Goal: Task Accomplishment & Management: Complete application form

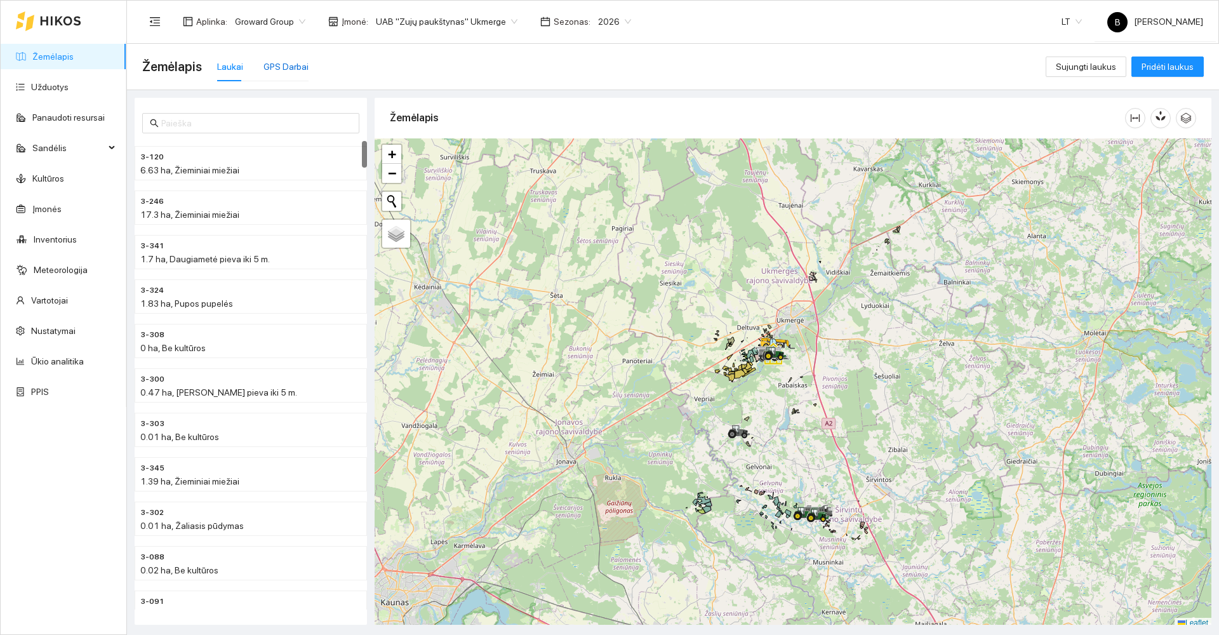
click at [271, 66] on div "GPS Darbai" at bounding box center [285, 67] width 45 height 14
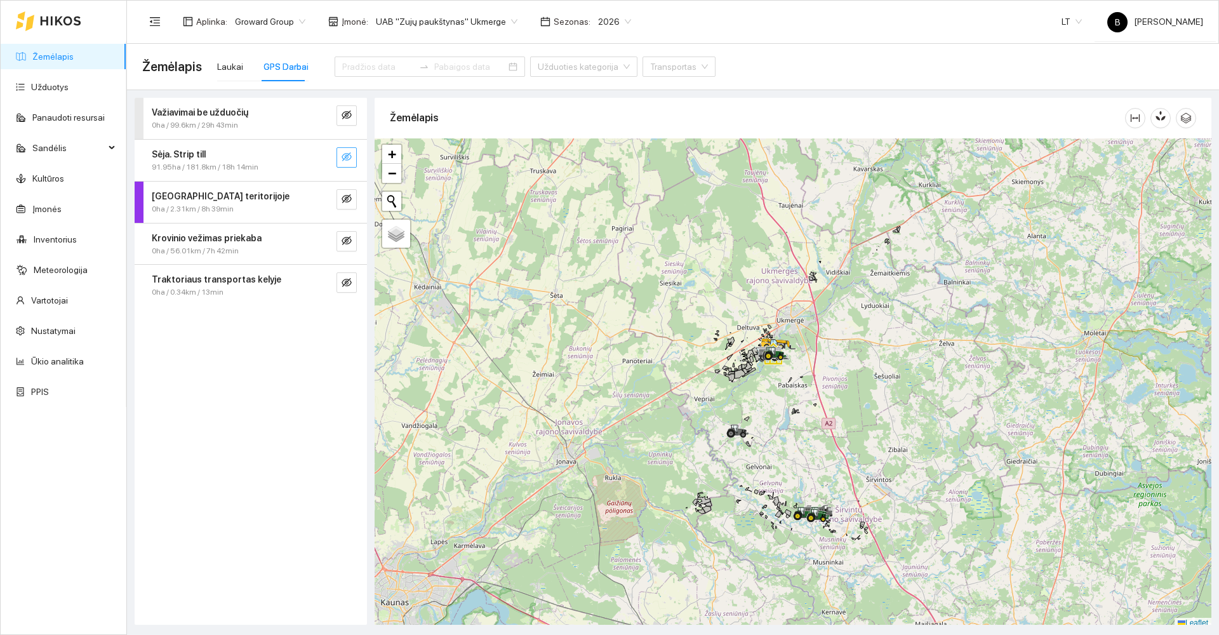
click at [349, 154] on icon "eye-invisible" at bounding box center [347, 156] width 10 height 9
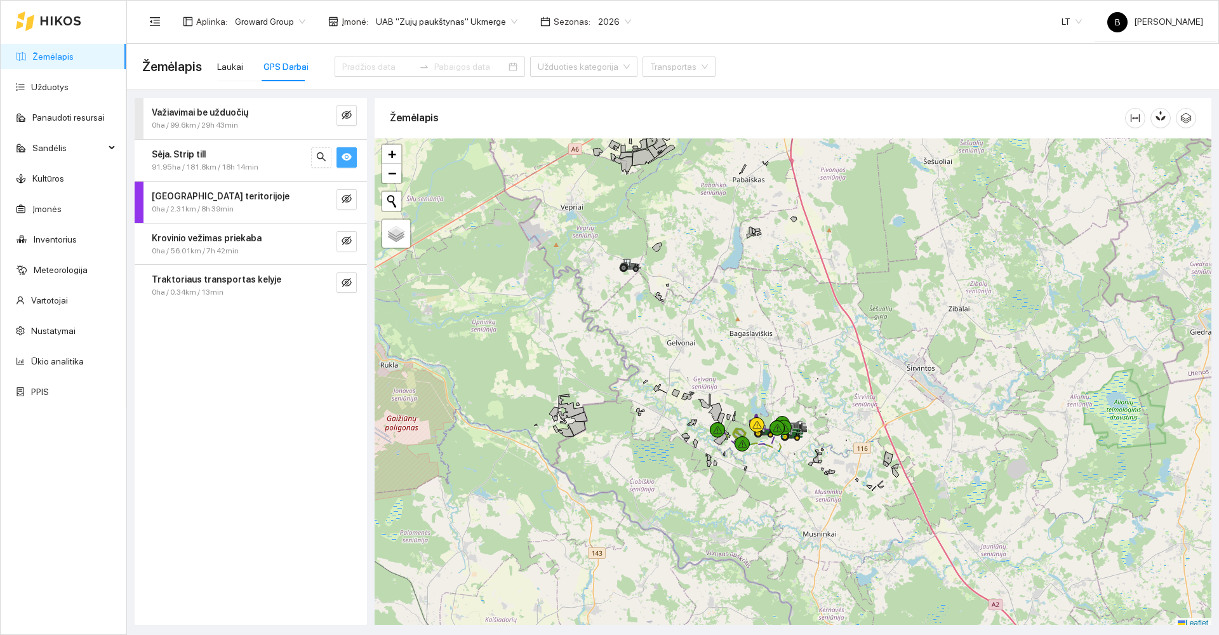
drag, startPoint x: 779, startPoint y: 435, endPoint x: 770, endPoint y: 336, distance: 100.1
click at [773, 341] on div at bounding box center [793, 383] width 837 height 490
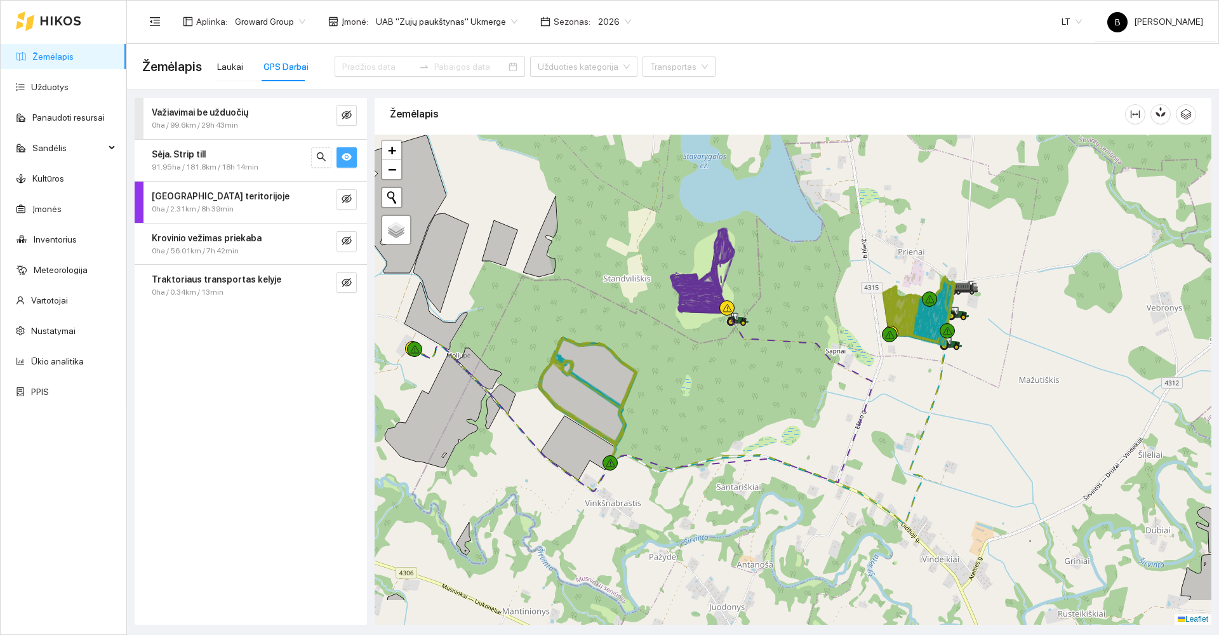
drag, startPoint x: 738, startPoint y: 366, endPoint x: 941, endPoint y: 168, distance: 284.6
click at [937, 169] on div at bounding box center [793, 380] width 837 height 490
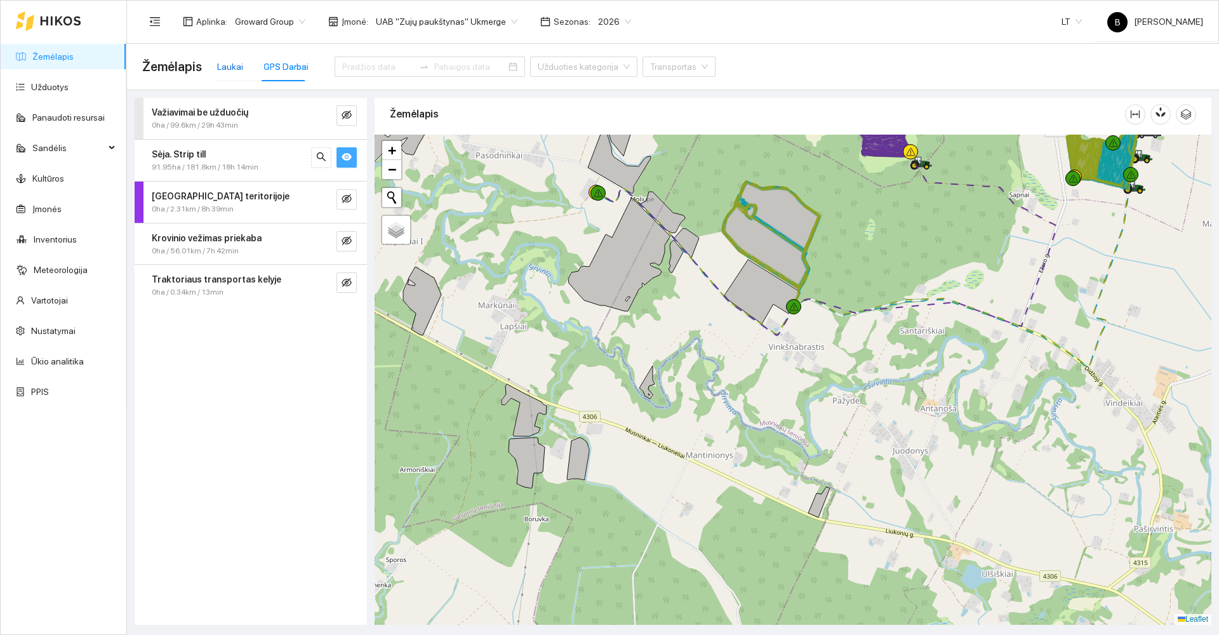
click at [230, 68] on div "Laukai" at bounding box center [230, 67] width 26 height 14
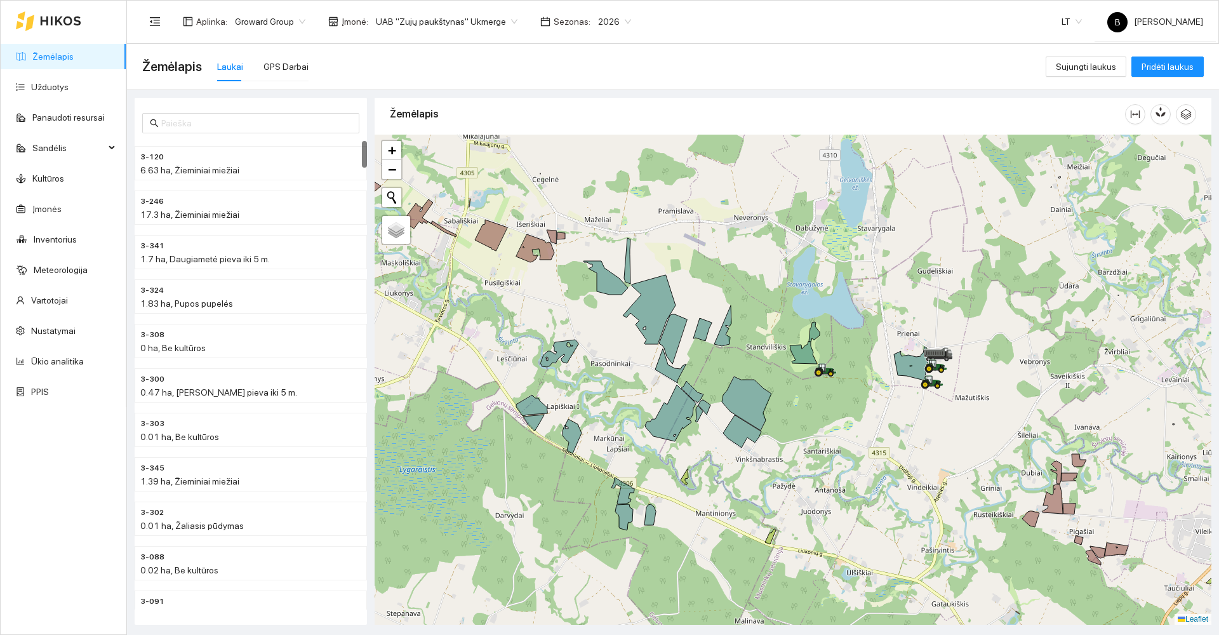
drag, startPoint x: 581, startPoint y: 320, endPoint x: 643, endPoint y: 458, distance: 151.2
click at [643, 458] on div at bounding box center [793, 380] width 837 height 490
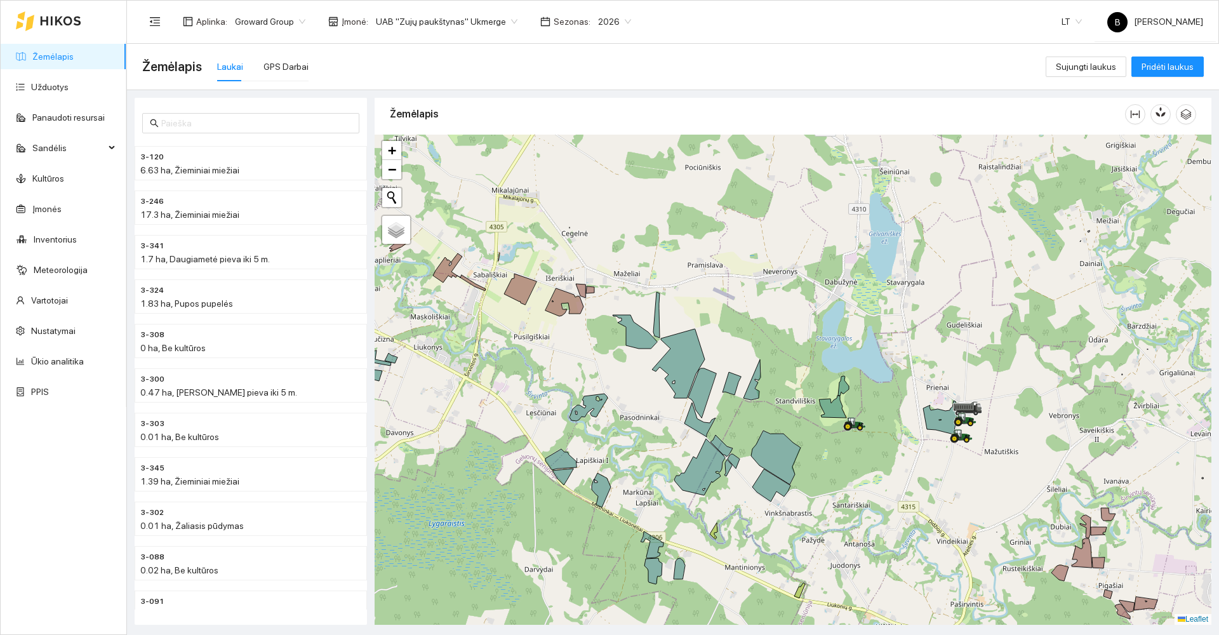
drag, startPoint x: 719, startPoint y: 533, endPoint x: 804, endPoint y: 491, distance: 95.7
click at [814, 492] on div at bounding box center [793, 380] width 837 height 490
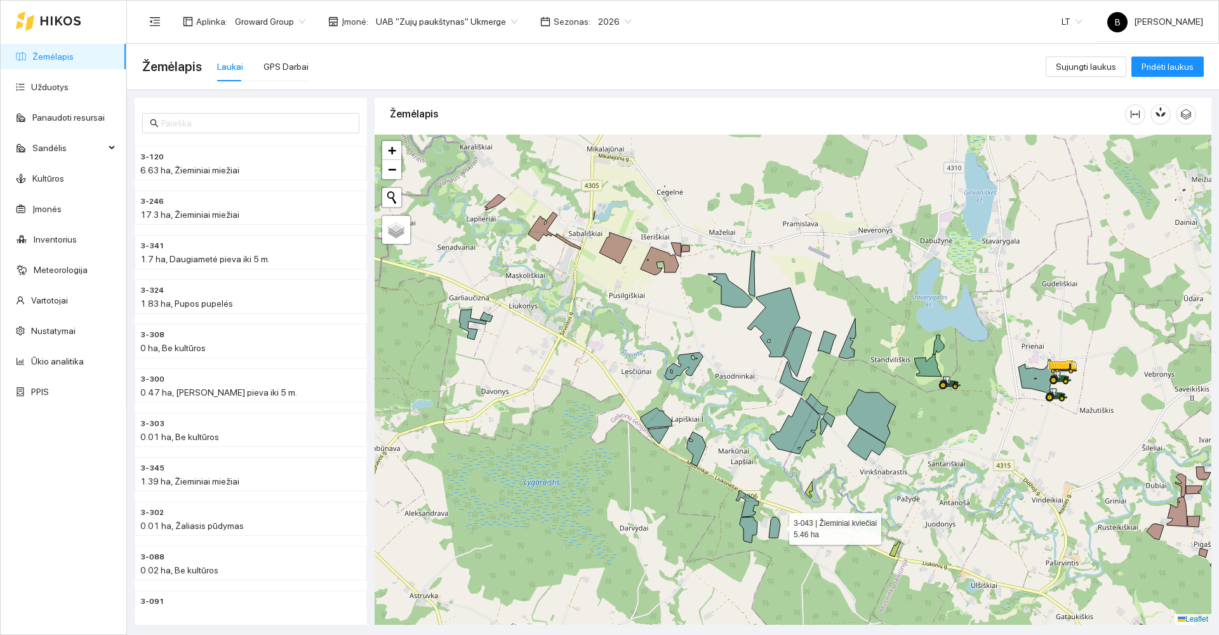
click at [778, 526] on icon at bounding box center [774, 527] width 11 height 21
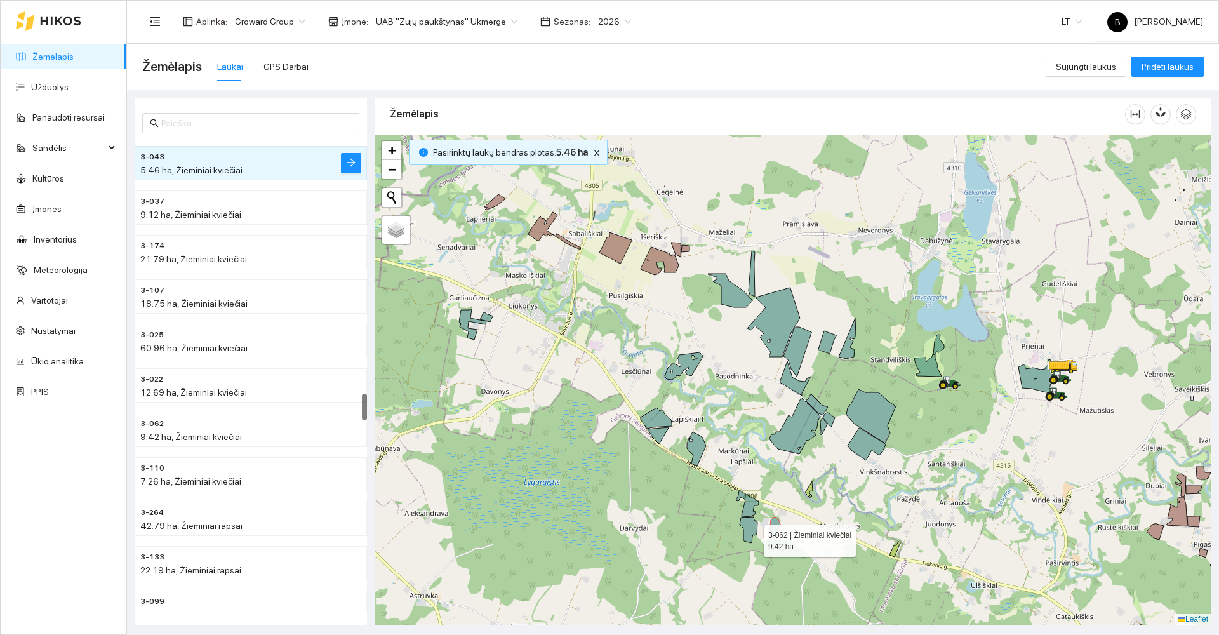
click at [752, 536] on icon at bounding box center [749, 530] width 18 height 26
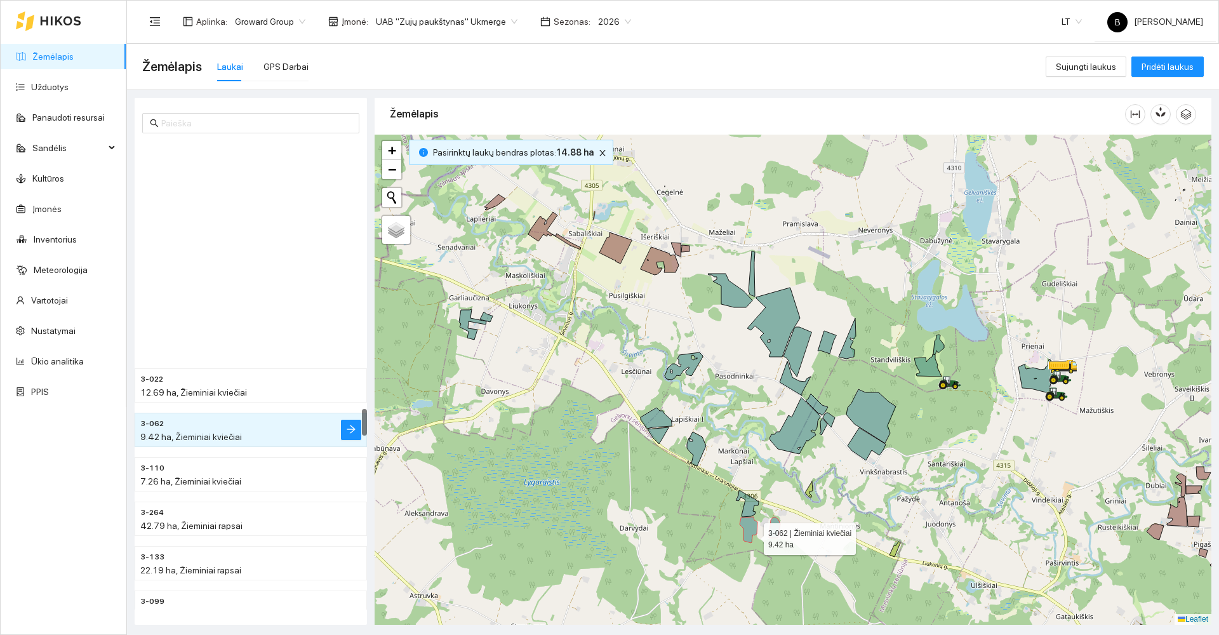
scroll to position [4611, 0]
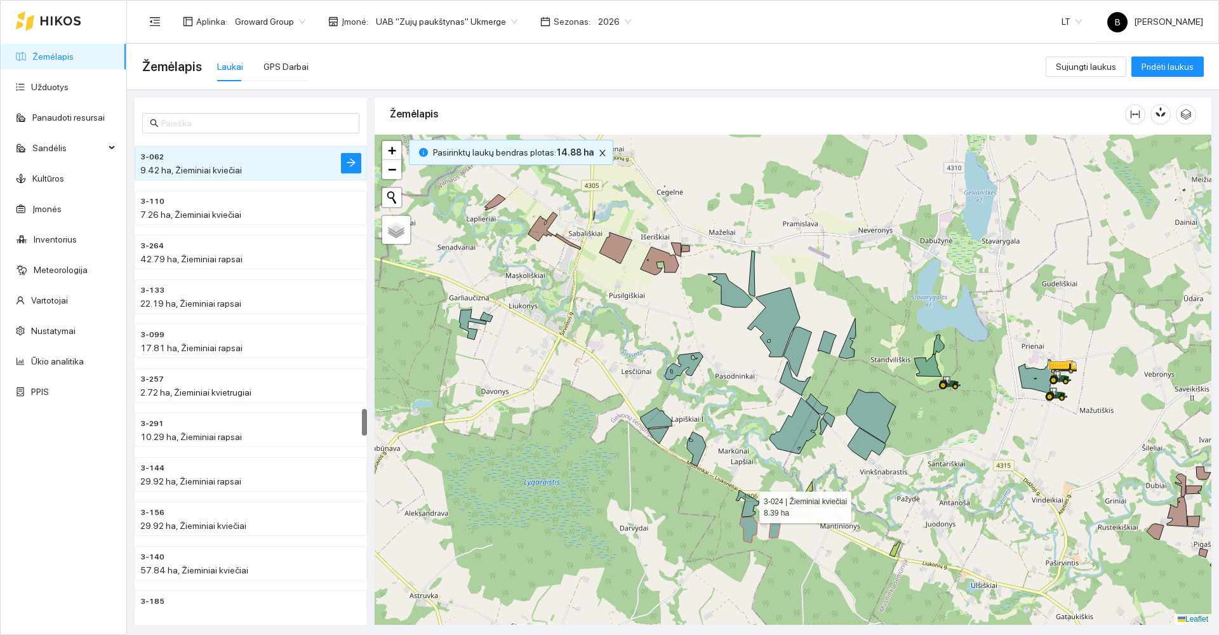
drag, startPoint x: 748, startPoint y: 502, endPoint x: 741, endPoint y: 495, distance: 10.8
click at [748, 501] on icon at bounding box center [747, 503] width 23 height 27
click at [748, 507] on icon at bounding box center [746, 502] width 23 height 27
click at [694, 444] on icon at bounding box center [695, 447] width 19 height 34
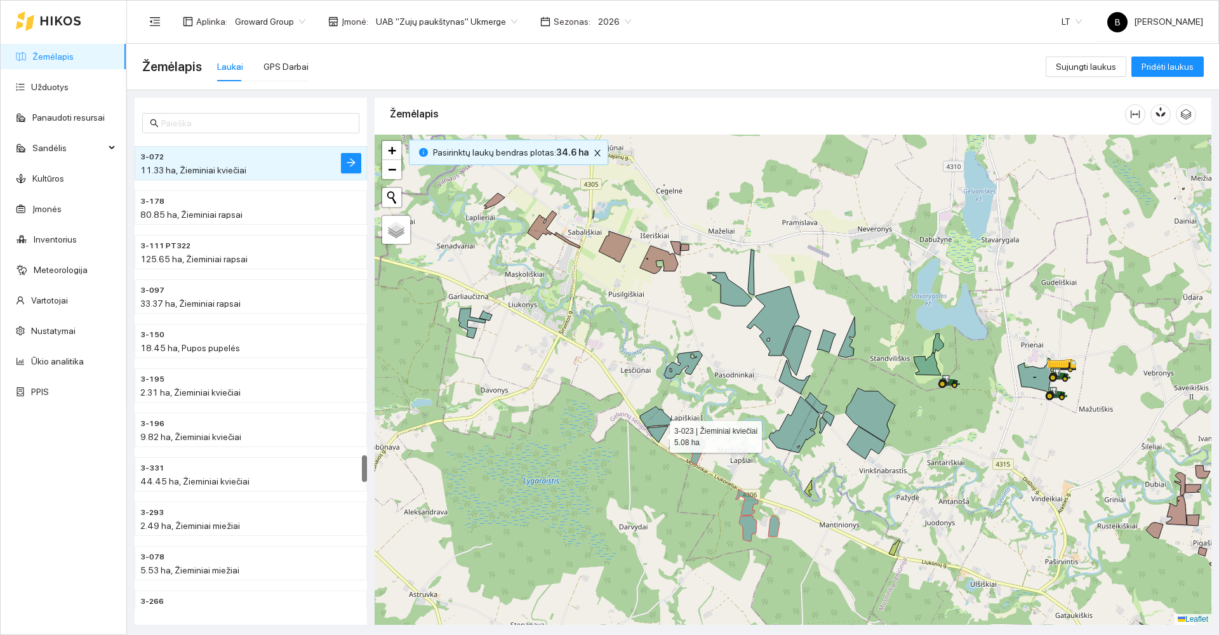
drag, startPoint x: 658, startPoint y: 434, endPoint x: 658, endPoint y: 426, distance: 7.6
click at [658, 432] on icon at bounding box center [657, 434] width 21 height 17
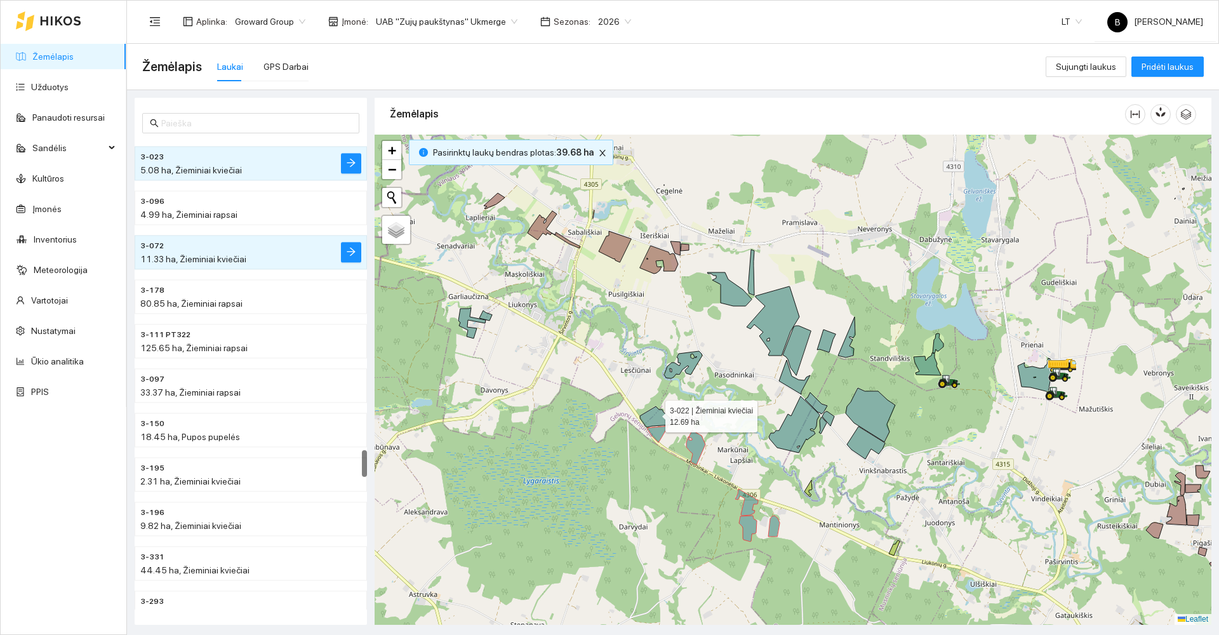
drag, startPoint x: 653, startPoint y: 413, endPoint x: 597, endPoint y: 369, distance: 71.0
click at [649, 406] on icon at bounding box center [655, 416] width 31 height 21
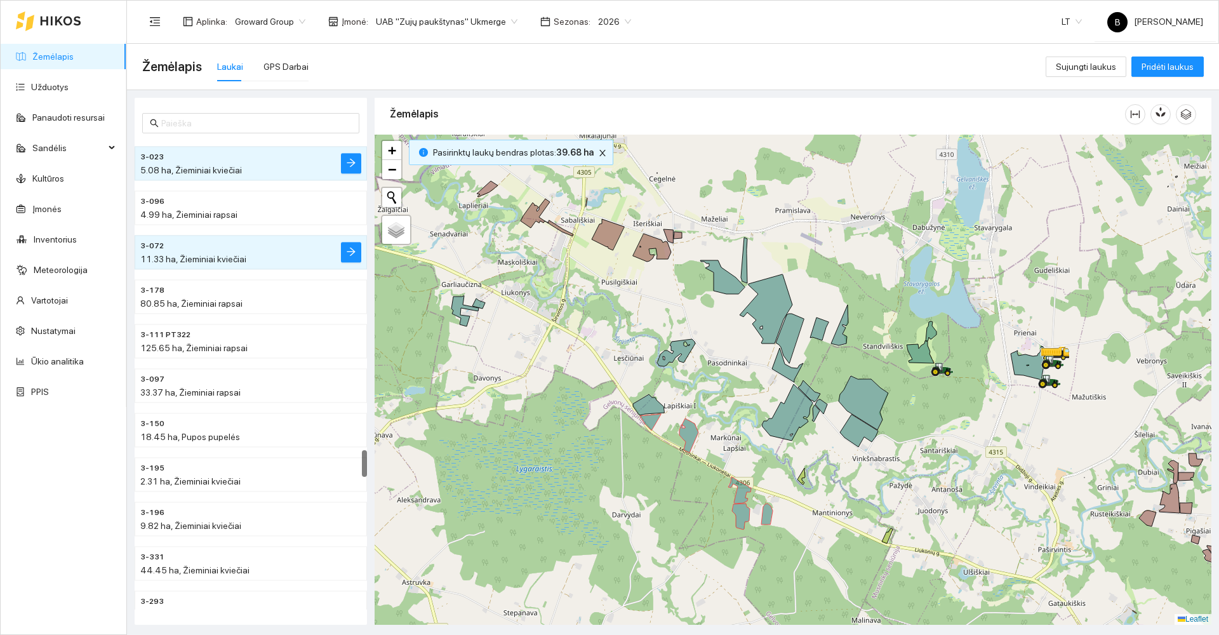
drag, startPoint x: 452, startPoint y: 298, endPoint x: 469, endPoint y: 305, distance: 18.5
click at [455, 299] on div at bounding box center [793, 380] width 837 height 490
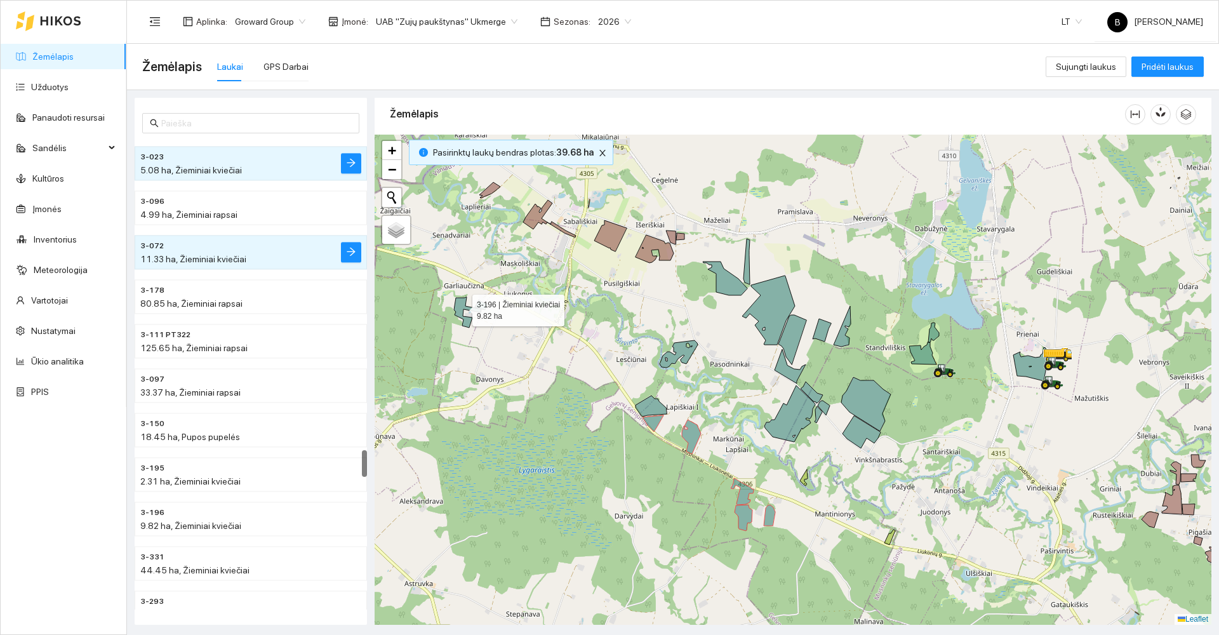
click at [461, 307] on icon at bounding box center [467, 312] width 27 height 30
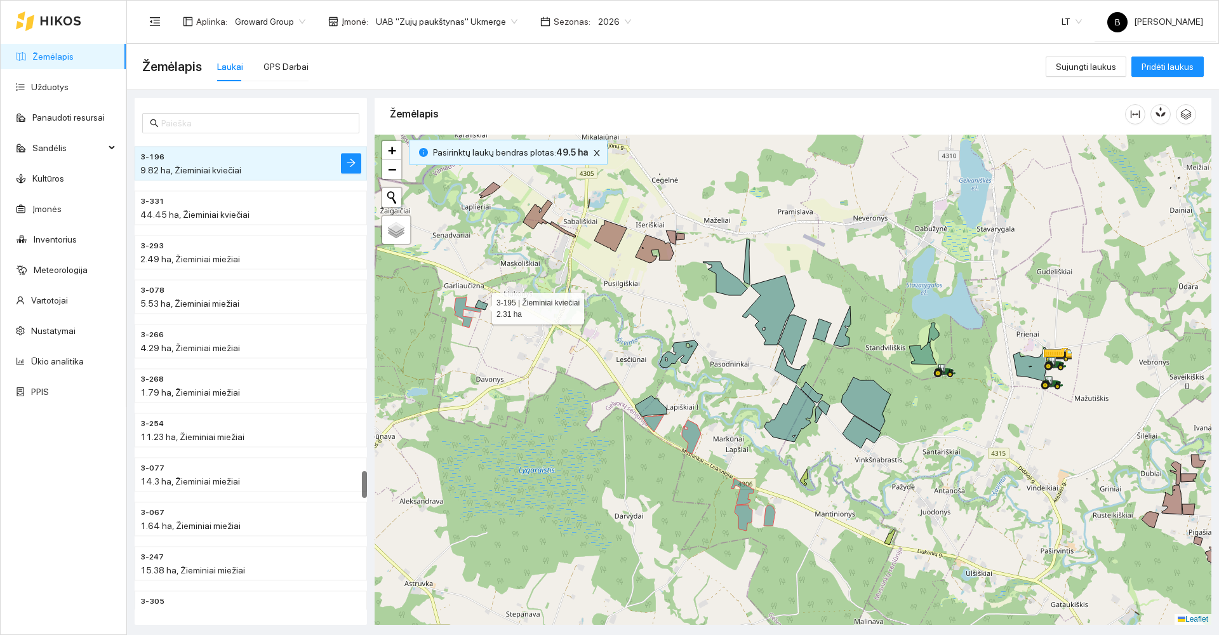
click at [481, 305] on icon at bounding box center [481, 305] width 13 height 10
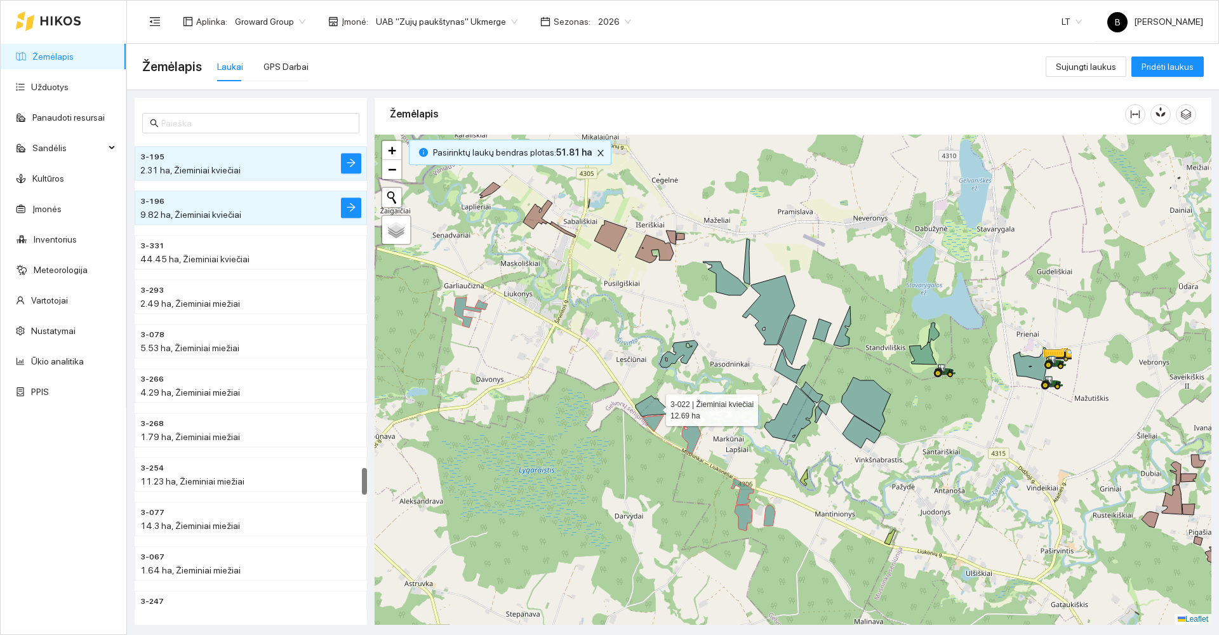
click at [655, 407] on icon at bounding box center [650, 405] width 31 height 21
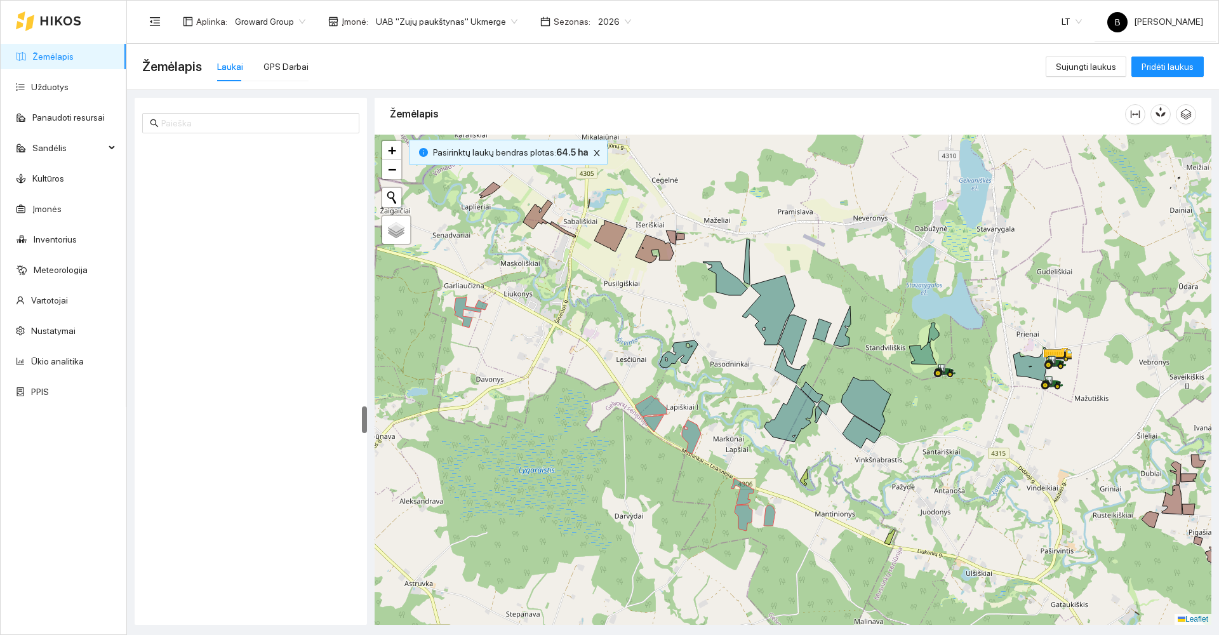
scroll to position [4566, 0]
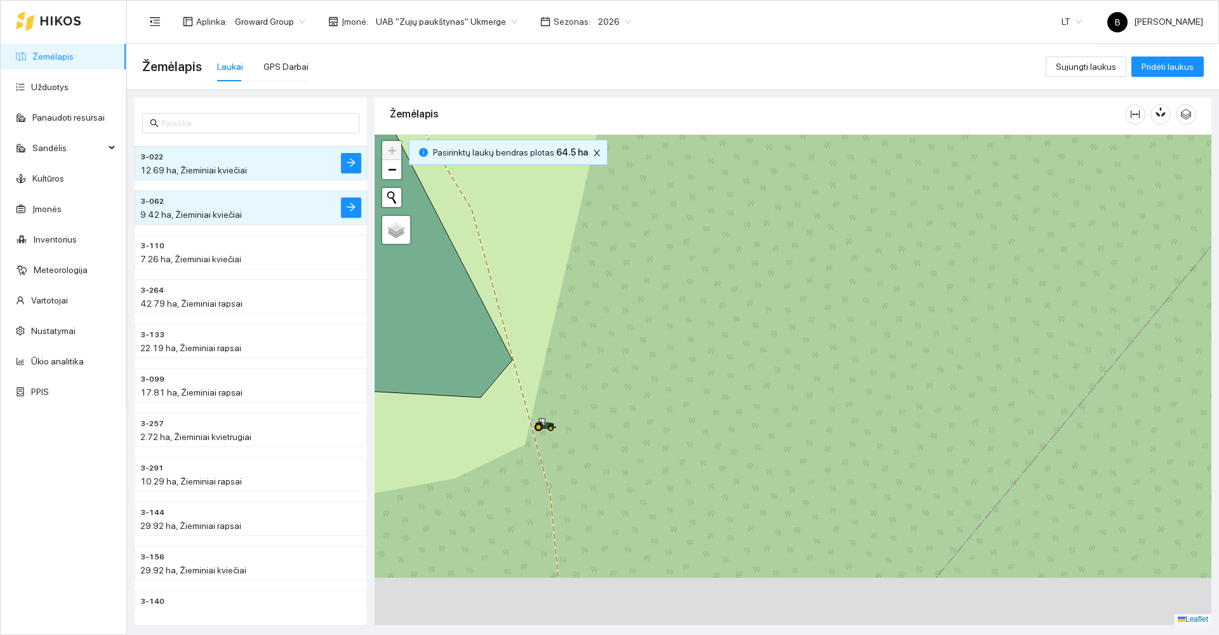
drag, startPoint x: 577, startPoint y: 366, endPoint x: 681, endPoint y: 230, distance: 171.2
click at [682, 232] on div at bounding box center [793, 380] width 837 height 490
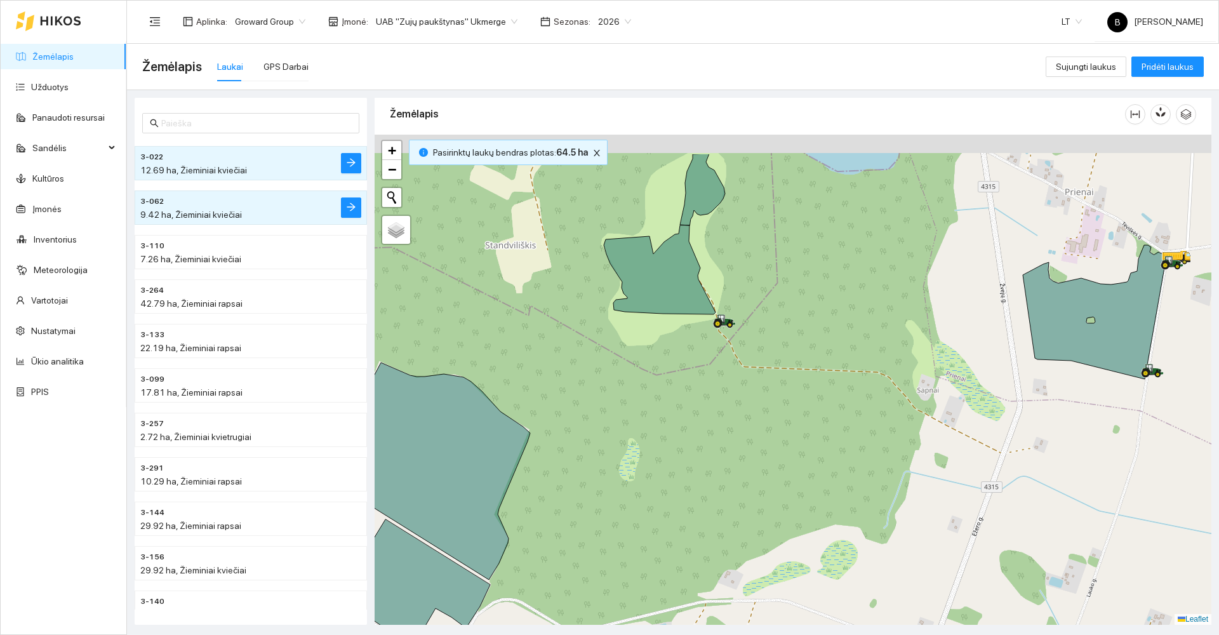
drag, startPoint x: 694, startPoint y: 272, endPoint x: 698, endPoint y: 368, distance: 96.6
click at [698, 368] on div at bounding box center [793, 380] width 837 height 490
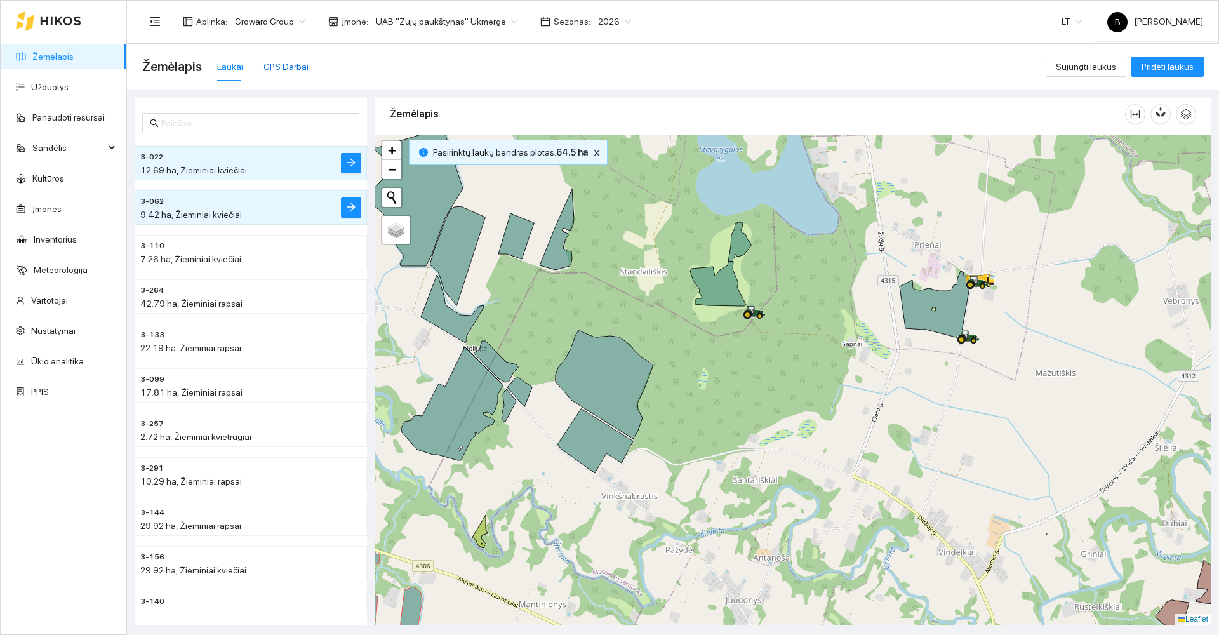
click at [274, 65] on div "GPS Darbai" at bounding box center [285, 67] width 45 height 14
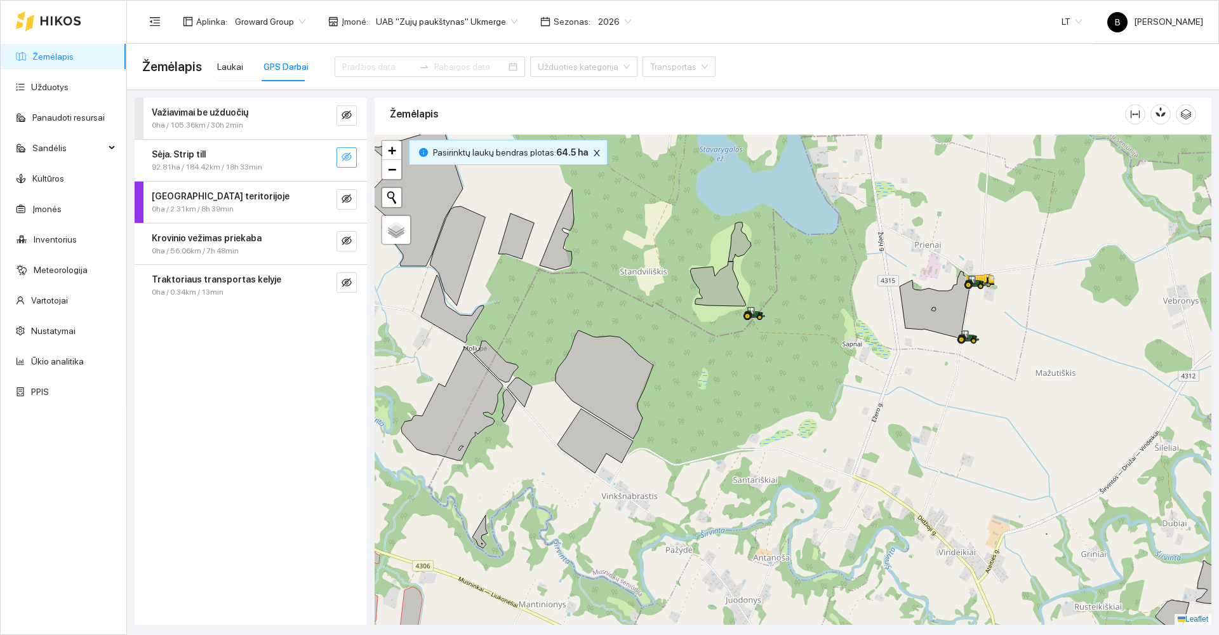
click at [347, 154] on icon "eye-invisible" at bounding box center [347, 157] width 10 height 10
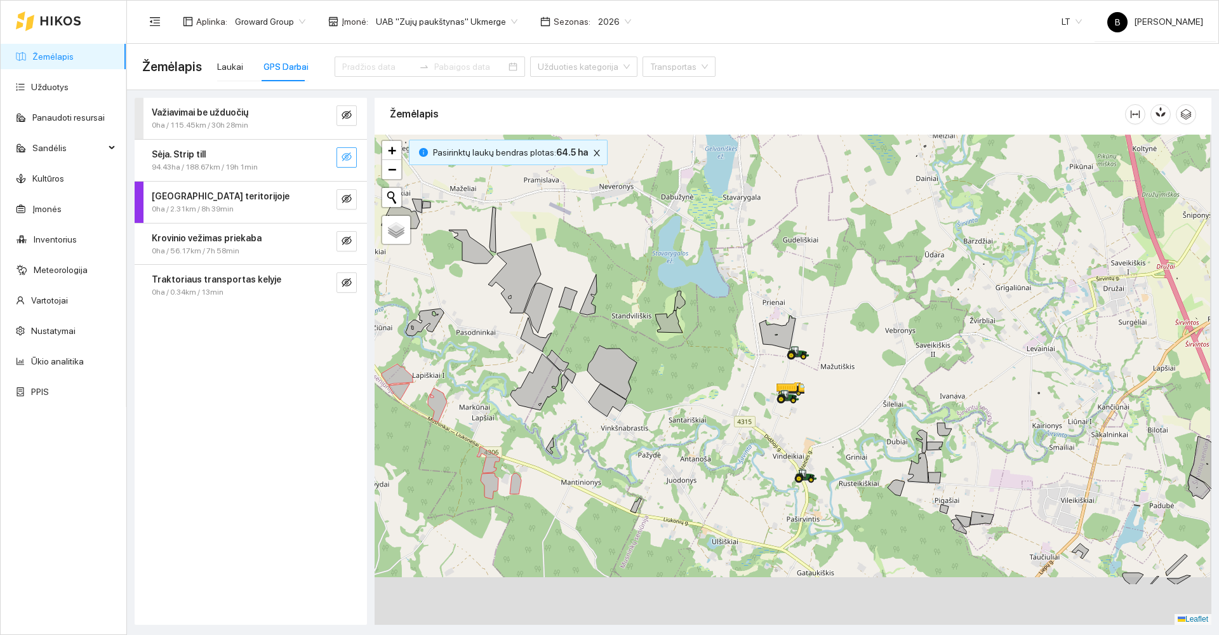
drag, startPoint x: 868, startPoint y: 408, endPoint x: 813, endPoint y: 233, distance: 183.1
click at [813, 234] on div at bounding box center [793, 380] width 837 height 490
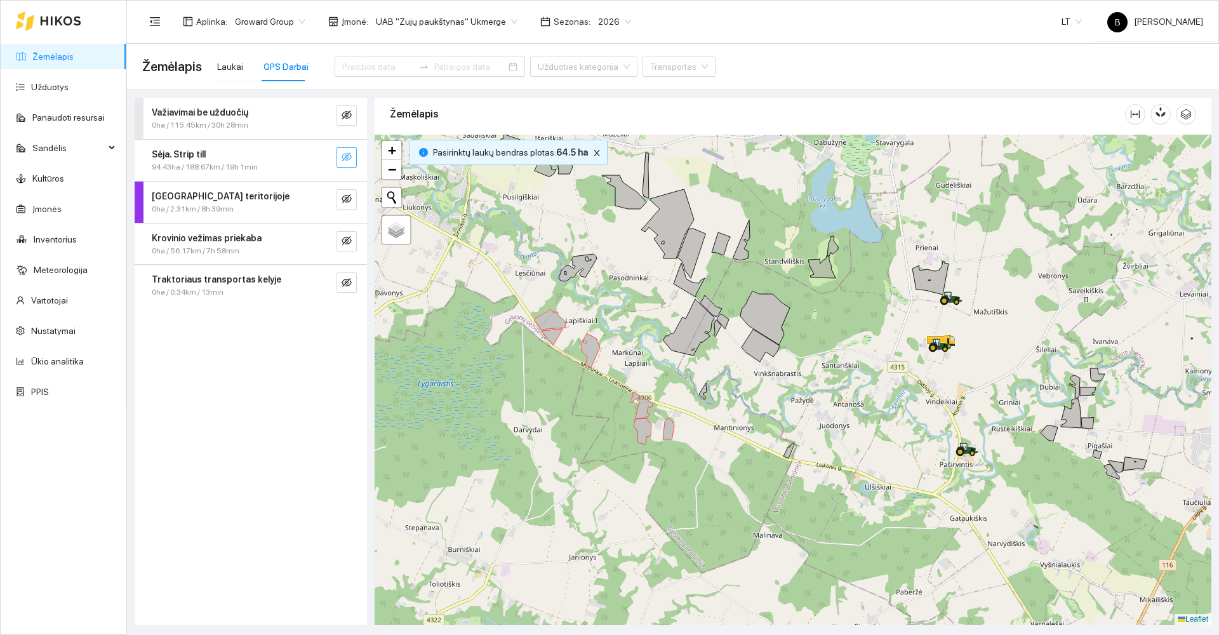
drag, startPoint x: 548, startPoint y: 326, endPoint x: 729, endPoint y: 357, distance: 182.8
click at [729, 357] on div at bounding box center [793, 380] width 837 height 490
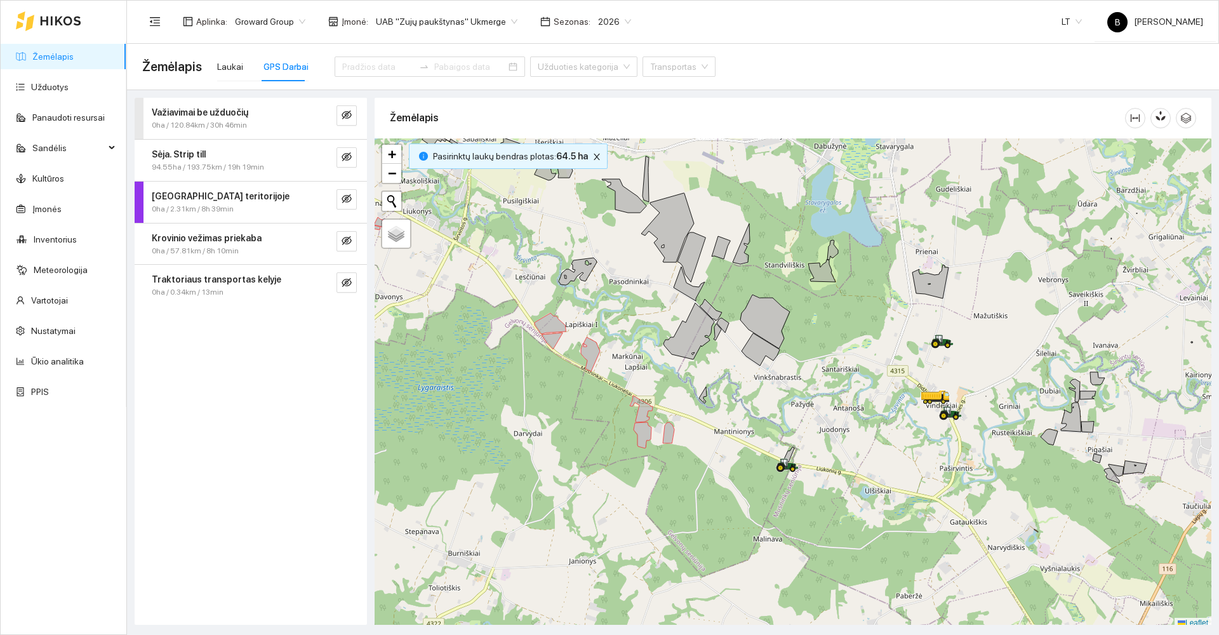
scroll to position [4, 0]
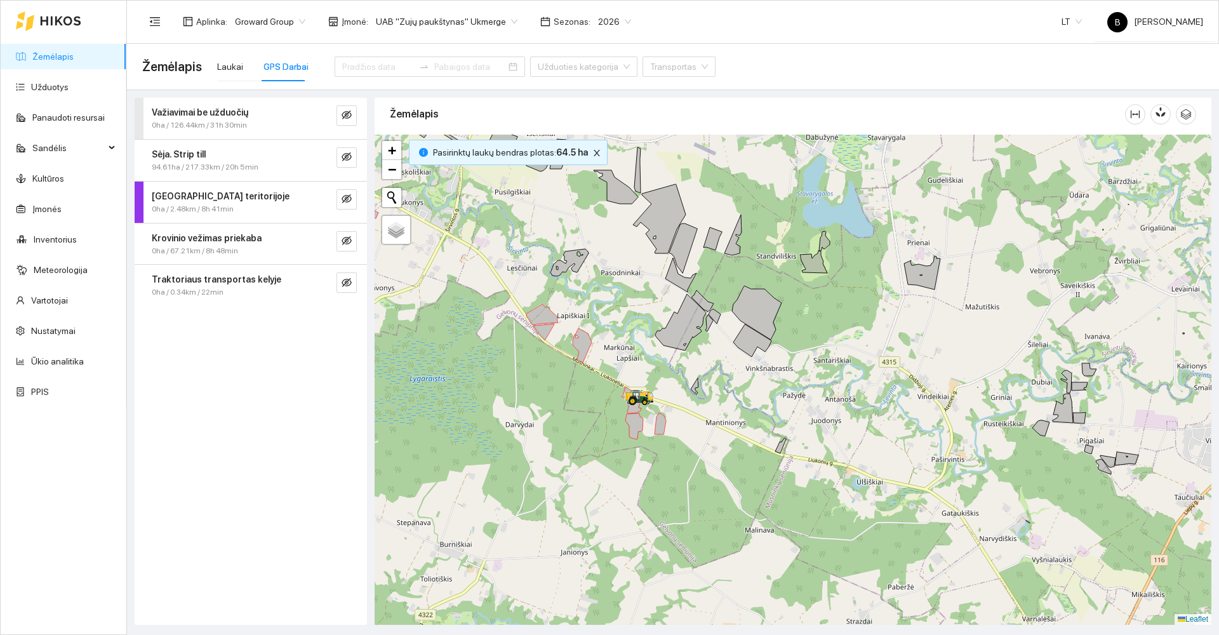
drag, startPoint x: 541, startPoint y: 385, endPoint x: 532, endPoint y: 495, distance: 110.2
click at [534, 497] on div at bounding box center [793, 380] width 837 height 490
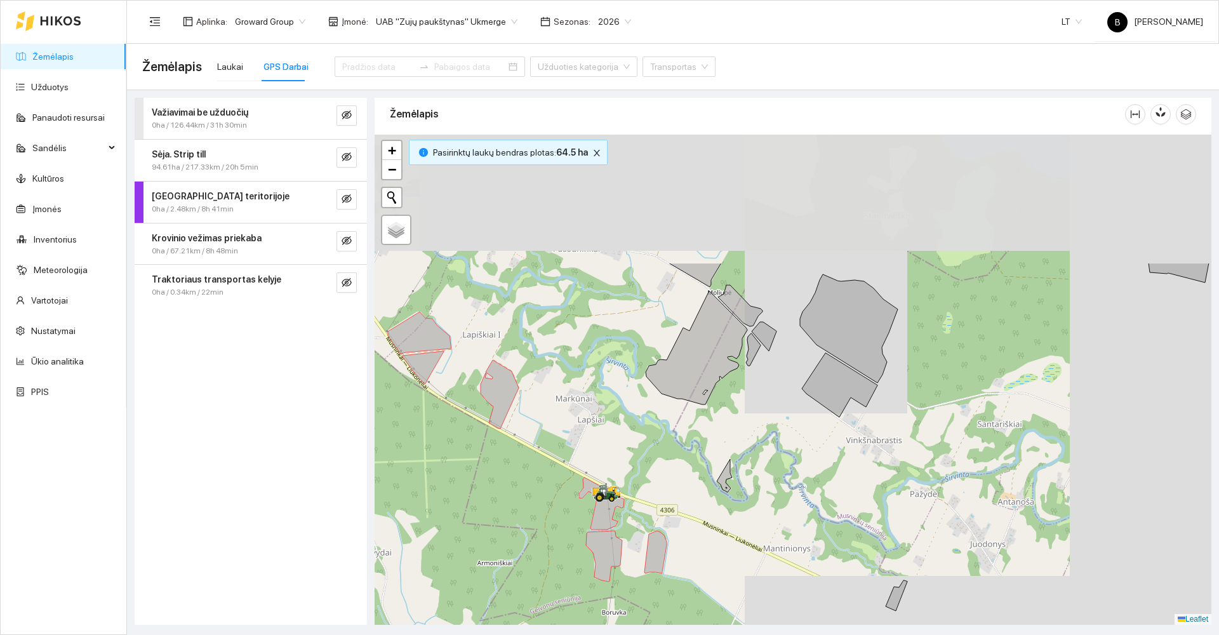
drag, startPoint x: 560, startPoint y: 241, endPoint x: 564, endPoint y: 504, distance: 262.8
click at [563, 504] on div at bounding box center [793, 380] width 837 height 490
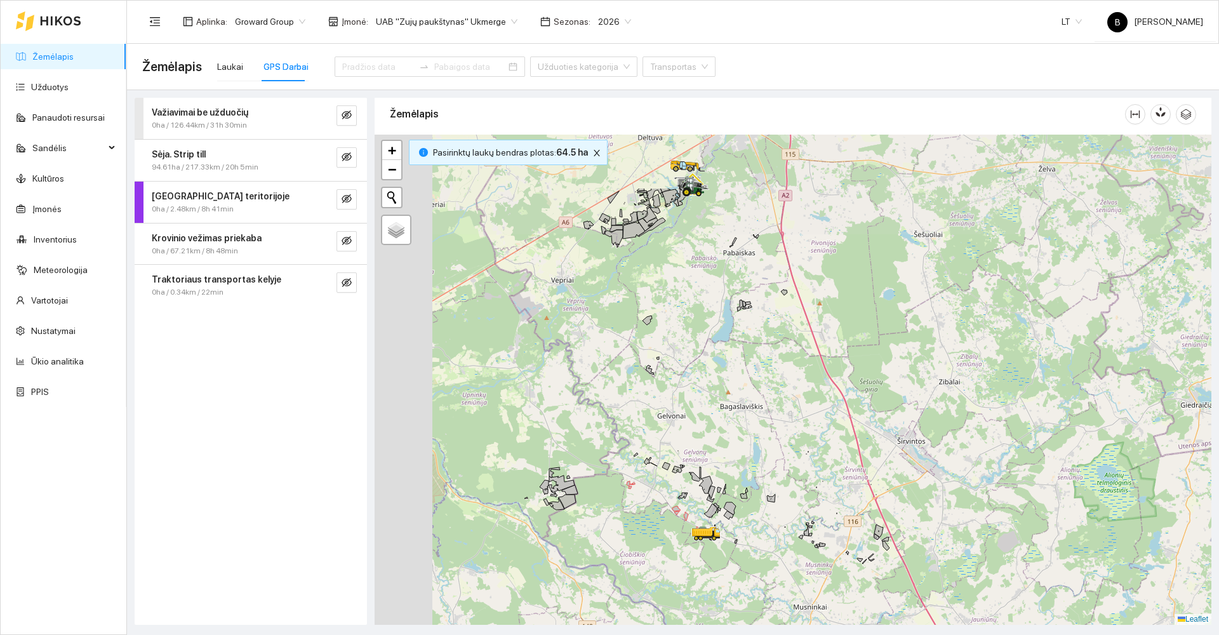
drag, startPoint x: 571, startPoint y: 365, endPoint x: 707, endPoint y: 439, distance: 154.5
click at [711, 442] on div at bounding box center [793, 380] width 837 height 490
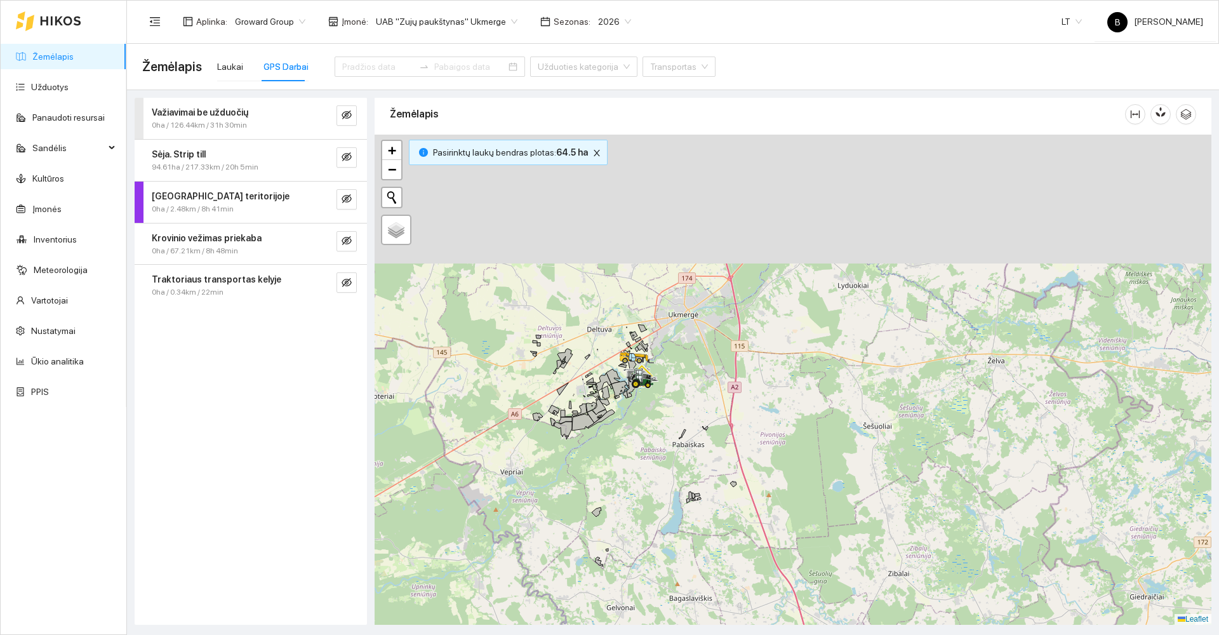
drag, startPoint x: 667, startPoint y: 291, endPoint x: 606, endPoint y: 521, distance: 237.8
click at [606, 516] on div at bounding box center [793, 380] width 837 height 490
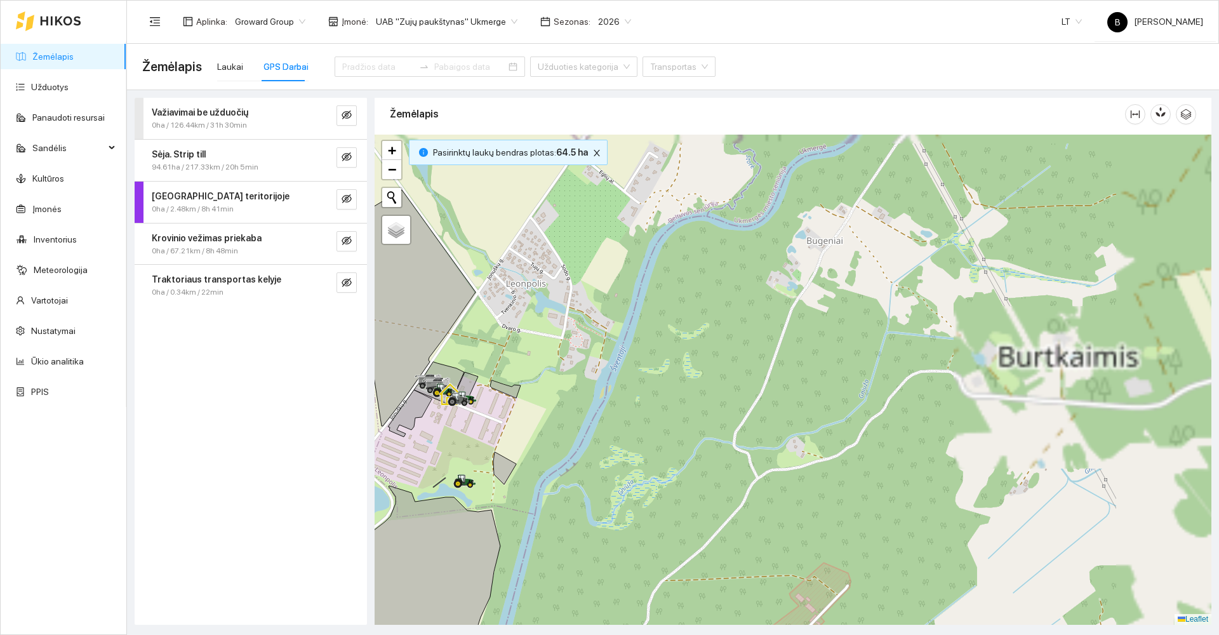
drag, startPoint x: 628, startPoint y: 380, endPoint x: 753, endPoint y: 401, distance: 126.2
click at [747, 402] on div at bounding box center [793, 380] width 837 height 490
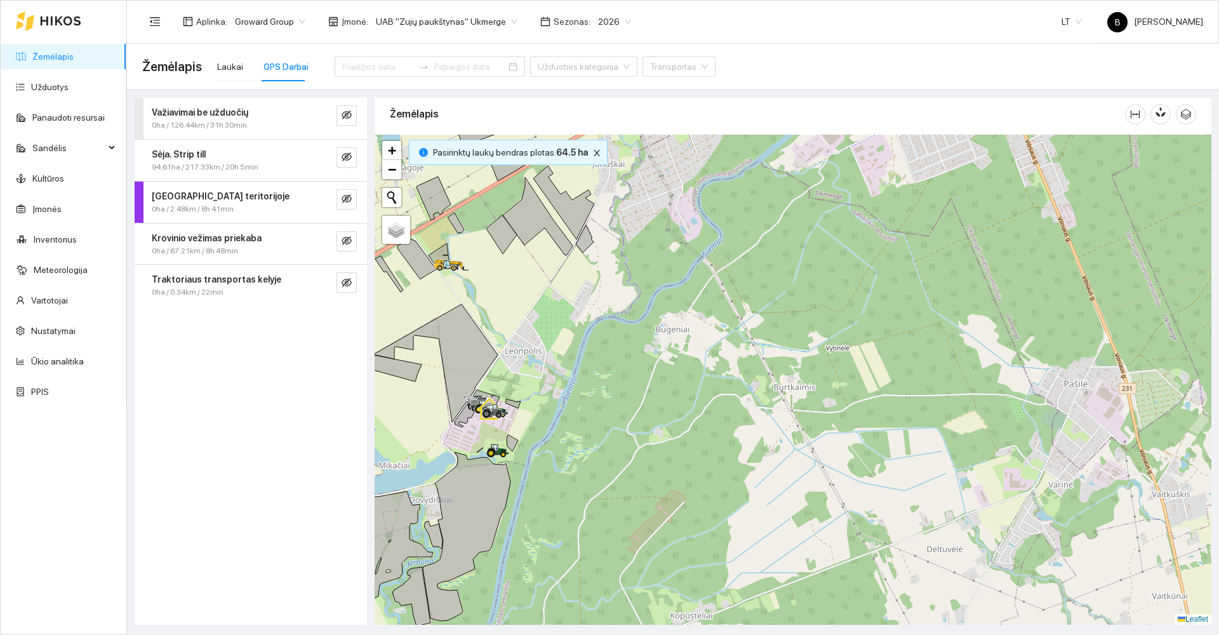
drag, startPoint x: 559, startPoint y: 498, endPoint x: 640, endPoint y: 471, distance: 85.5
click at [640, 471] on div at bounding box center [793, 380] width 837 height 490
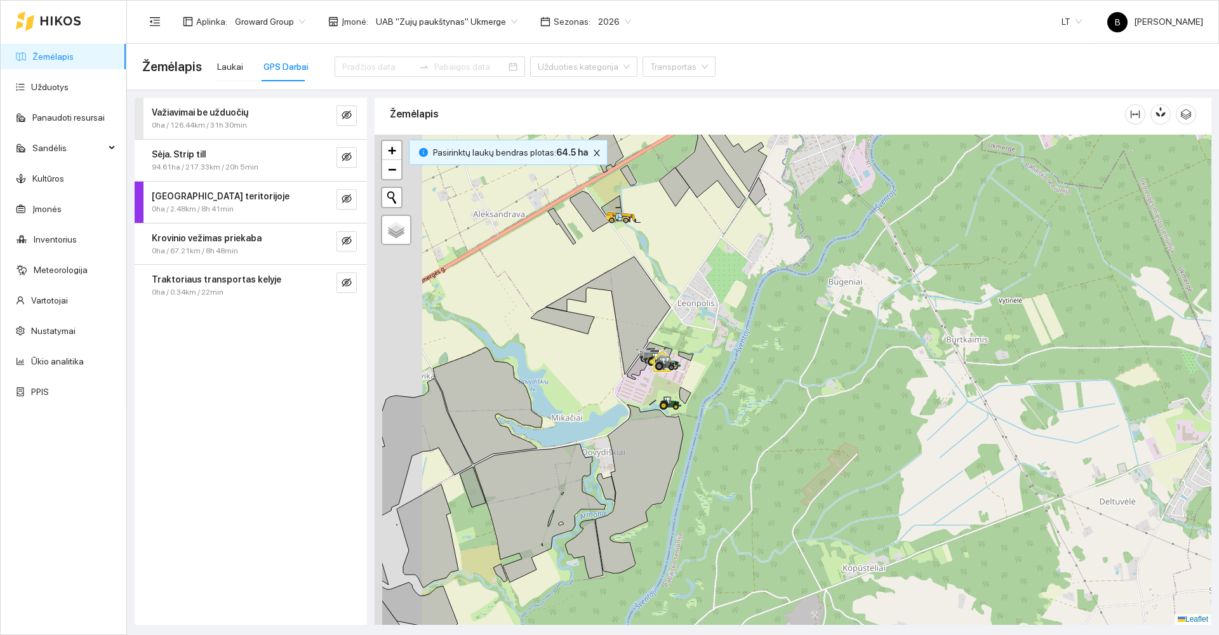
drag, startPoint x: 734, startPoint y: 434, endPoint x: 750, endPoint y: 429, distance: 15.9
click at [750, 429] on div at bounding box center [793, 380] width 837 height 490
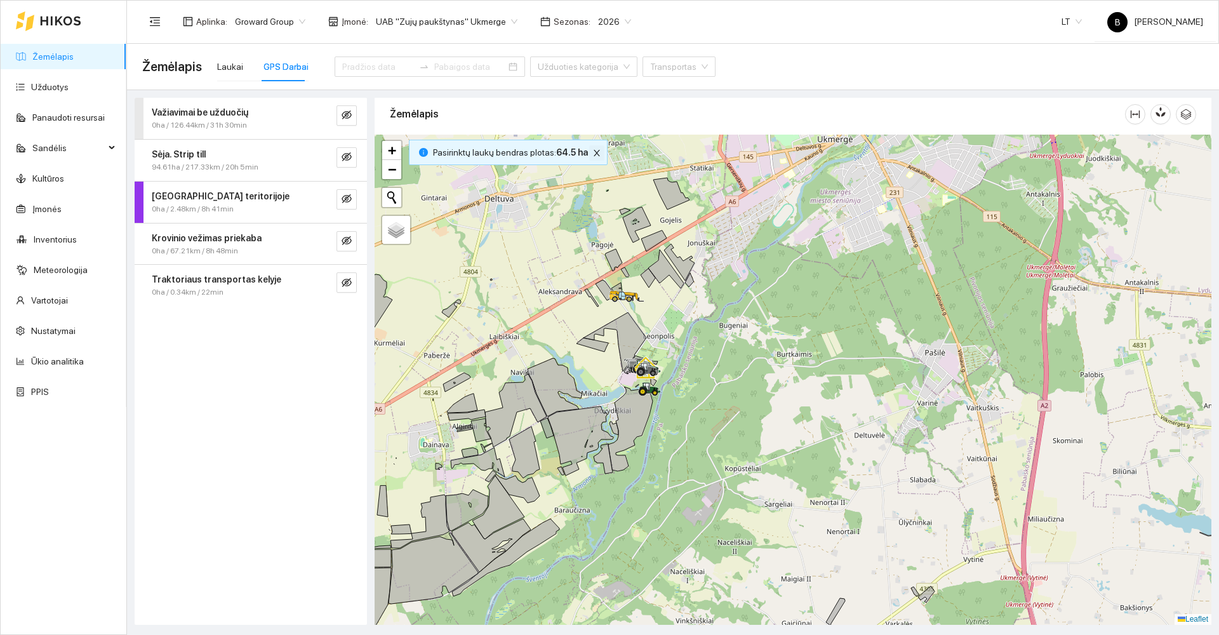
click at [592, 151] on icon "close" at bounding box center [596, 153] width 9 height 9
click at [47, 89] on link "Užduotys" at bounding box center [49, 87] width 37 height 10
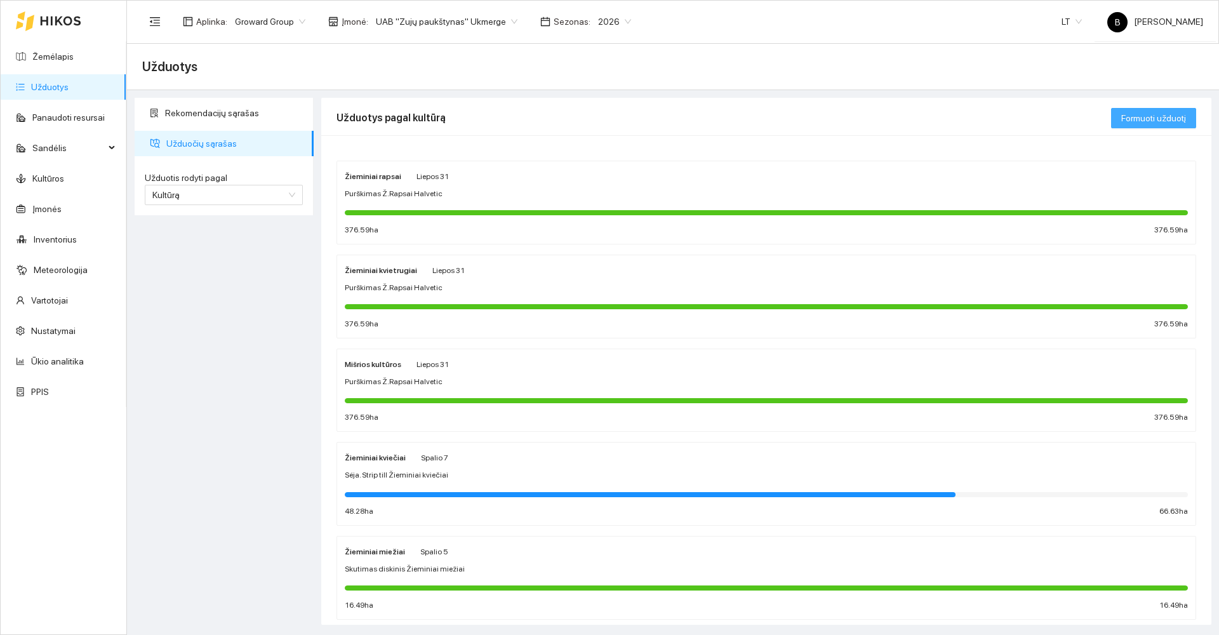
click at [1154, 117] on span "Formuoti užduotį" at bounding box center [1153, 118] width 65 height 14
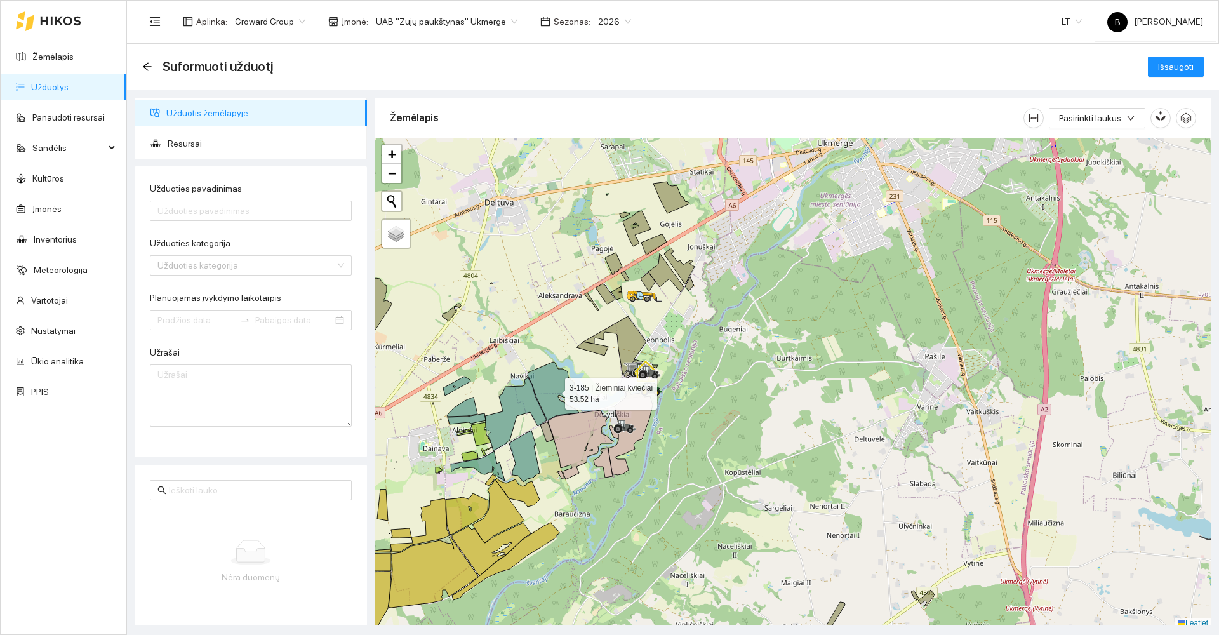
click at [543, 388] on icon at bounding box center [555, 391] width 55 height 58
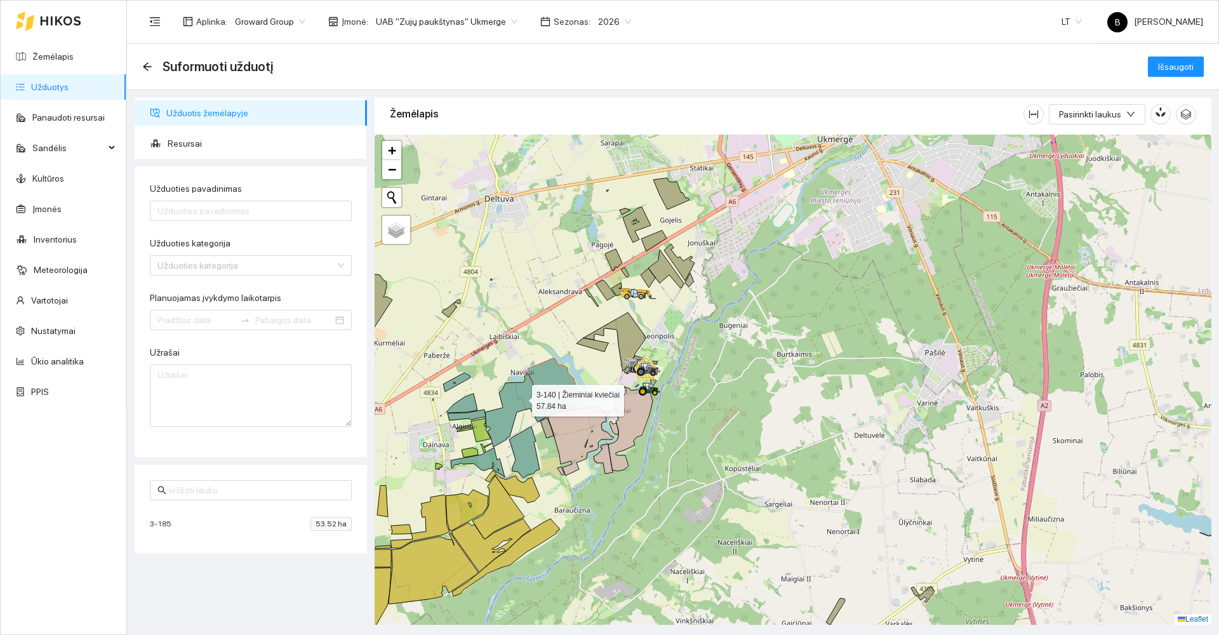
click at [521, 397] on icon at bounding box center [516, 410] width 62 height 73
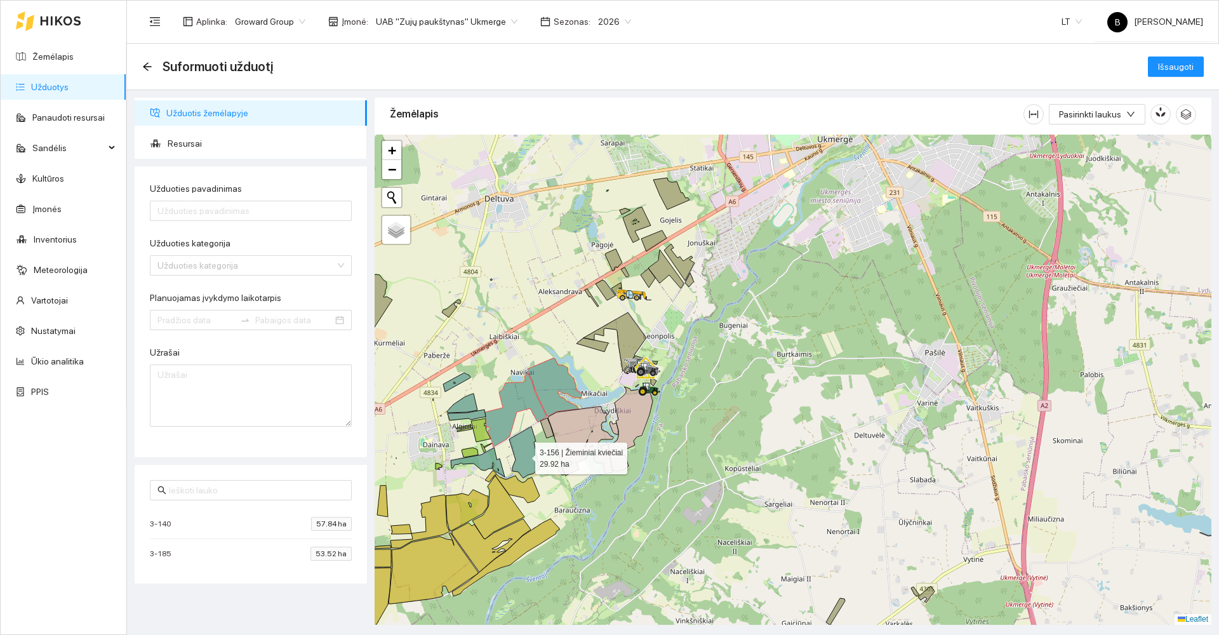
click at [523, 456] on icon at bounding box center [524, 452] width 30 height 51
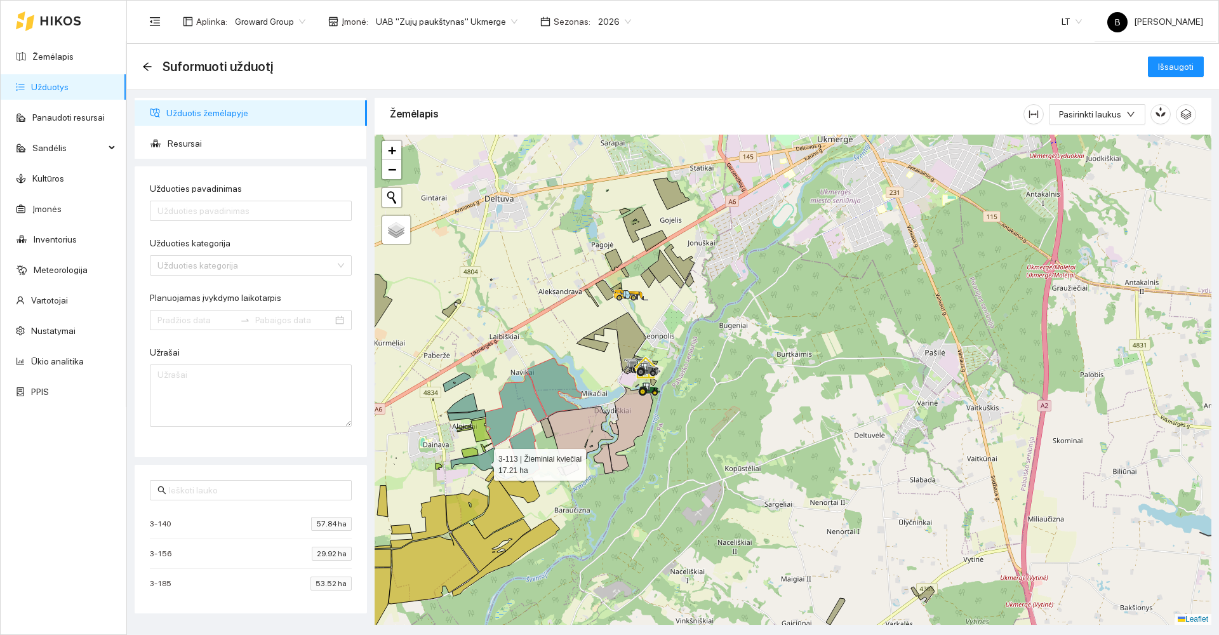
click at [486, 460] on icon at bounding box center [478, 462] width 54 height 29
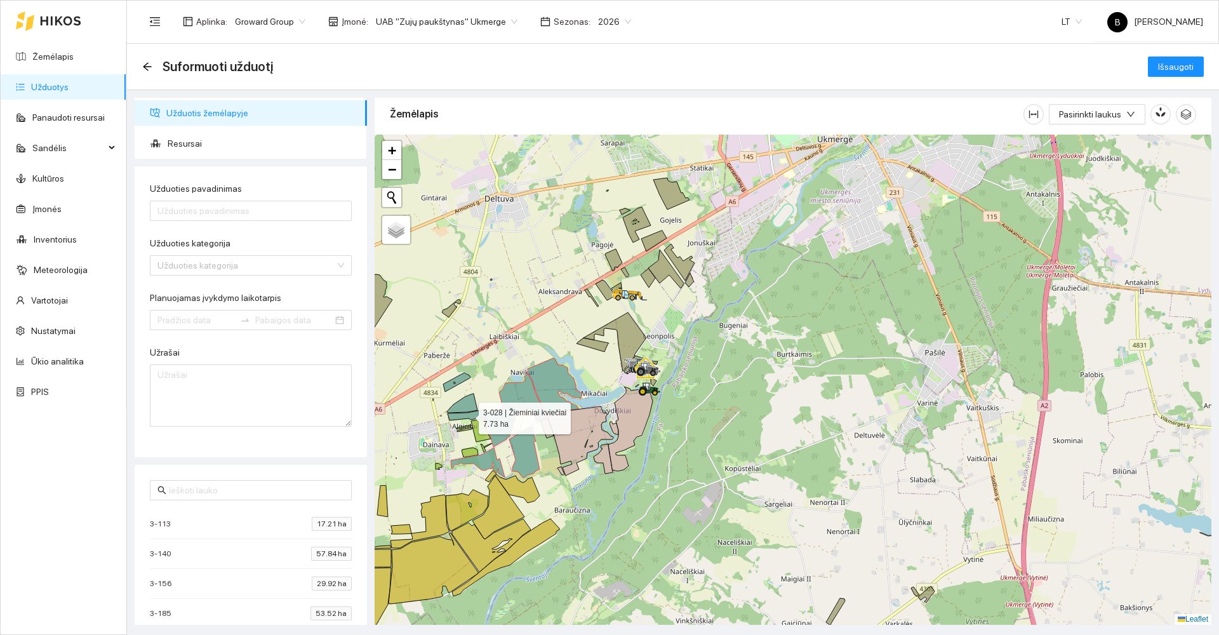
click at [472, 417] on icon at bounding box center [467, 414] width 38 height 11
click at [465, 404] on icon at bounding box center [462, 403] width 30 height 19
click at [463, 380] on icon at bounding box center [456, 382] width 27 height 19
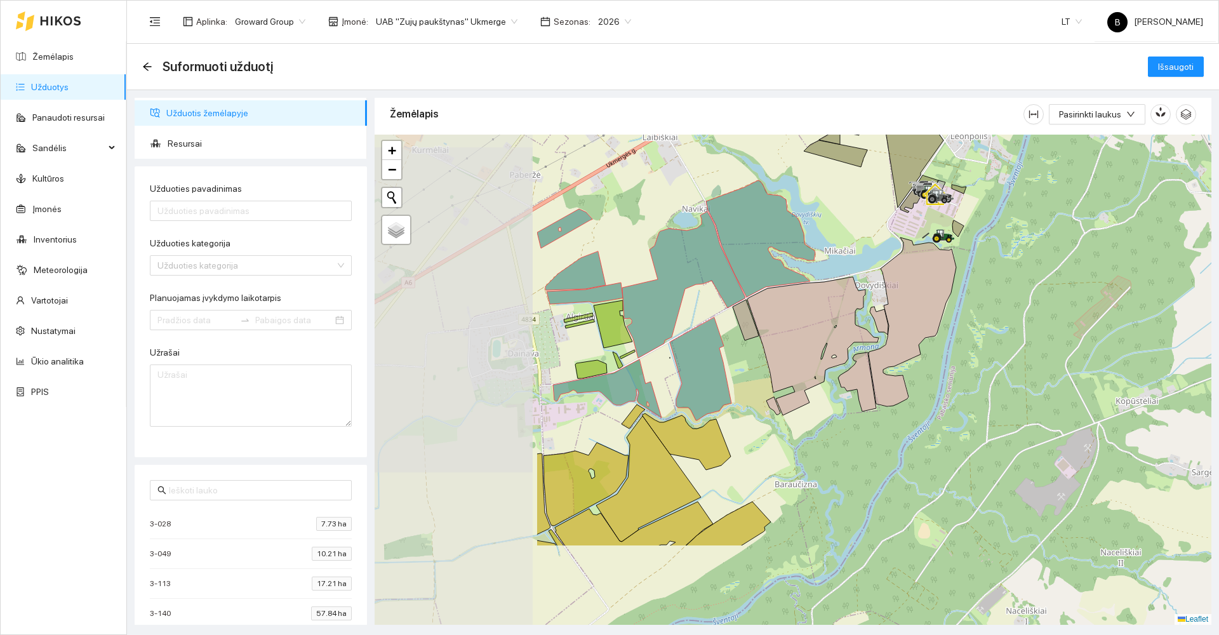
drag, startPoint x: 598, startPoint y: 335, endPoint x: 841, endPoint y: 211, distance: 272.6
click at [841, 211] on div at bounding box center [793, 380] width 837 height 490
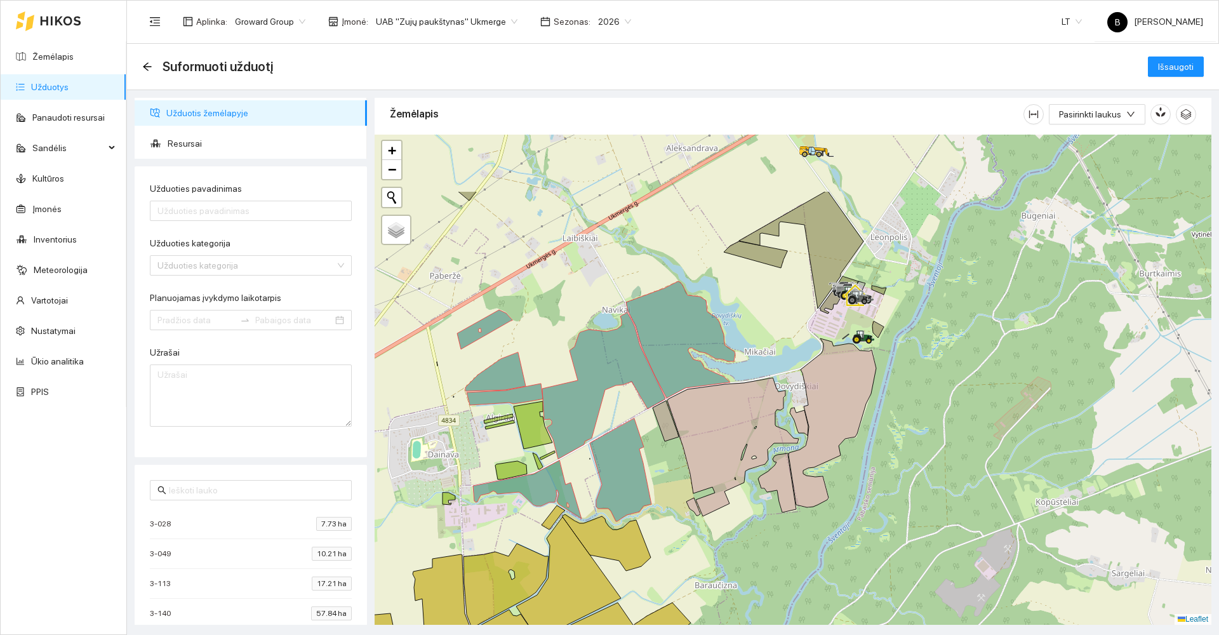
drag, startPoint x: 851, startPoint y: 214, endPoint x: 736, endPoint y: 336, distance: 167.5
click at [737, 336] on div at bounding box center [793, 380] width 837 height 490
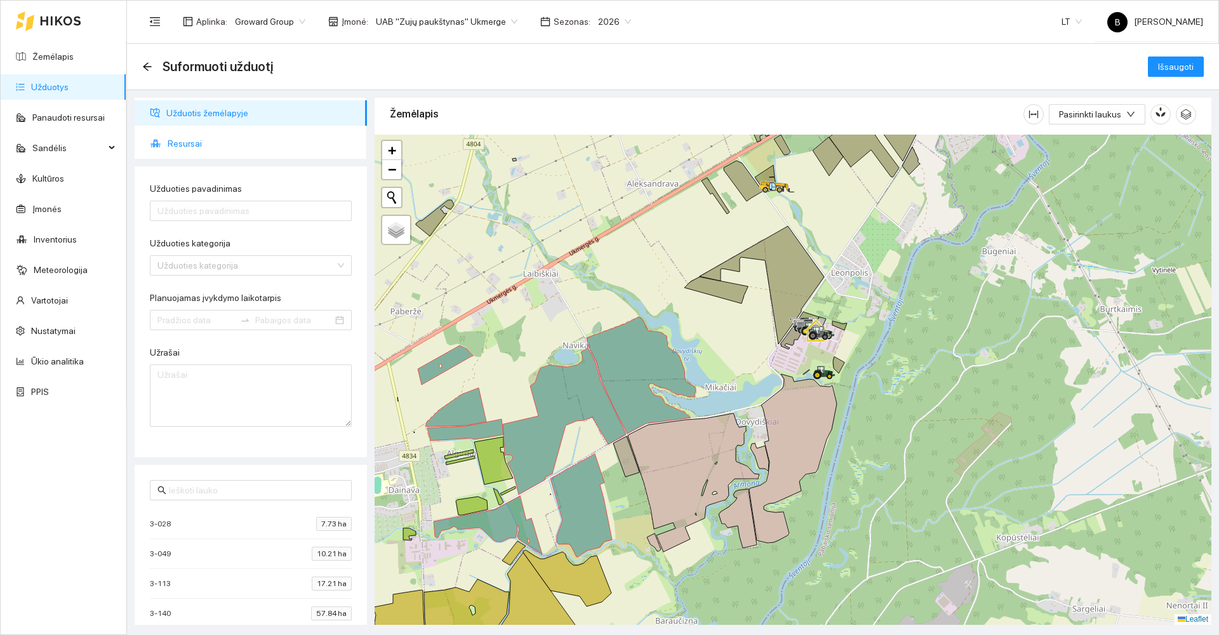
click at [173, 143] on span "Resursai" at bounding box center [262, 143] width 189 height 25
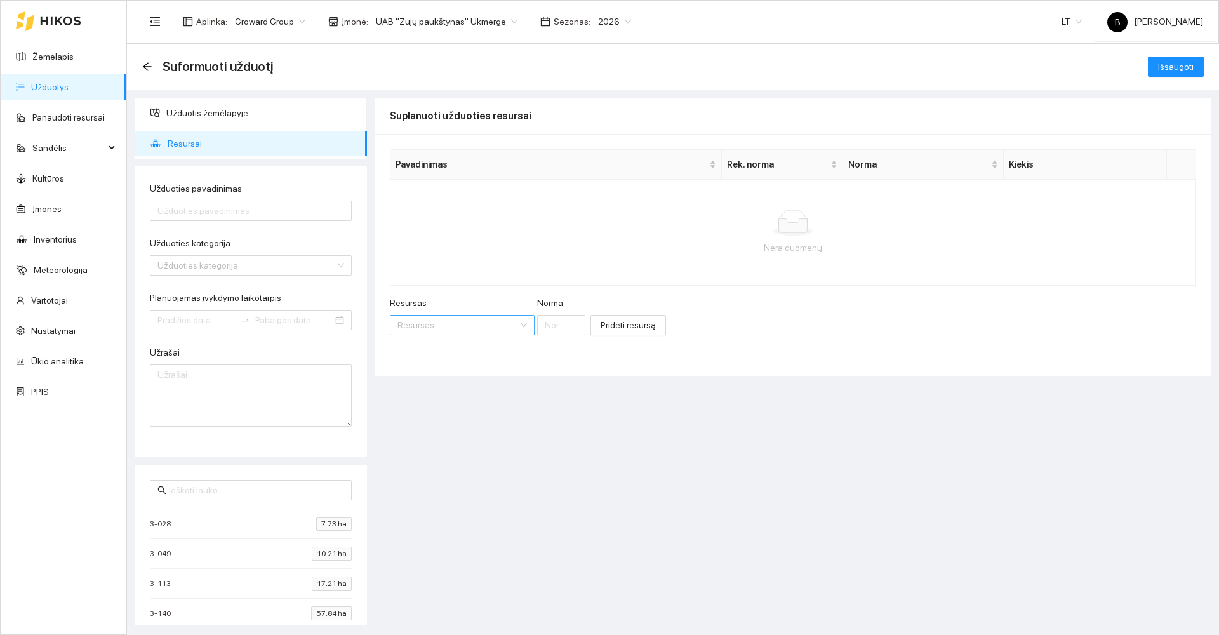
click at [448, 328] on input "Resursas" at bounding box center [457, 325] width 121 height 19
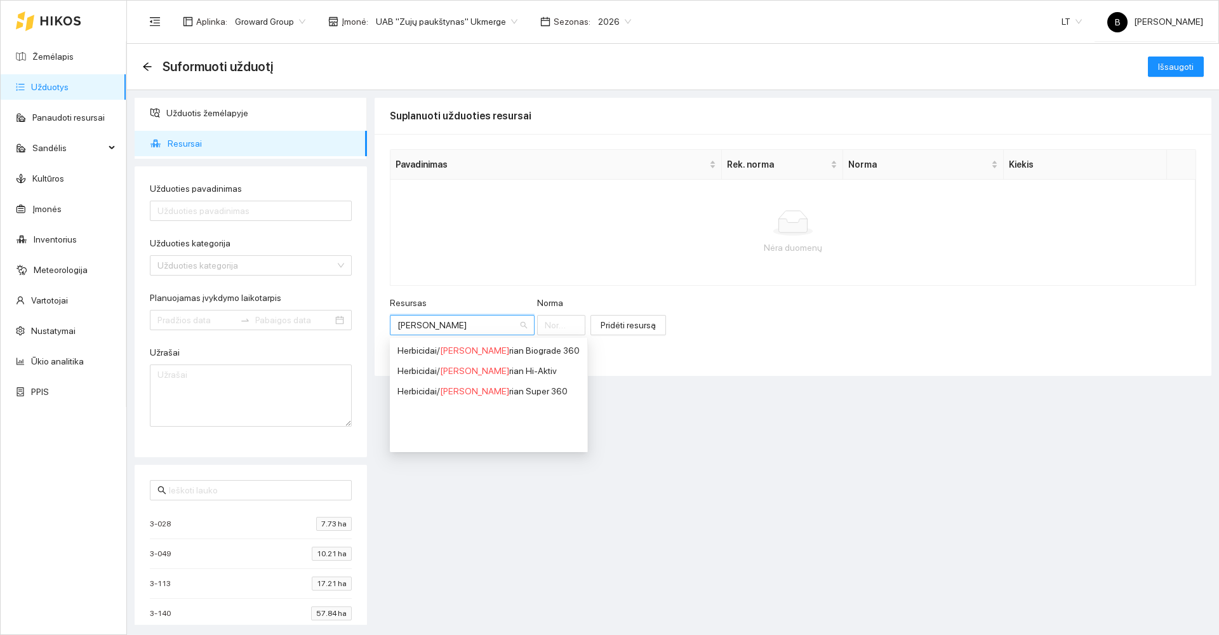
type input "[PERSON_NAME]"
click at [468, 372] on div "Herbicidai / Barba rian Hi-Aktiv" at bounding box center [488, 371] width 182 height 14
type input "1"
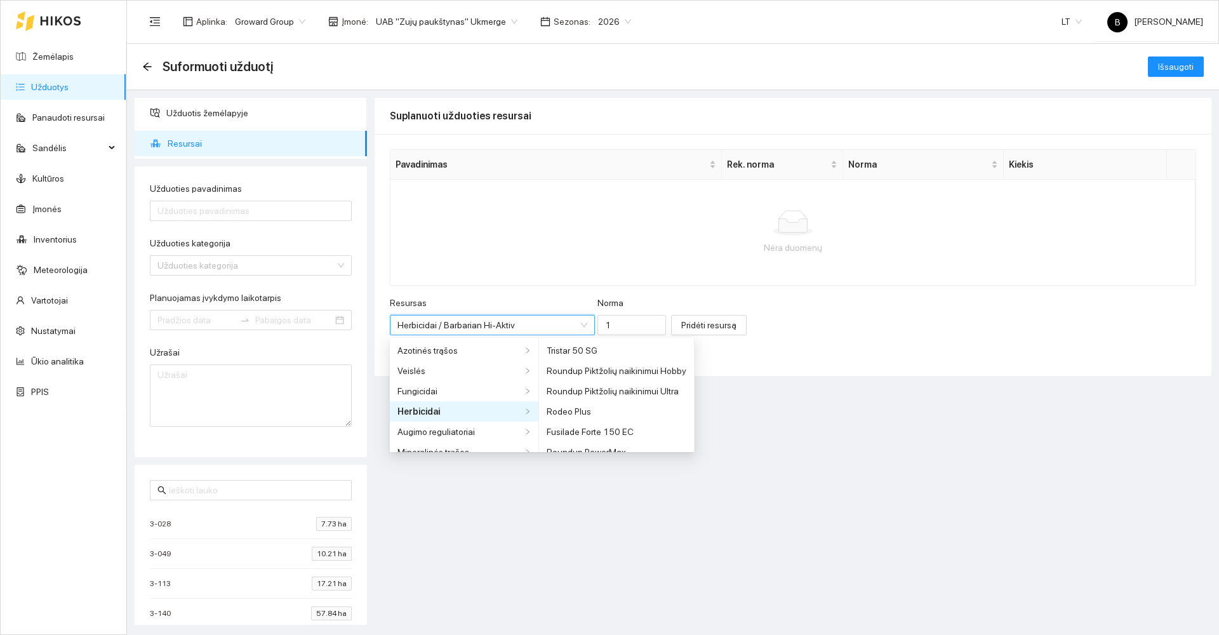
scroll to position [2224, 0]
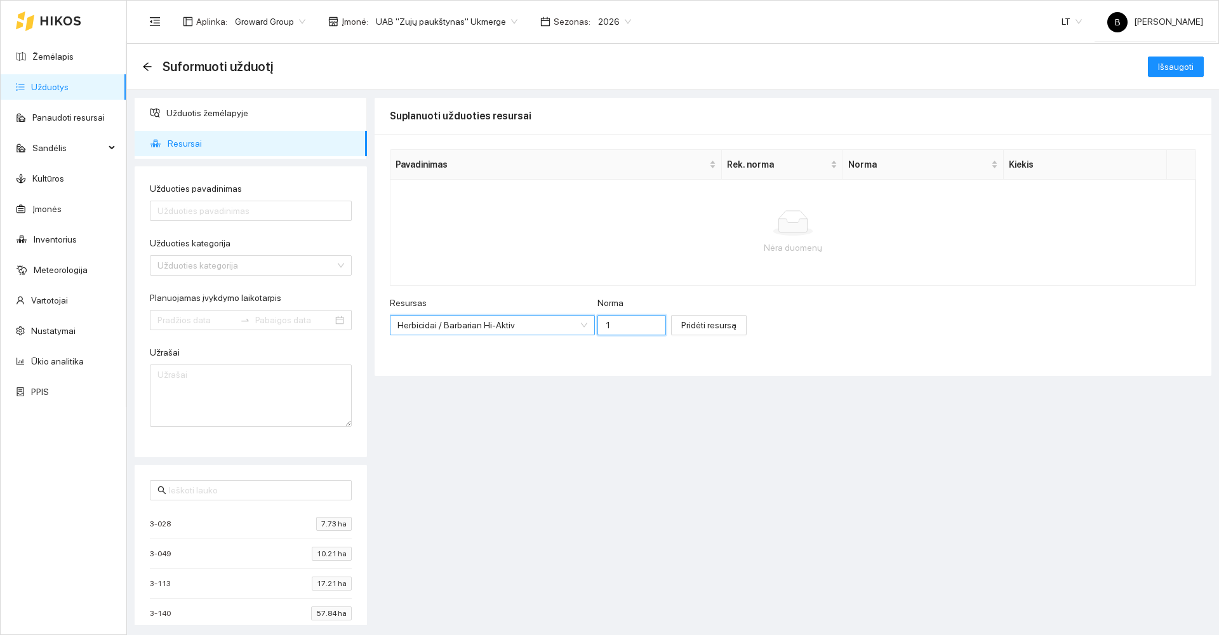
click at [602, 326] on input "1" at bounding box center [631, 325] width 69 height 20
type input "2"
click at [681, 327] on span "Pridėti resursą" at bounding box center [708, 325] width 55 height 14
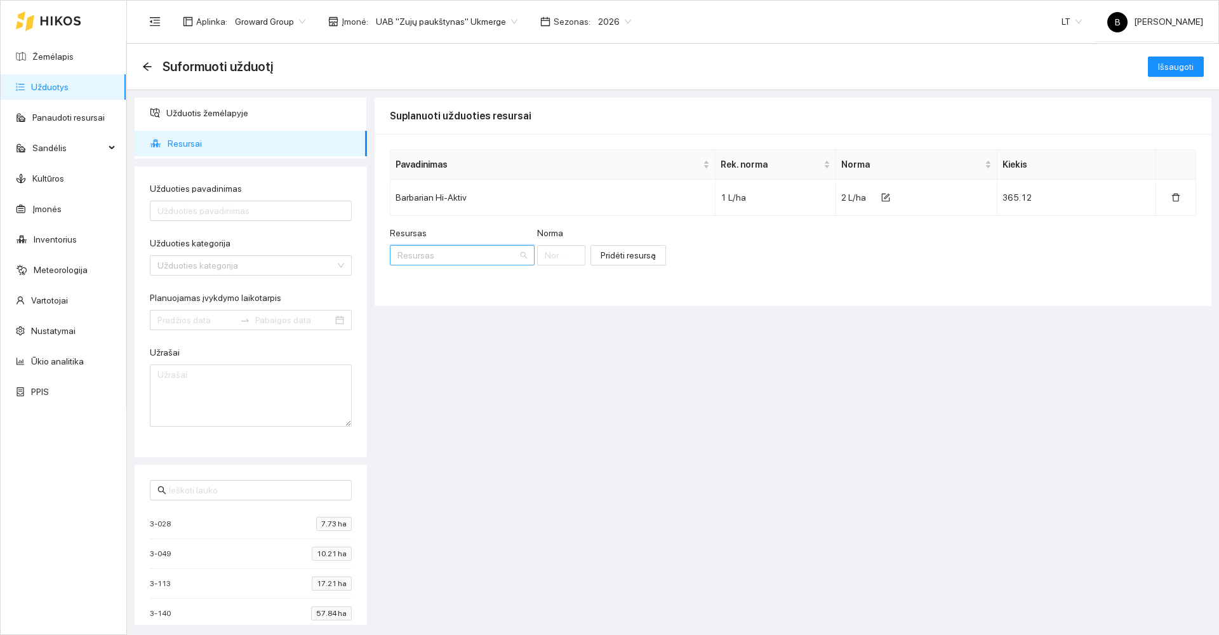
click at [441, 256] on input "Resursas" at bounding box center [457, 255] width 121 height 19
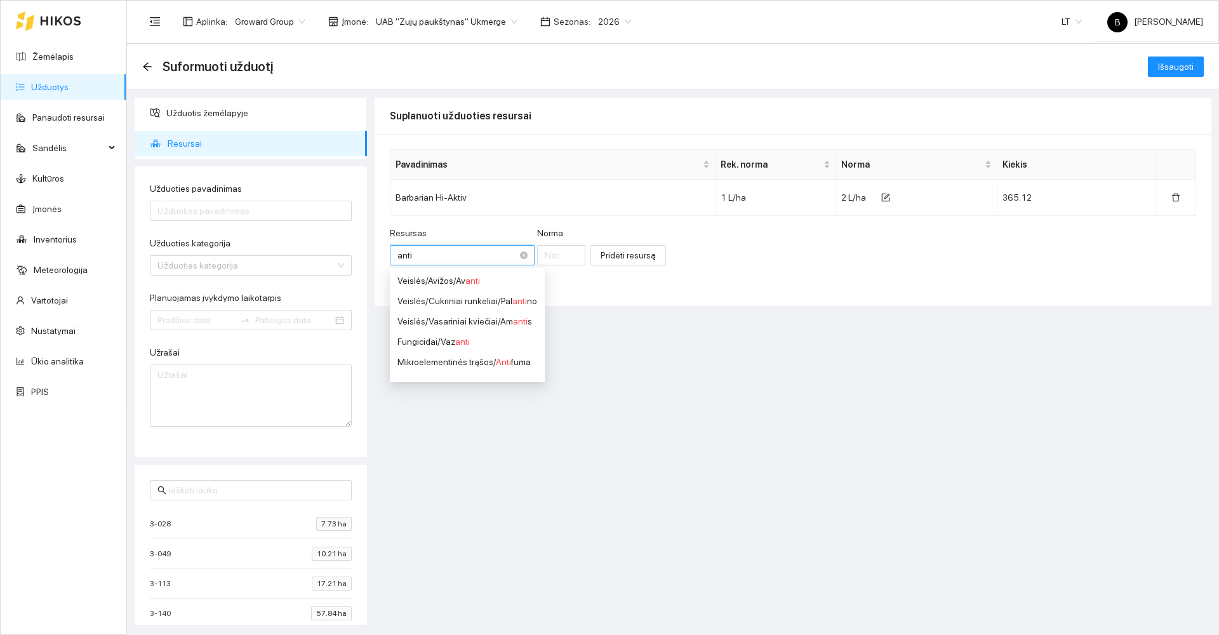
type input "antif"
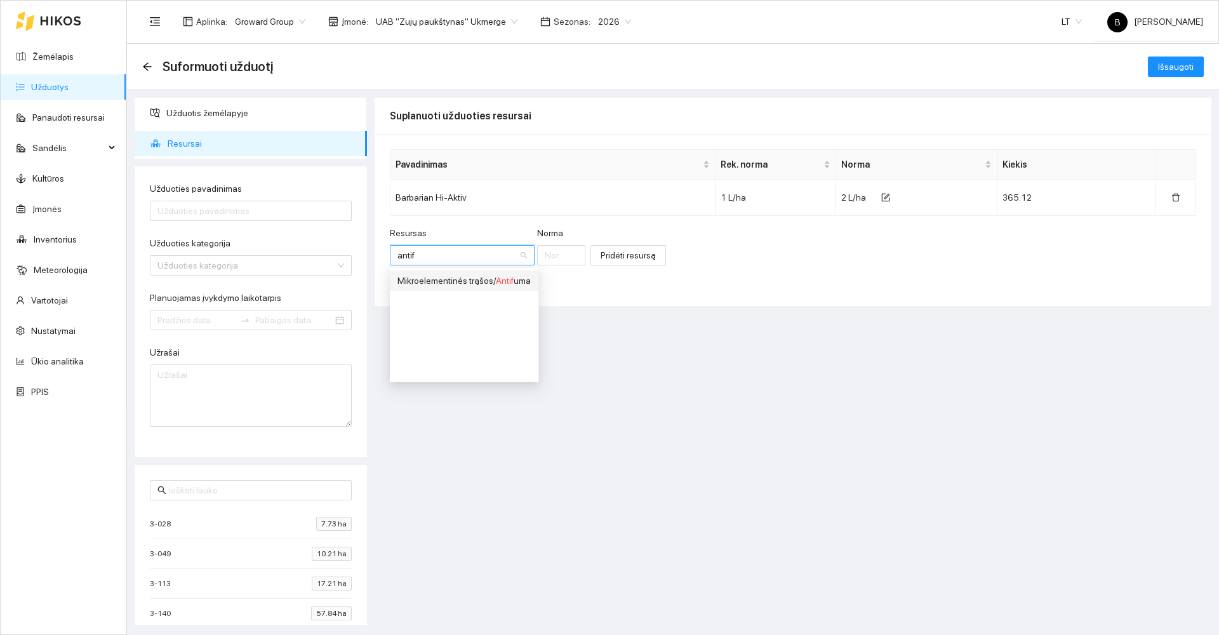
click at [470, 280] on div "Mikroelementinės trąšos / Antif uma" at bounding box center [463, 281] width 133 height 14
type input "1"
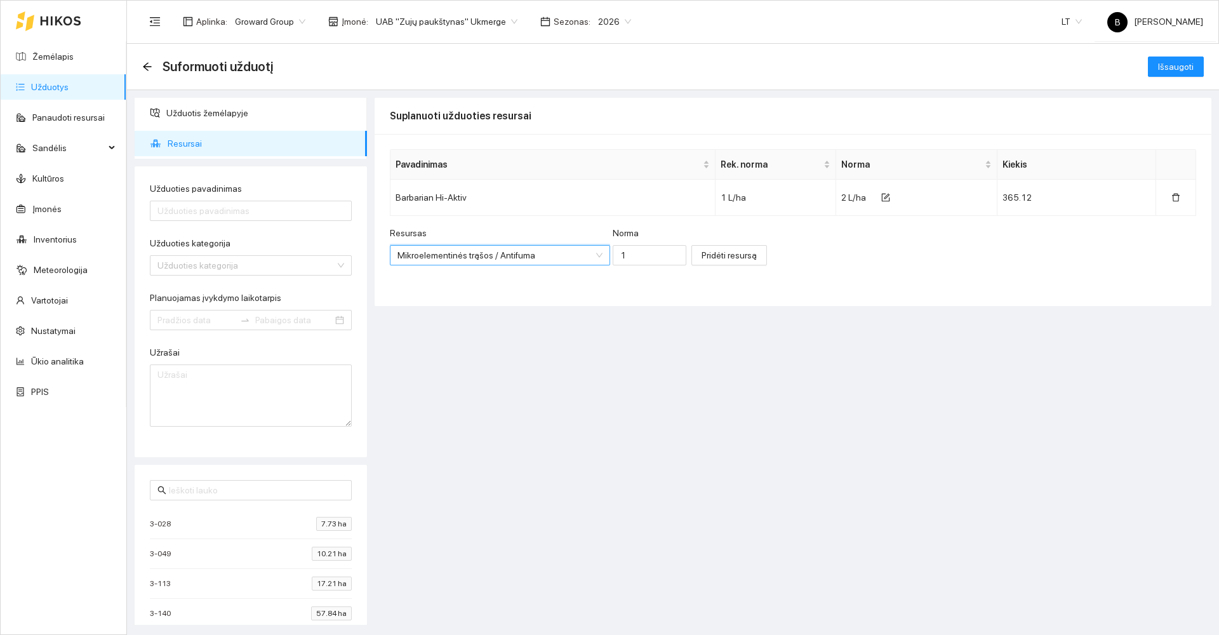
scroll to position [0, 0]
click at [625, 255] on input "1" at bounding box center [650, 255] width 74 height 20
type input "0.01"
click at [701, 251] on span "Pridėti resursą" at bounding box center [728, 255] width 55 height 14
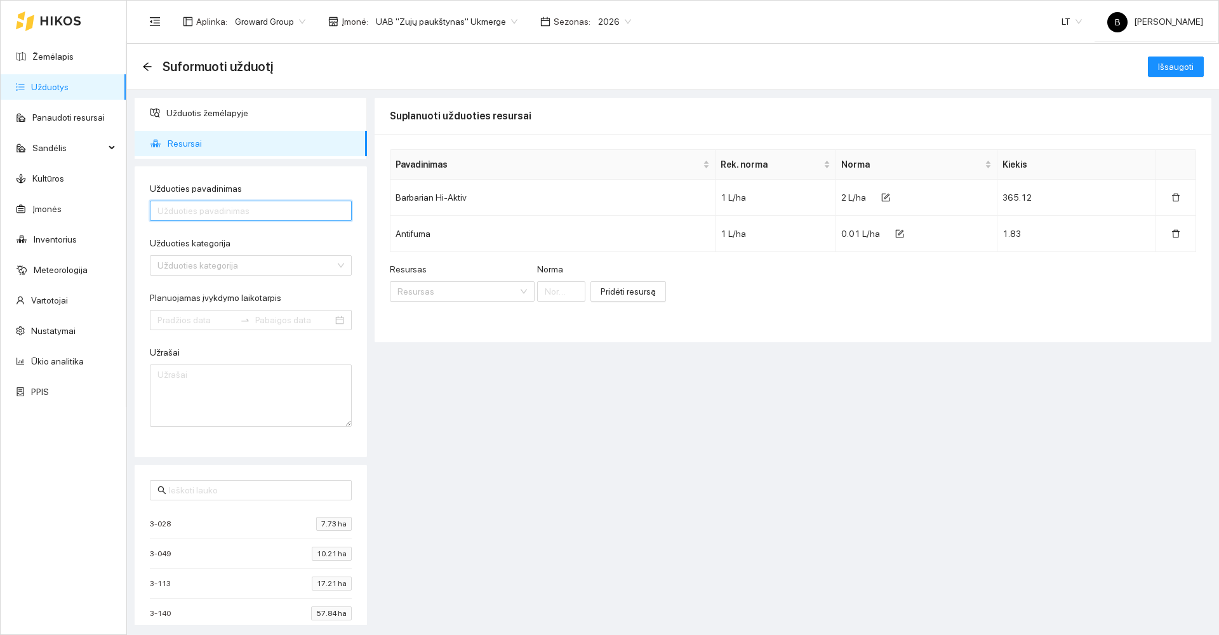
click at [241, 206] on input "Užduoties pavadinimas" at bounding box center [251, 211] width 202 height 20
type input "Puršk. Barbarian pupiena"
click at [284, 264] on input "Užduoties kategorija" at bounding box center [246, 265] width 178 height 19
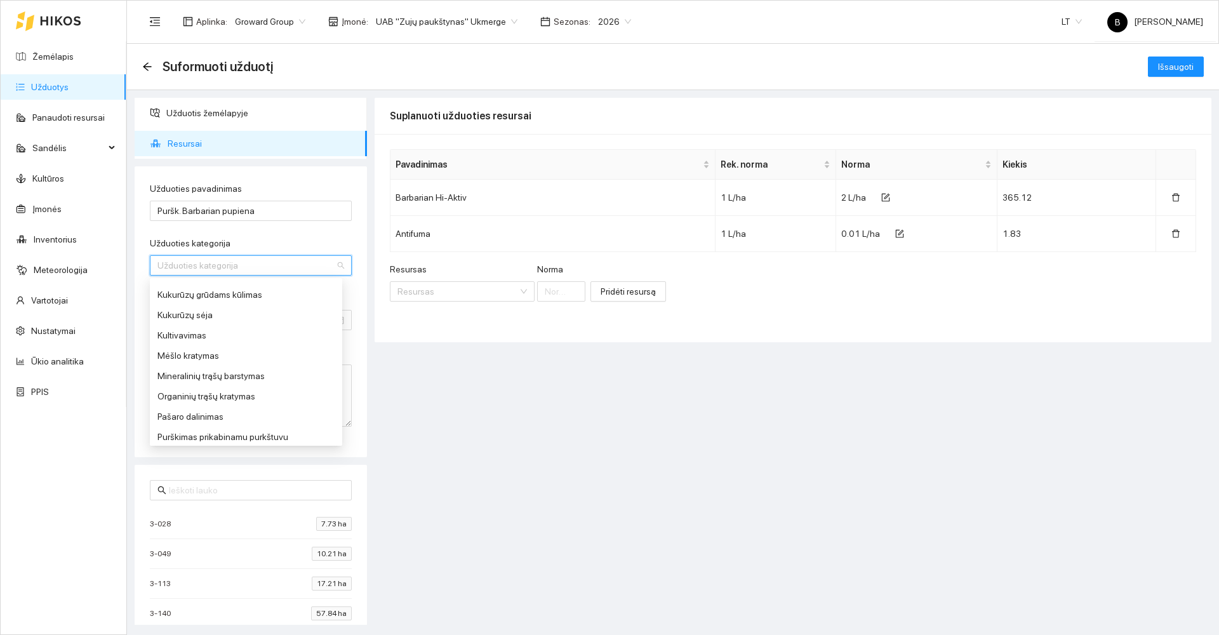
scroll to position [381, 0]
click at [213, 418] on div "Purškimas prikabinamu purkštuvu" at bounding box center [245, 418] width 177 height 14
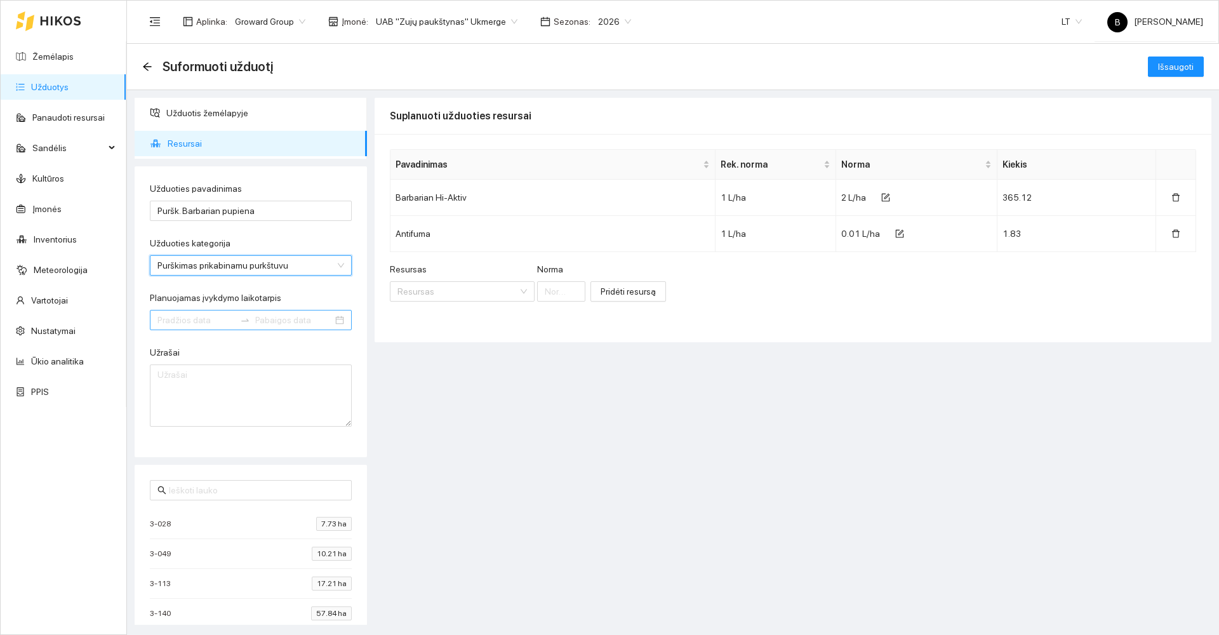
click at [202, 323] on input "Planuojamas įvykdymo laikotarpis" at bounding box center [195, 320] width 77 height 14
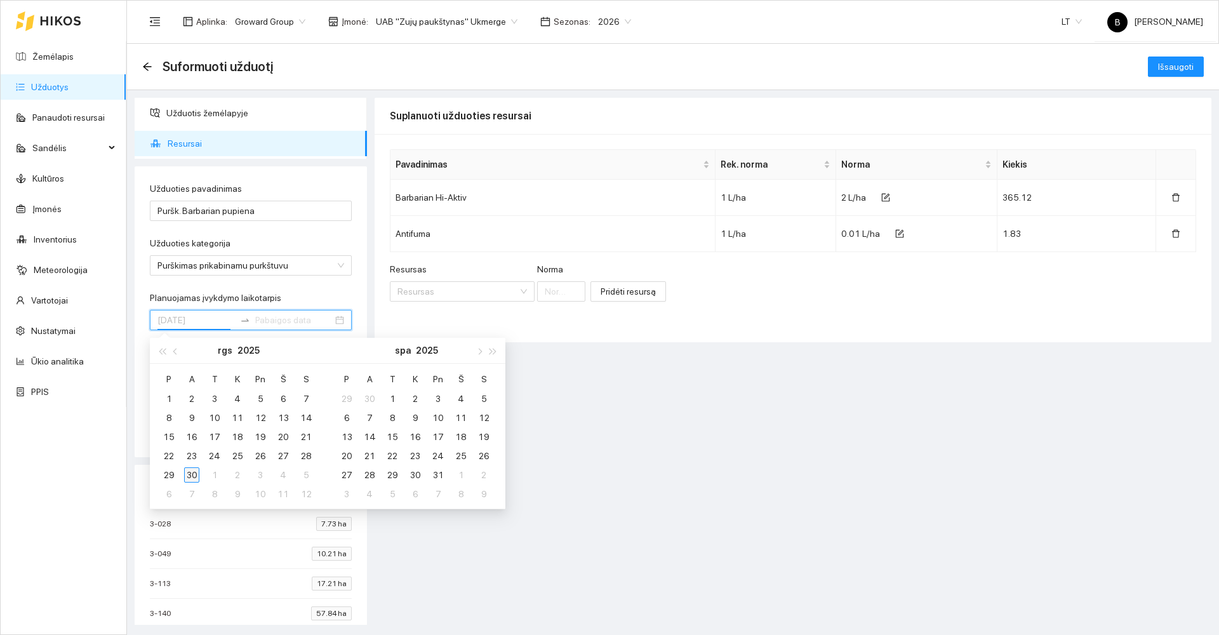
type input "[DATE]"
click at [191, 476] on div "30" at bounding box center [191, 474] width 15 height 15
type input "[DATE]"
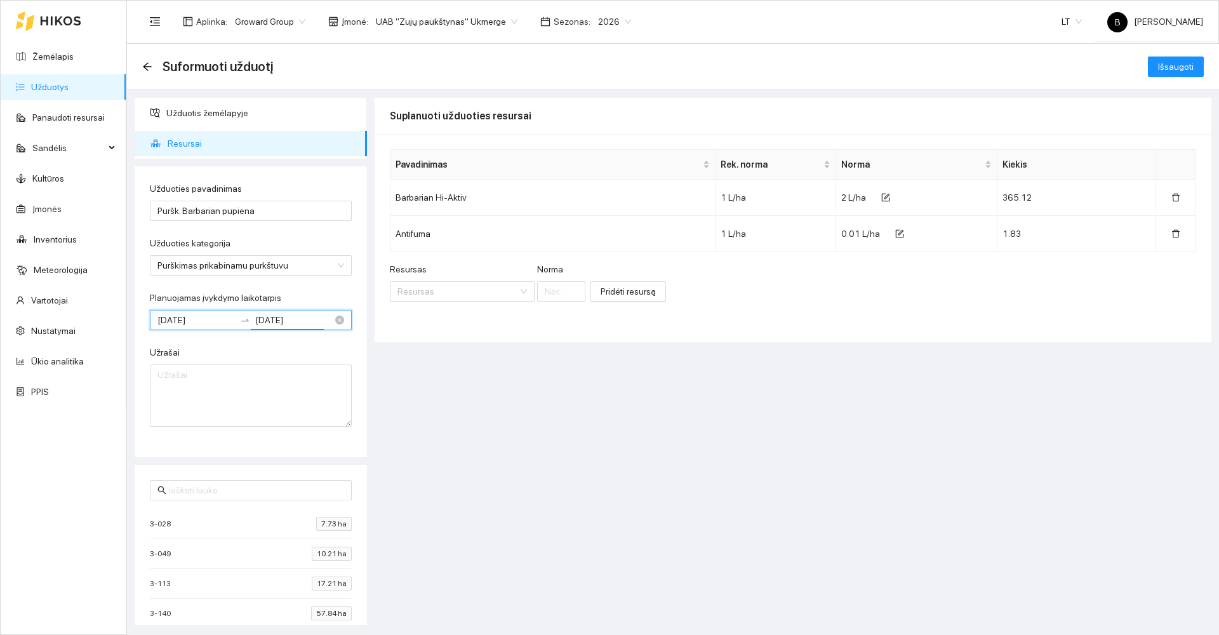
click at [209, 317] on input "[DATE]" at bounding box center [195, 320] width 77 height 14
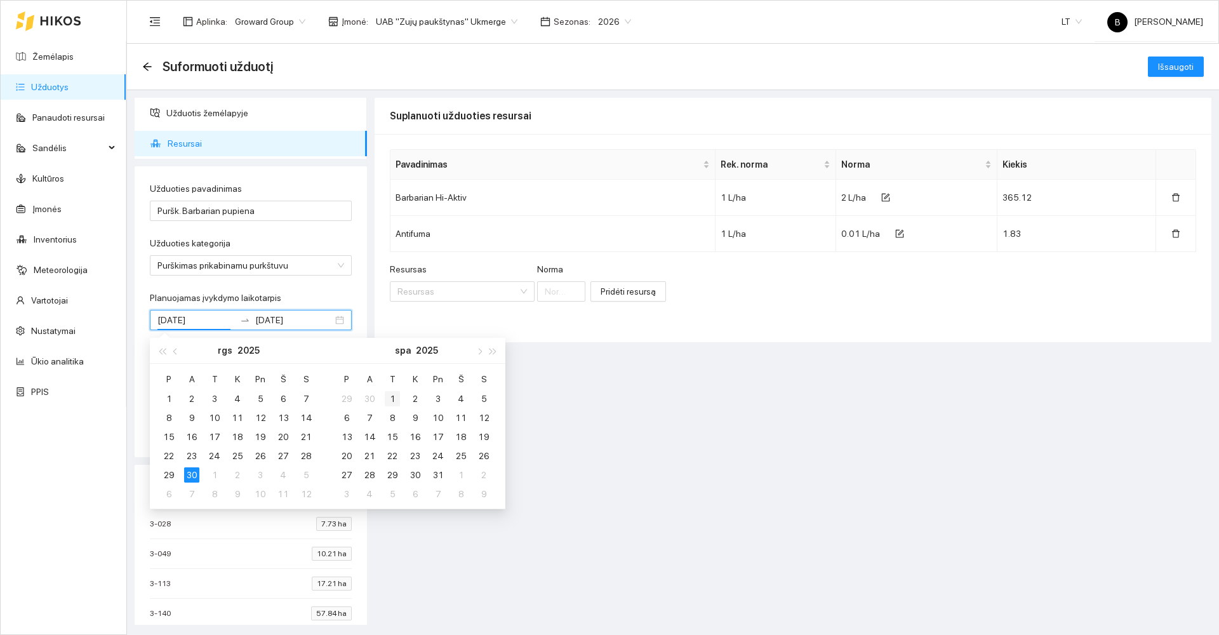
type input "[DATE]"
click at [391, 394] on div "1" at bounding box center [392, 398] width 15 height 15
type input "[DATE]"
click at [418, 399] on div "2" at bounding box center [415, 398] width 15 height 15
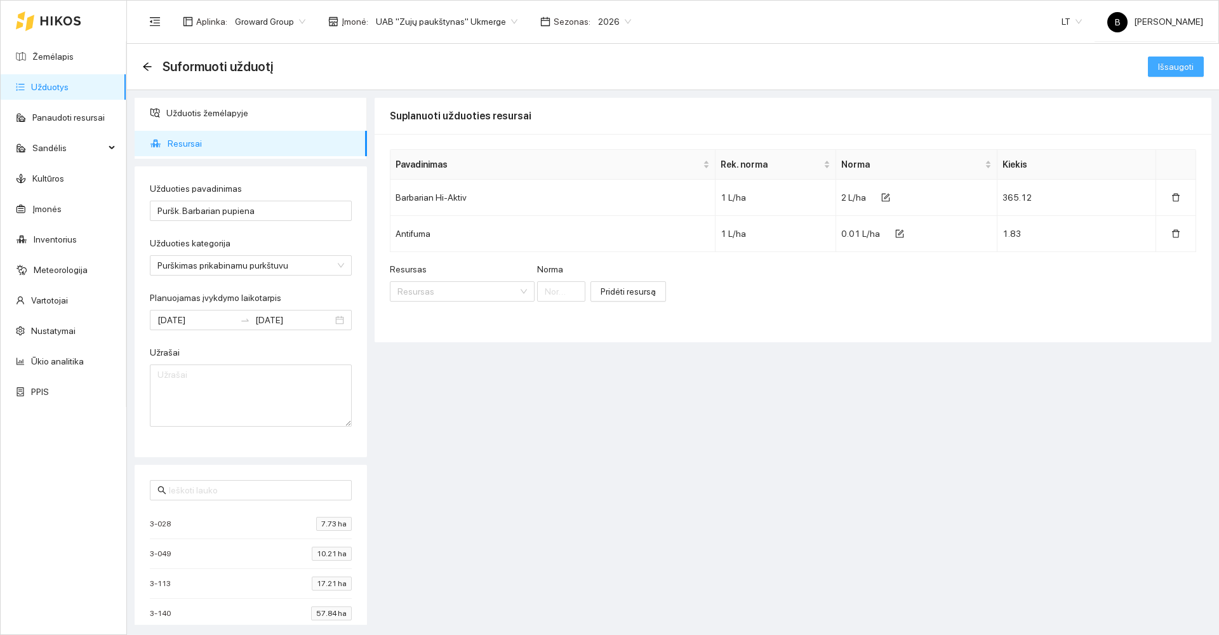
click at [1177, 64] on span "Išsaugoti" at bounding box center [1176, 67] width 36 height 14
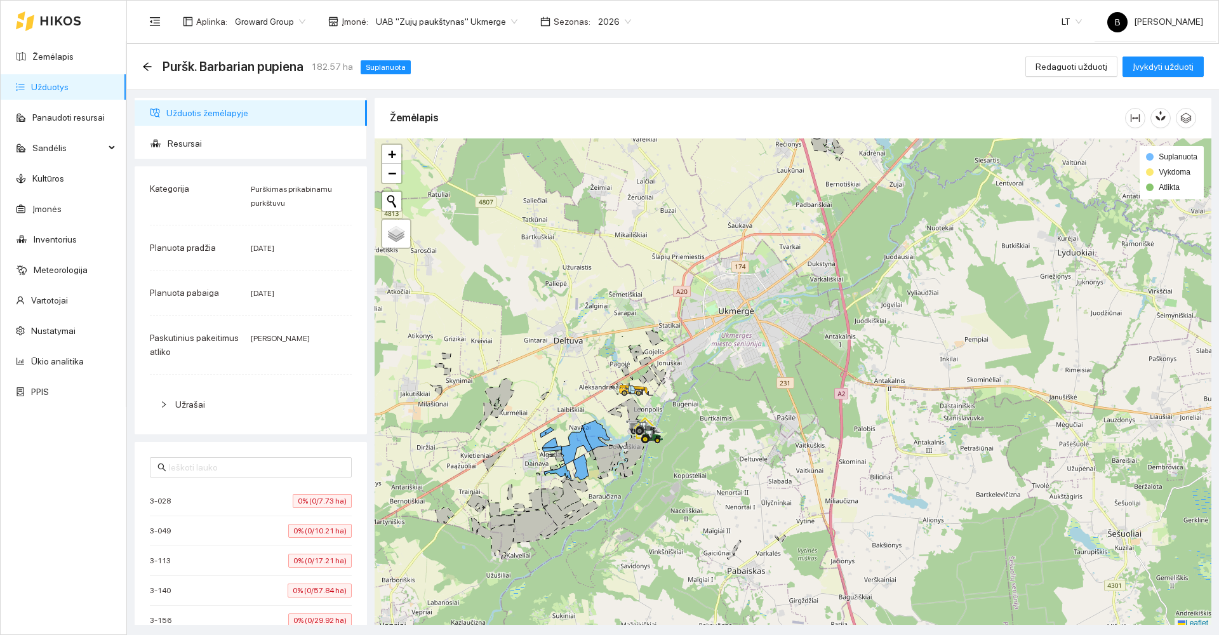
scroll to position [4, 0]
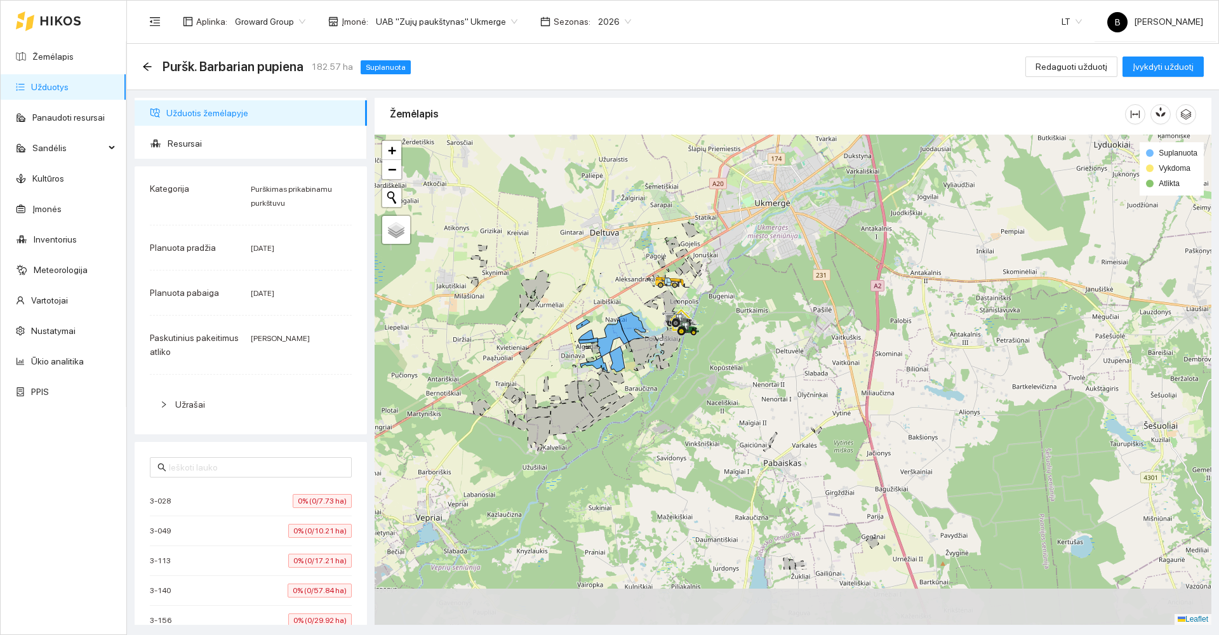
drag, startPoint x: 557, startPoint y: 546, endPoint x: 592, endPoint y: 428, distance: 123.0
click at [595, 437] on div at bounding box center [793, 380] width 837 height 490
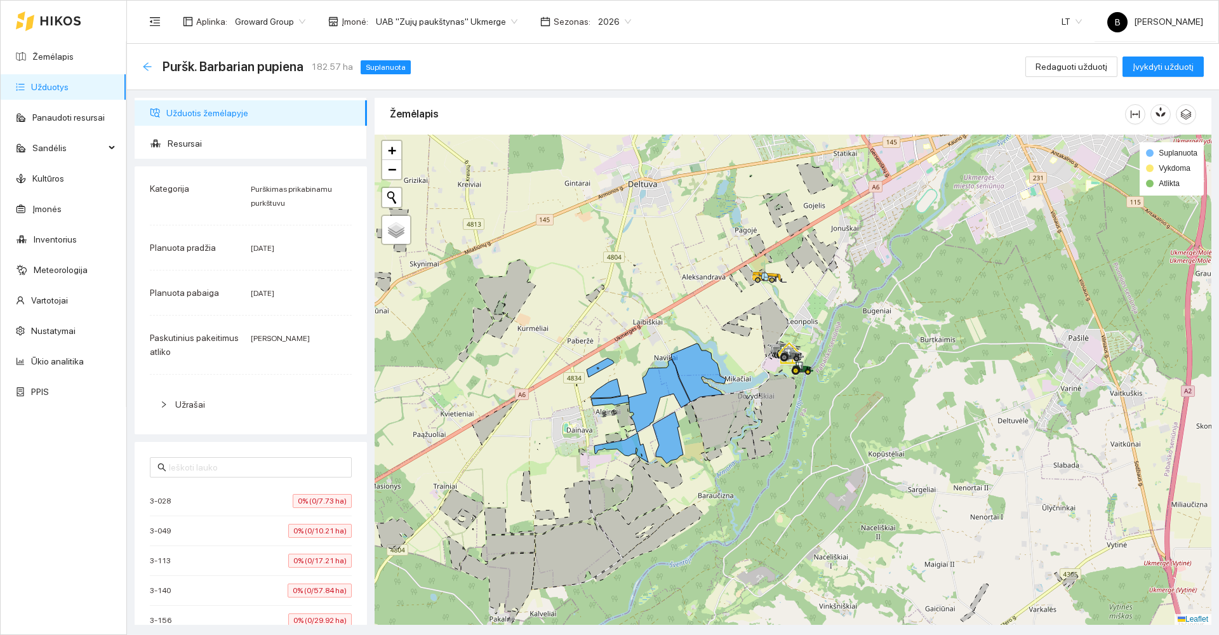
click at [145, 67] on icon "arrow-left" at bounding box center [147, 66] width 8 height 8
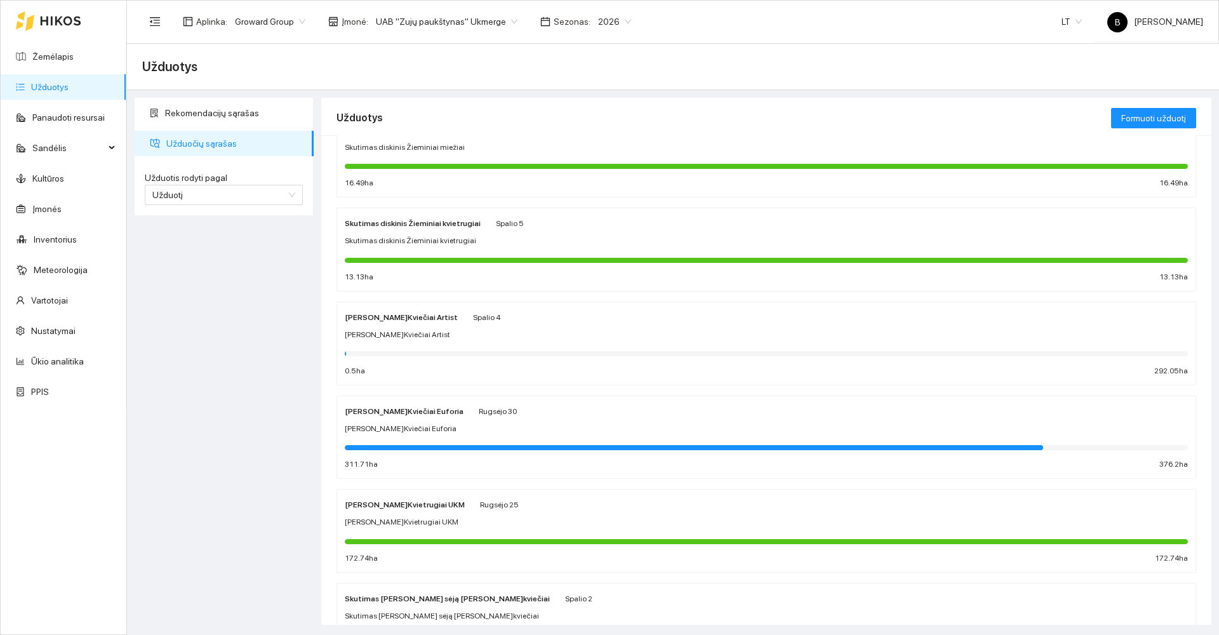
scroll to position [254, 0]
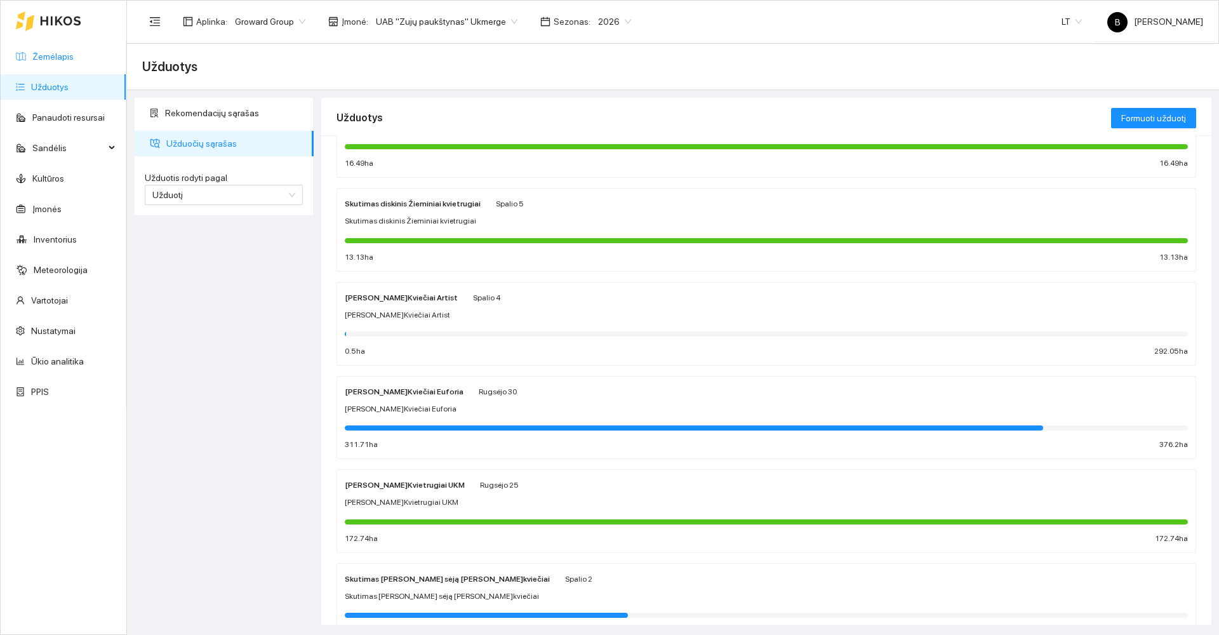
click at [53, 51] on link "Žemėlapis" at bounding box center [52, 56] width 41 height 10
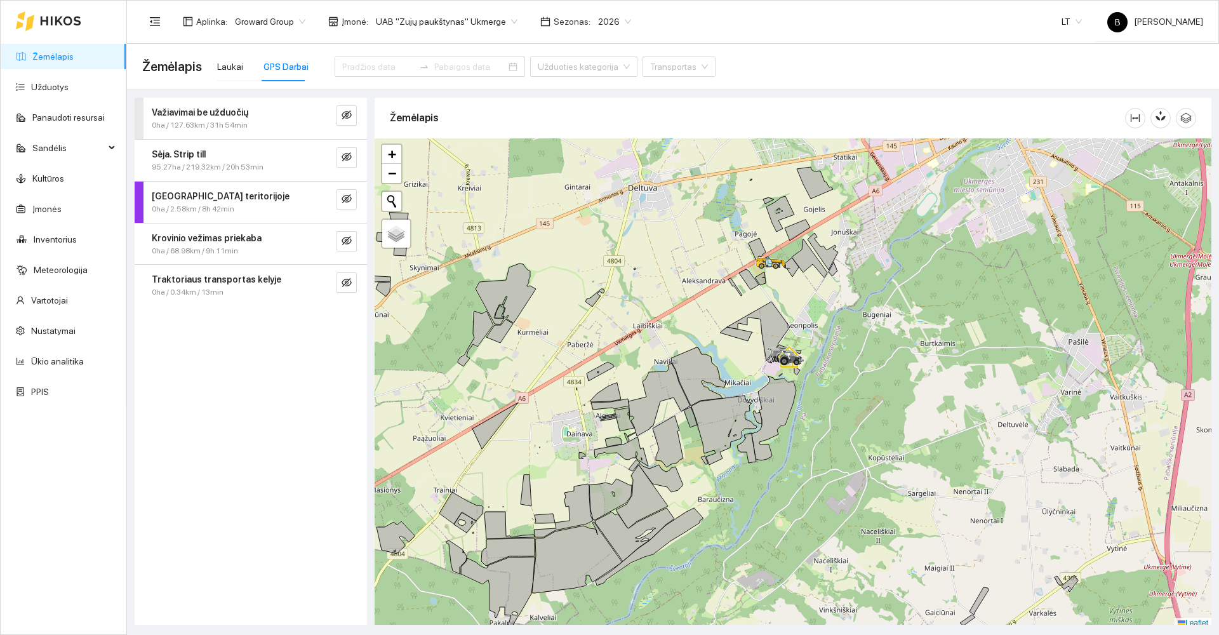
scroll to position [4, 0]
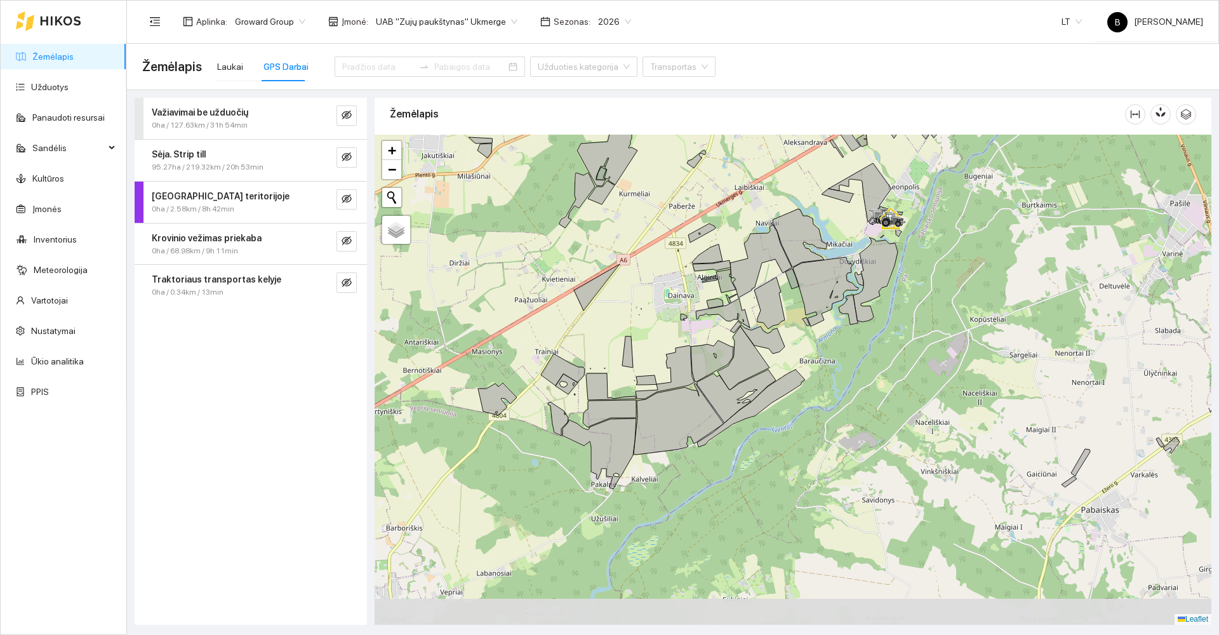
drag, startPoint x: 695, startPoint y: 495, endPoint x: 809, endPoint y: 349, distance: 184.9
click at [806, 354] on div at bounding box center [793, 380] width 837 height 490
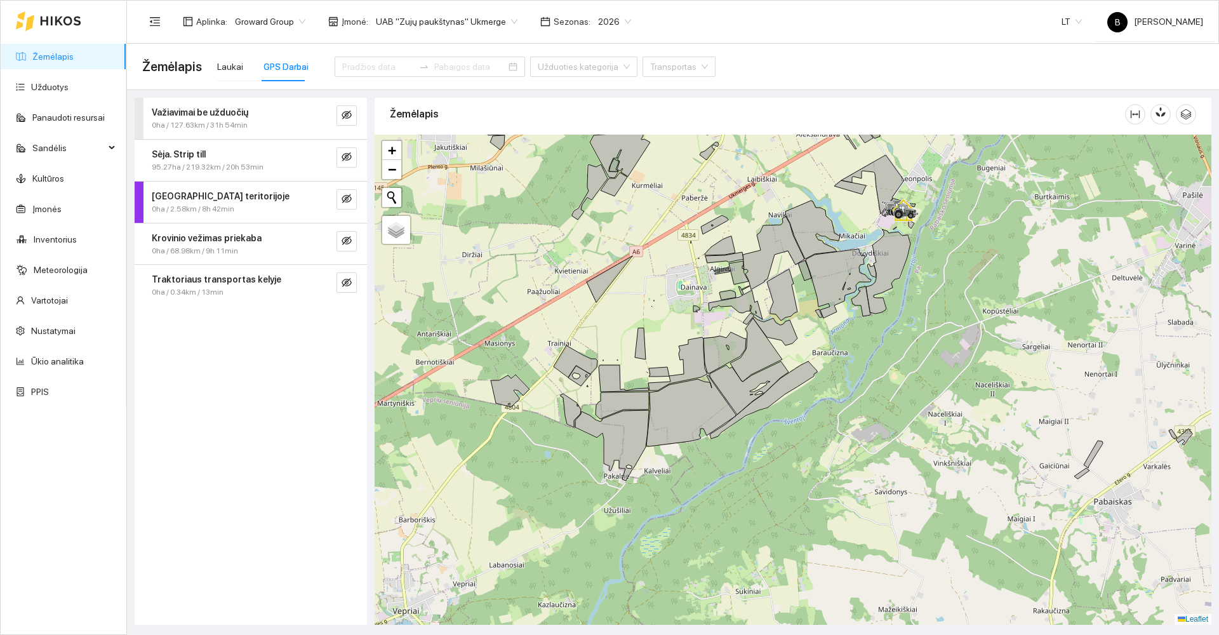
drag, startPoint x: 537, startPoint y: 495, endPoint x: 684, endPoint y: 373, distance: 190.7
click at [681, 376] on div at bounding box center [793, 380] width 837 height 490
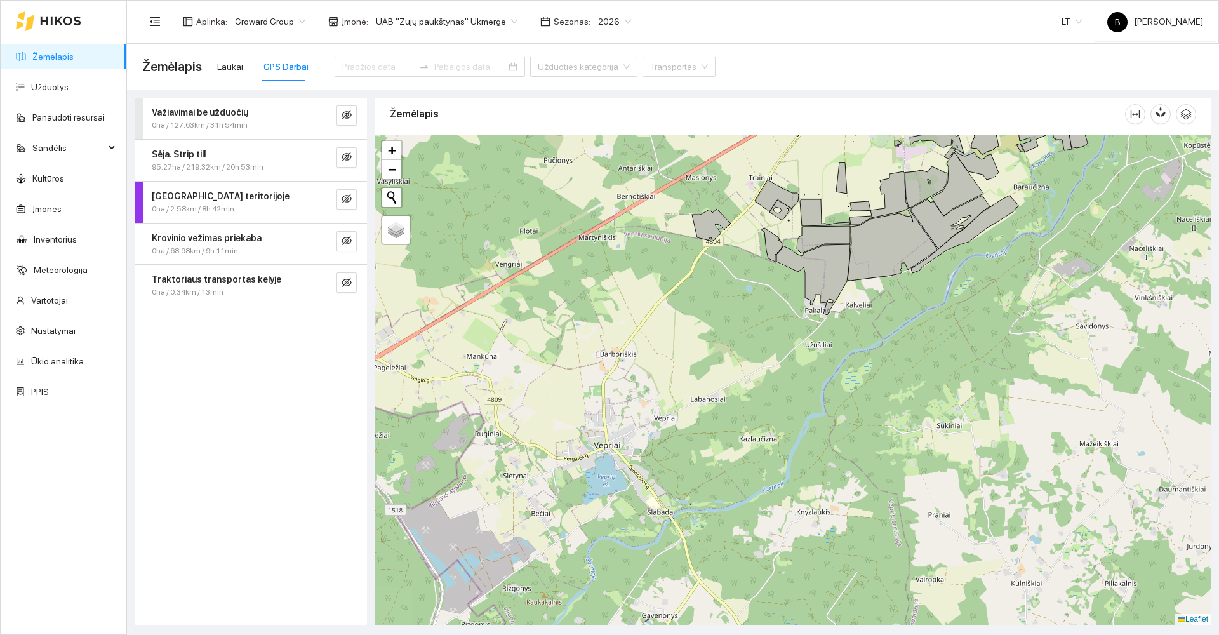
drag, startPoint x: 637, startPoint y: 411, endPoint x: 668, endPoint y: 306, distance: 109.5
click at [669, 310] on div at bounding box center [793, 380] width 837 height 490
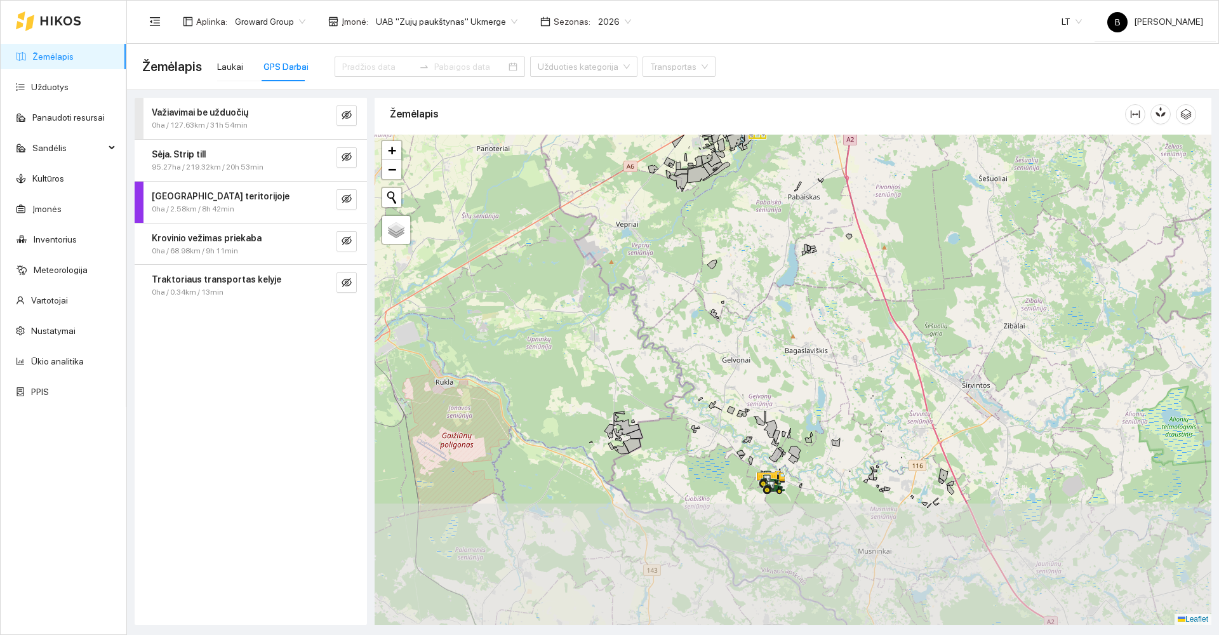
drag, startPoint x: 696, startPoint y: 429, endPoint x: 641, endPoint y: 282, distance: 155.9
click at [642, 271] on div at bounding box center [793, 380] width 837 height 490
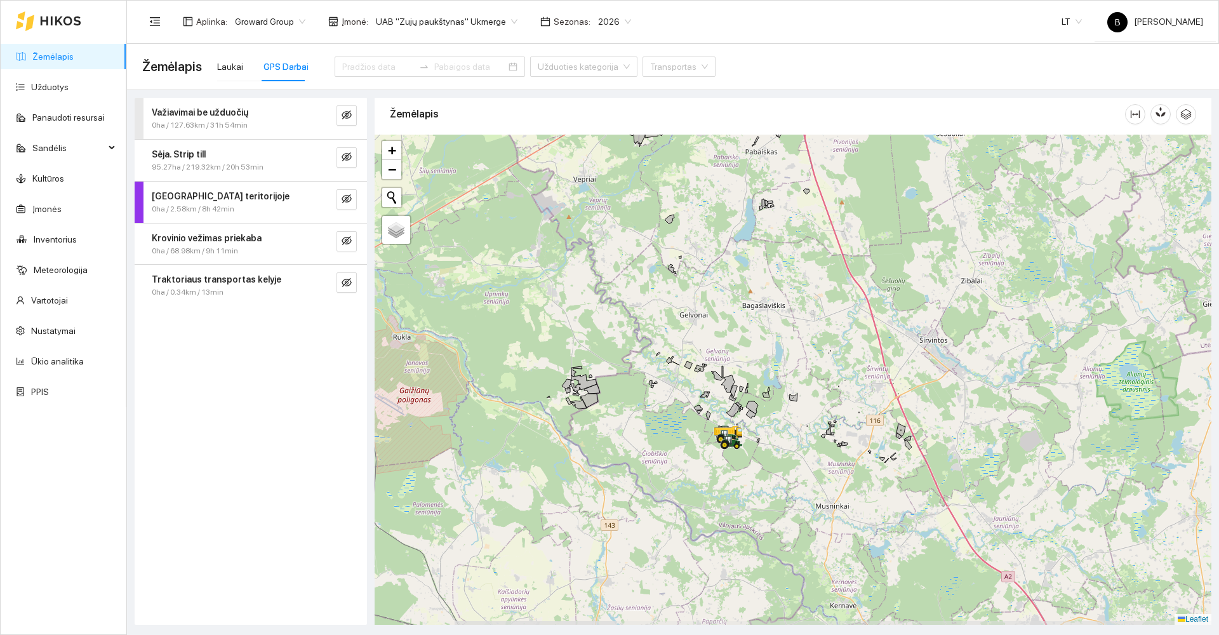
drag, startPoint x: 683, startPoint y: 358, endPoint x: 659, endPoint y: 324, distance: 41.9
click at [659, 324] on div at bounding box center [793, 380] width 837 height 490
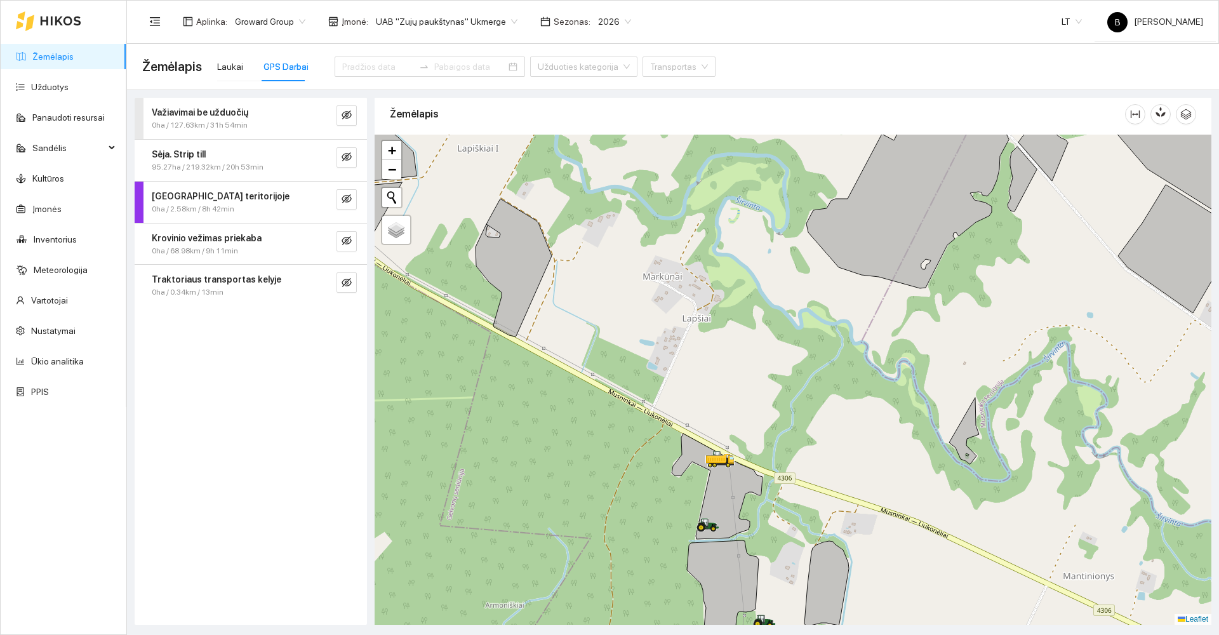
drag, startPoint x: 698, startPoint y: 362, endPoint x: 691, endPoint y: 349, distance: 15.0
click at [691, 349] on div at bounding box center [793, 380] width 837 height 490
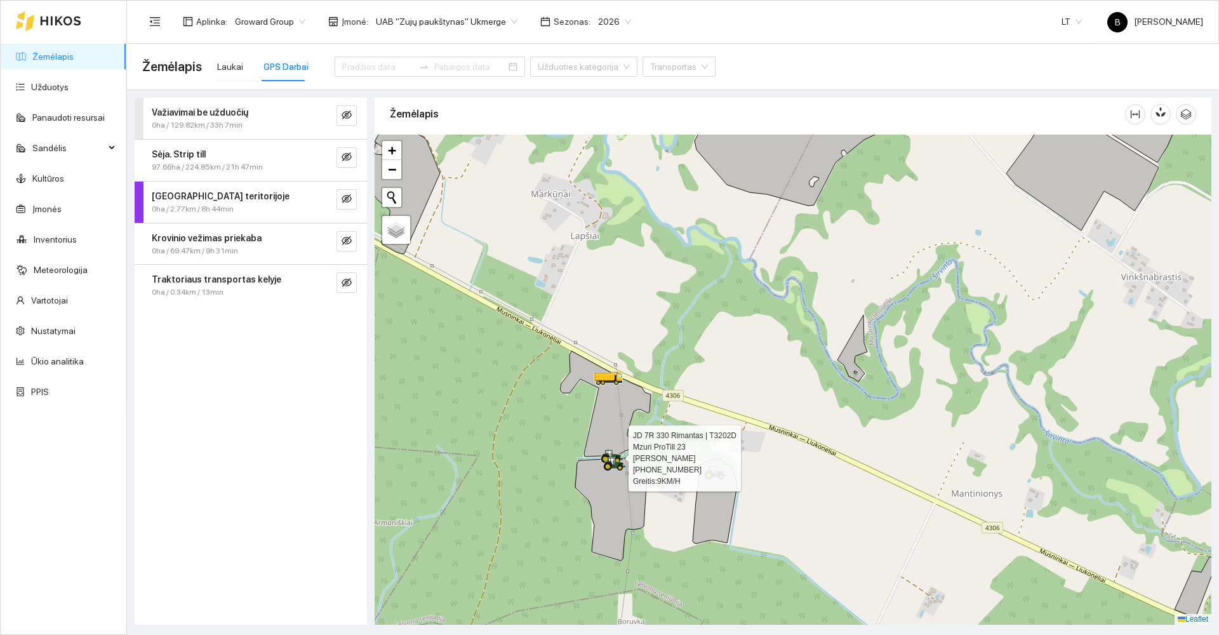
click at [851, 508] on div at bounding box center [793, 380] width 837 height 490
click at [343, 160] on icon "eye-invisible" at bounding box center [347, 156] width 10 height 9
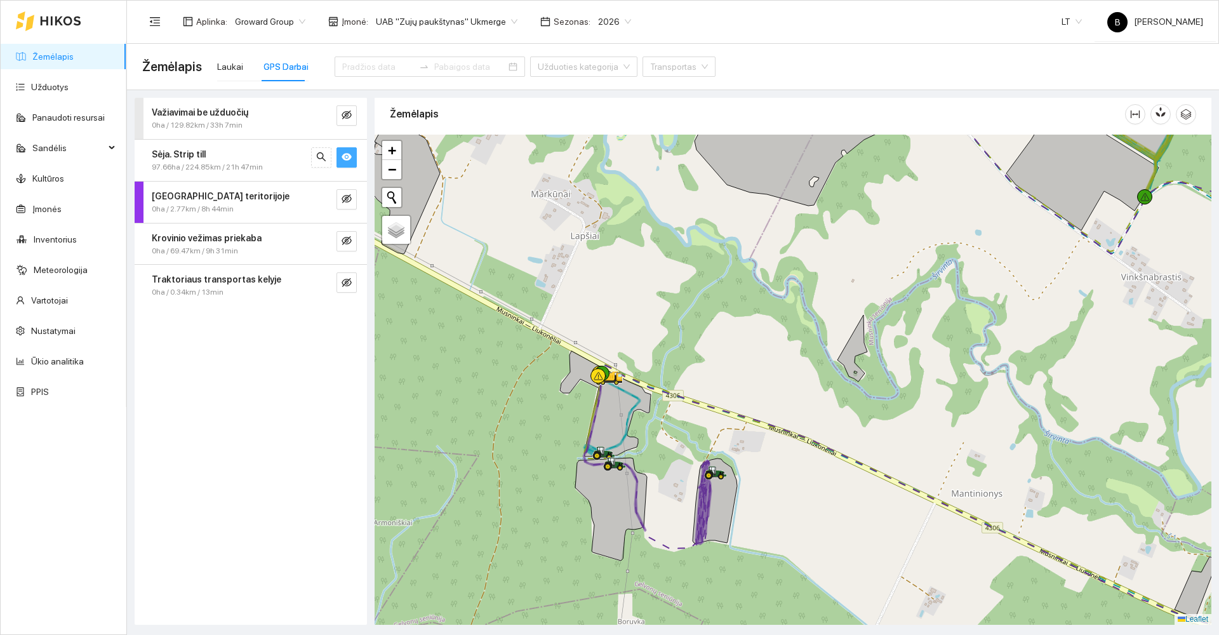
click at [821, 516] on div at bounding box center [793, 380] width 837 height 490
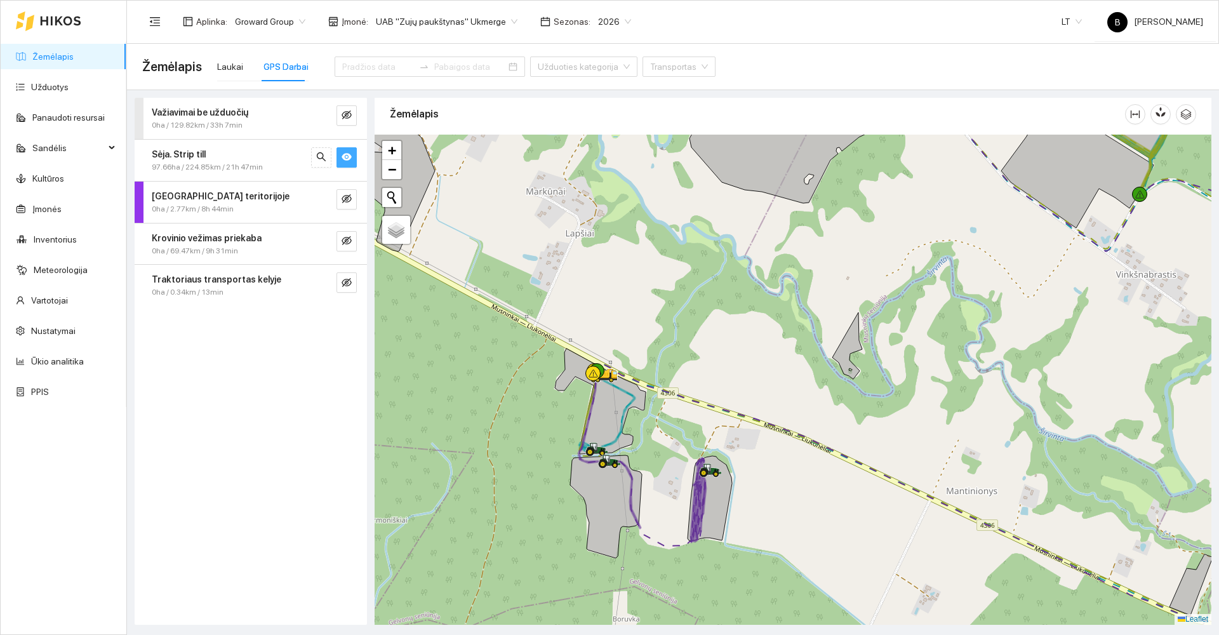
drag, startPoint x: 811, startPoint y: 509, endPoint x: 877, endPoint y: 441, distance: 94.7
click at [879, 442] on div at bounding box center [793, 380] width 837 height 490
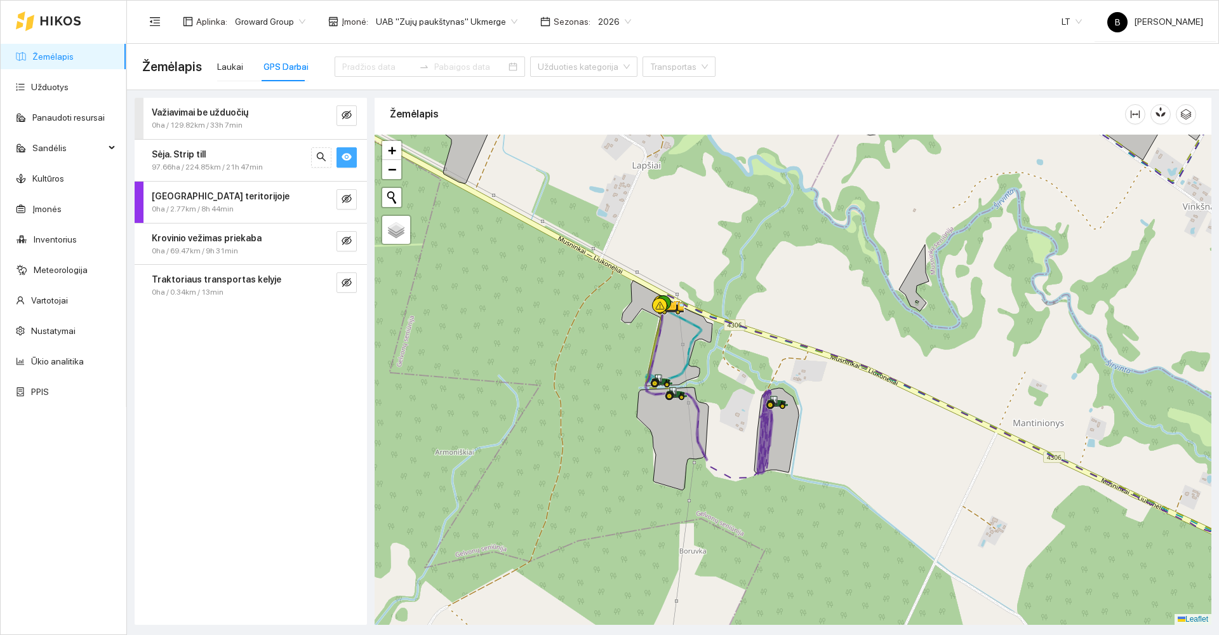
drag, startPoint x: 865, startPoint y: 422, endPoint x: 842, endPoint y: 377, distance: 50.5
click at [846, 382] on div at bounding box center [793, 380] width 837 height 490
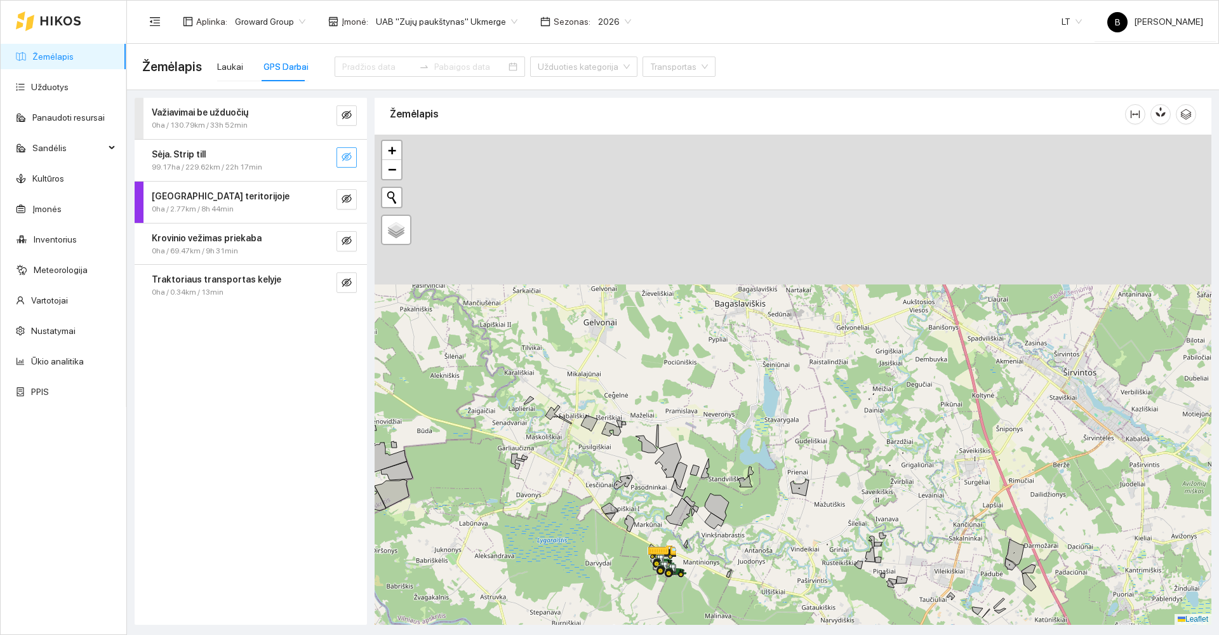
drag, startPoint x: 660, startPoint y: 260, endPoint x: 597, endPoint y: 435, distance: 186.4
click at [590, 471] on div at bounding box center [793, 380] width 837 height 490
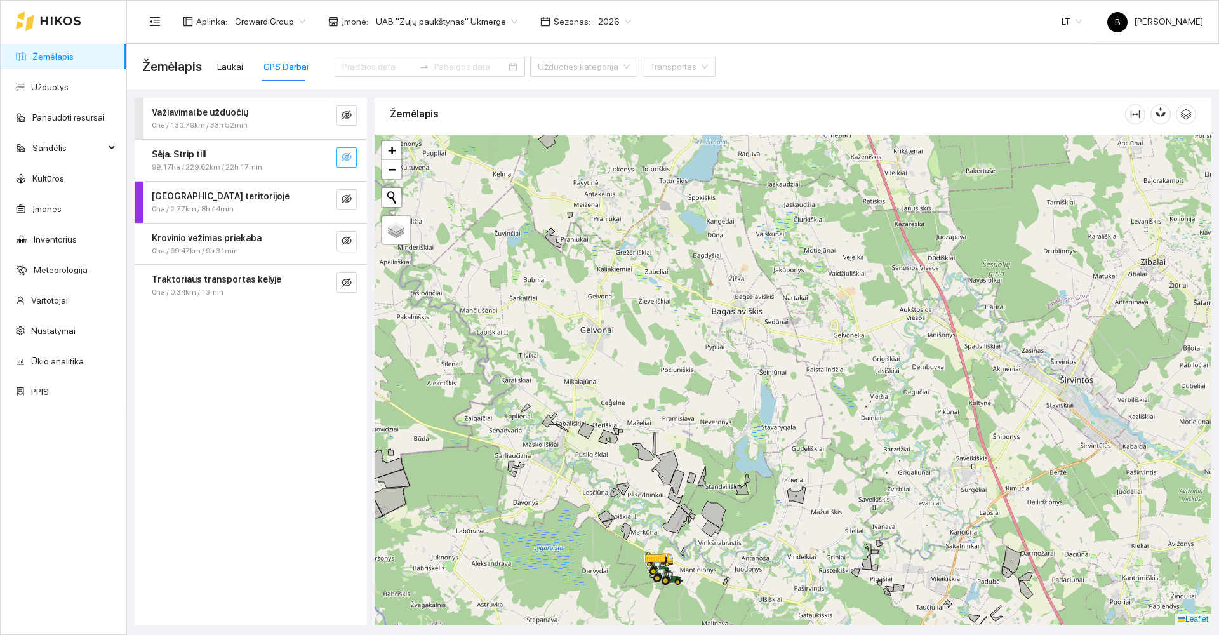
drag, startPoint x: 614, startPoint y: 351, endPoint x: 644, endPoint y: 418, distance: 73.0
click at [644, 418] on div at bounding box center [793, 380] width 837 height 490
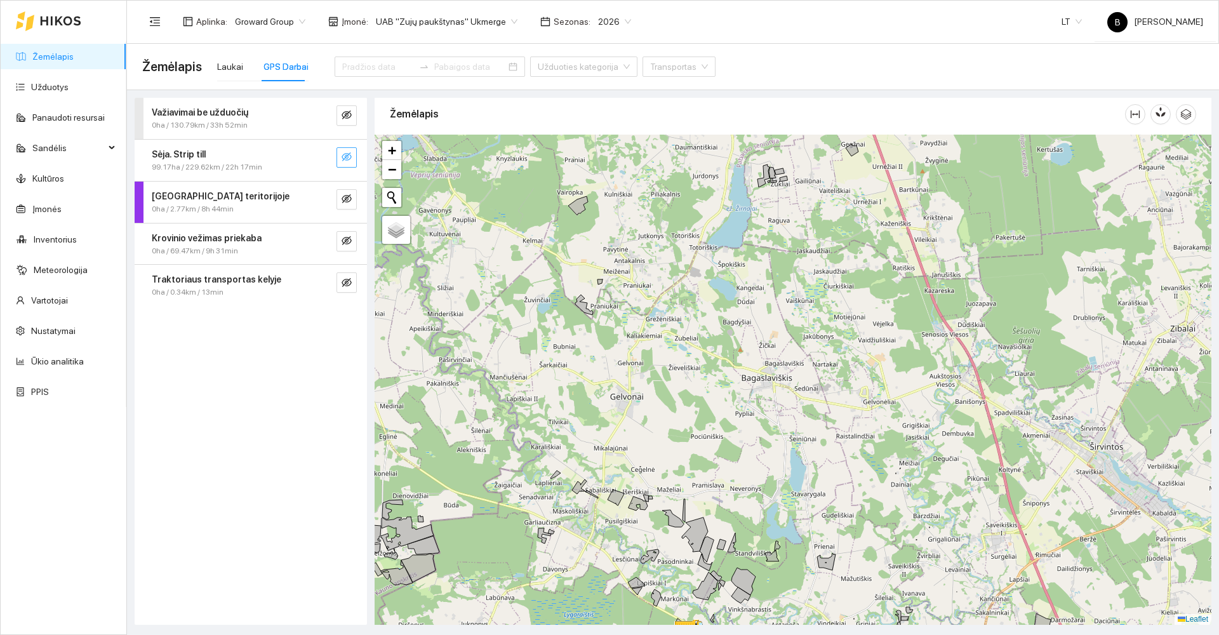
drag, startPoint x: 604, startPoint y: 336, endPoint x: 662, endPoint y: 449, distance: 127.8
click at [662, 449] on div at bounding box center [793, 380] width 837 height 490
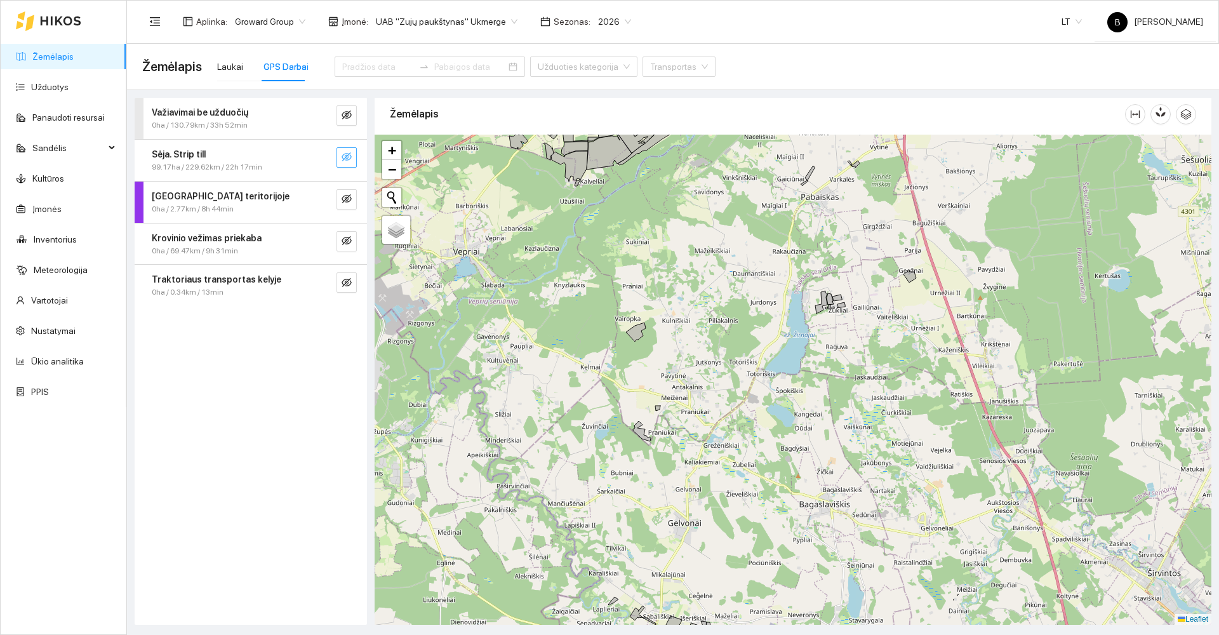
drag, startPoint x: 603, startPoint y: 313, endPoint x: 654, endPoint y: 436, distance: 133.2
click at [660, 446] on div at bounding box center [793, 380] width 837 height 490
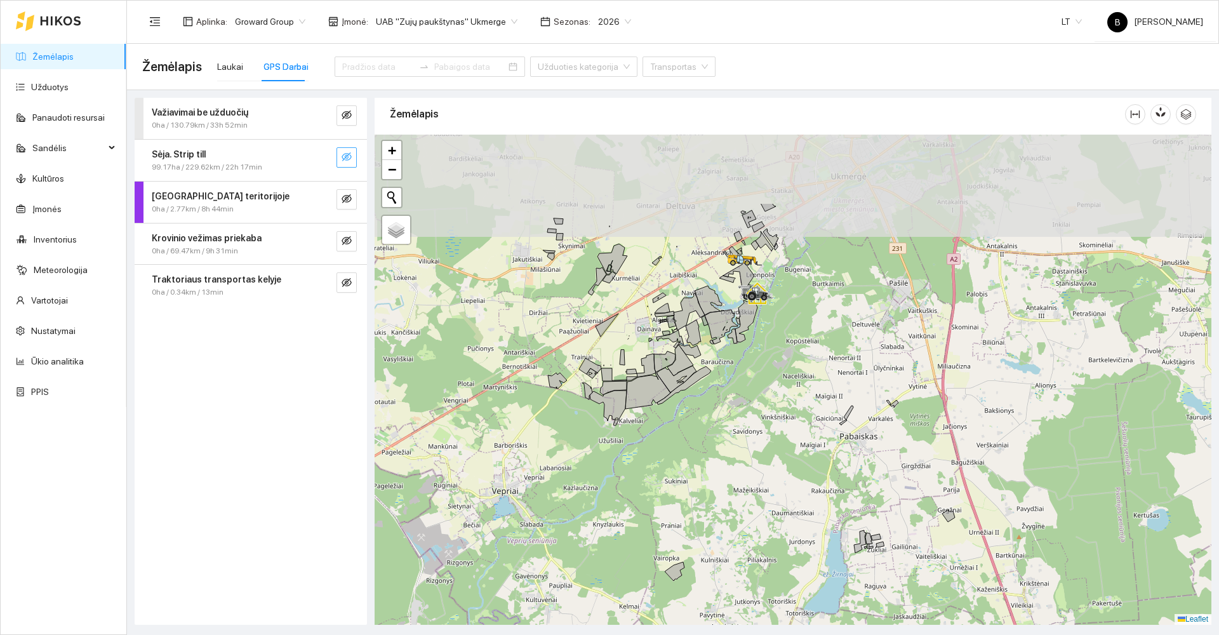
drag, startPoint x: 606, startPoint y: 446, endPoint x: 593, endPoint y: 467, distance: 25.4
click at [583, 495] on div at bounding box center [793, 380] width 837 height 490
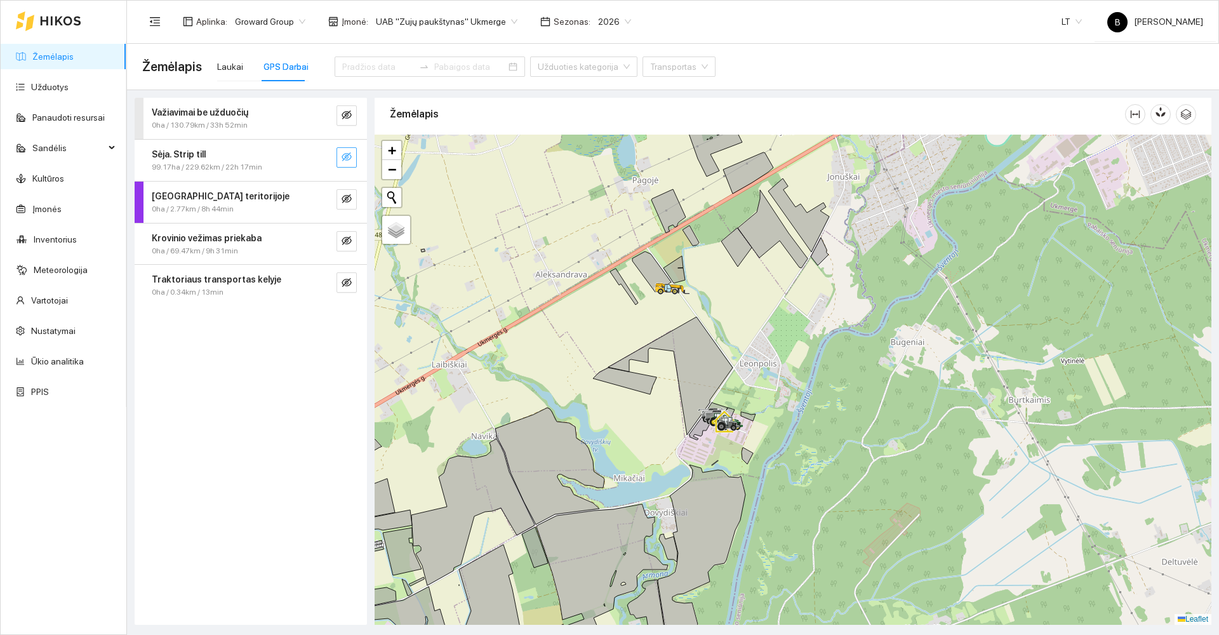
drag, startPoint x: 714, startPoint y: 274, endPoint x: 759, endPoint y: 314, distance: 60.7
click at [759, 314] on div at bounding box center [793, 380] width 837 height 490
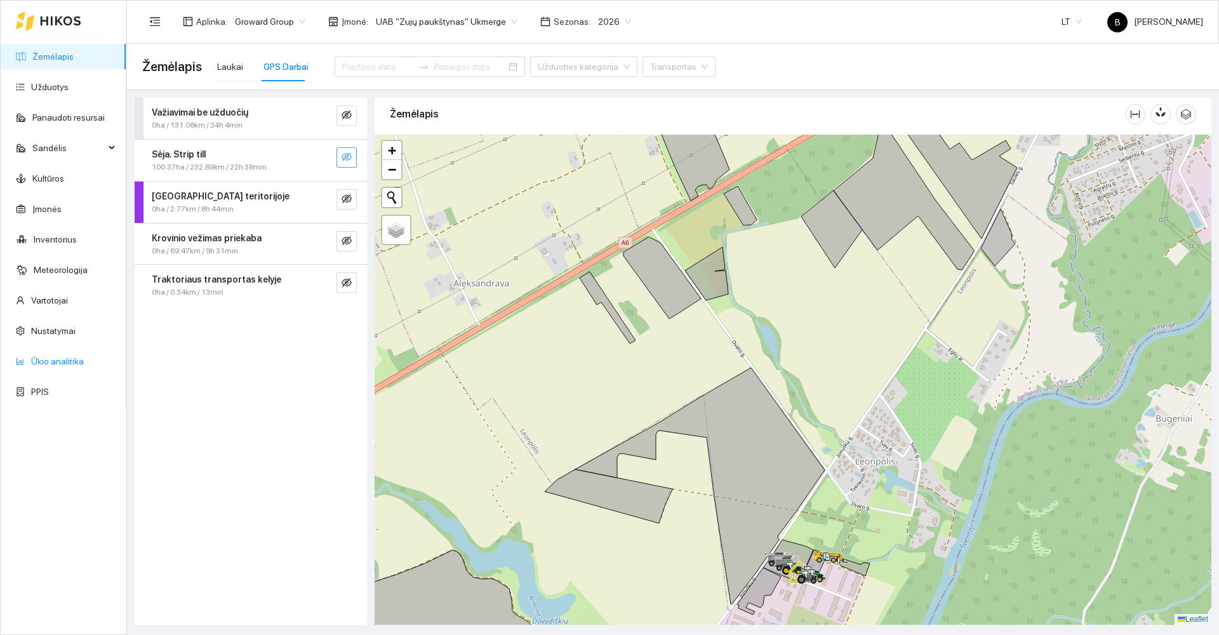
click at [47, 361] on link "Ūkio analitika" at bounding box center [57, 361] width 53 height 10
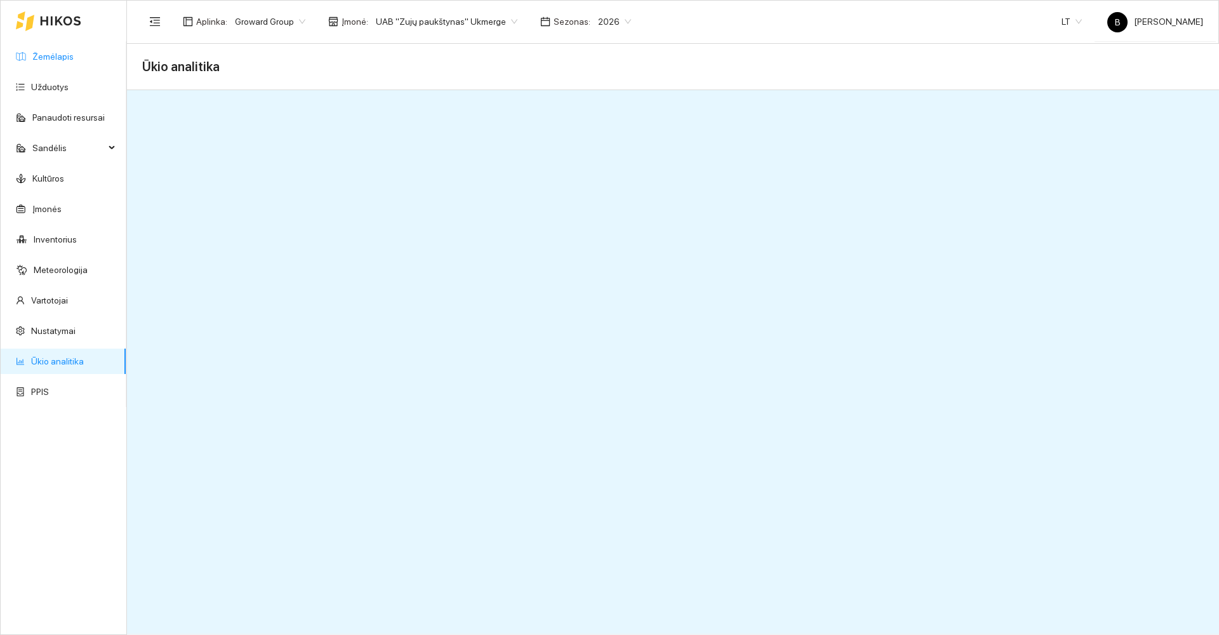
click at [53, 53] on link "Žemėlapis" at bounding box center [52, 56] width 41 height 10
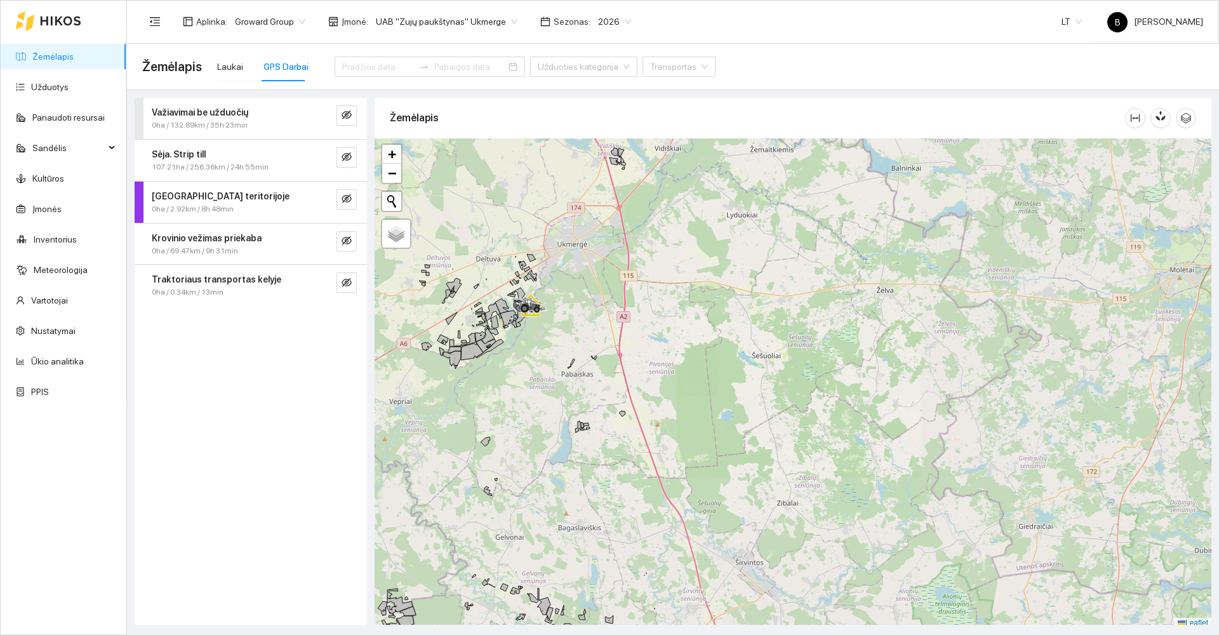
scroll to position [4, 0]
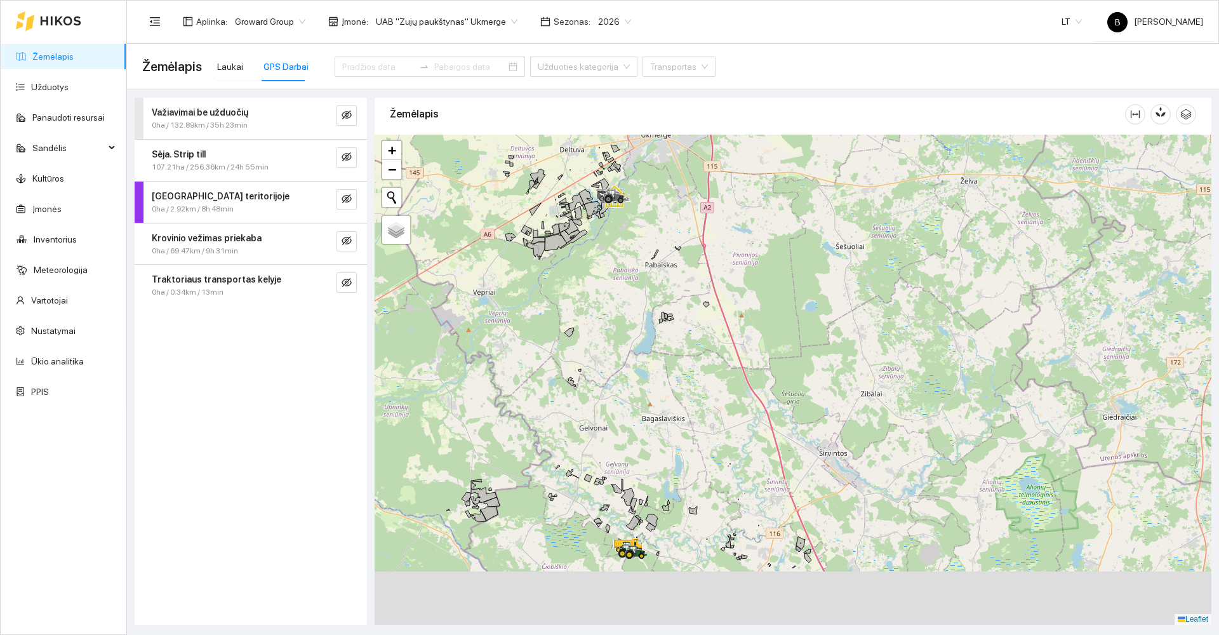
drag, startPoint x: 528, startPoint y: 379, endPoint x: 634, endPoint y: 244, distance: 172.2
click at [635, 260] on div at bounding box center [793, 380] width 837 height 490
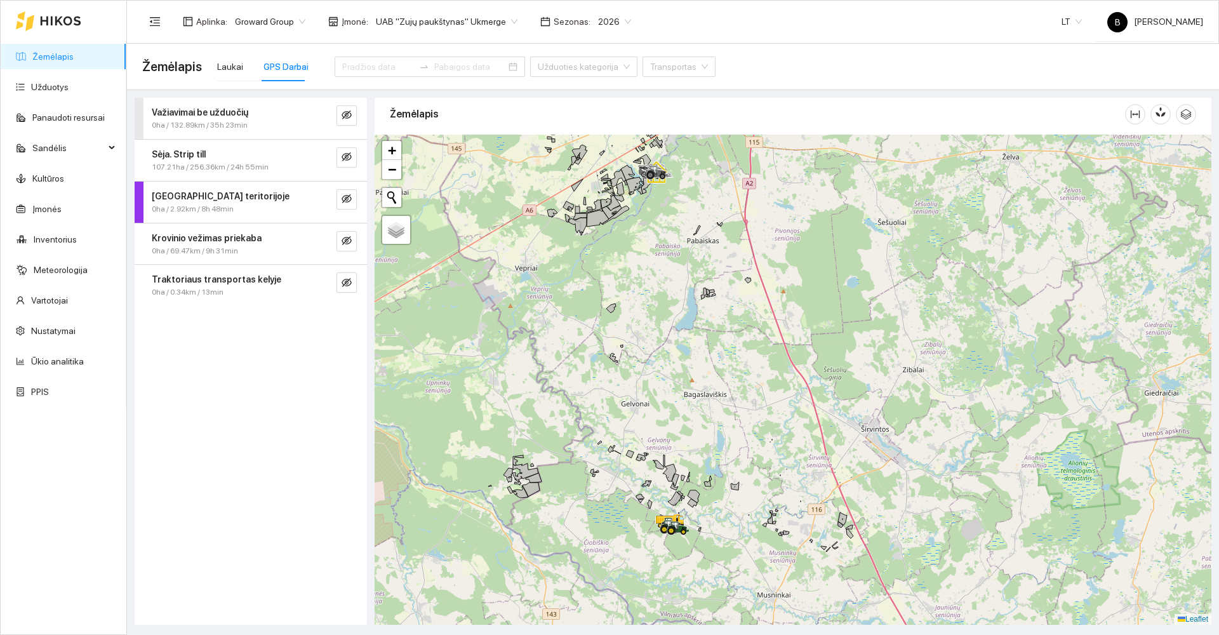
drag, startPoint x: 587, startPoint y: 385, endPoint x: 576, endPoint y: 305, distance: 80.6
click at [577, 306] on div at bounding box center [793, 380] width 837 height 490
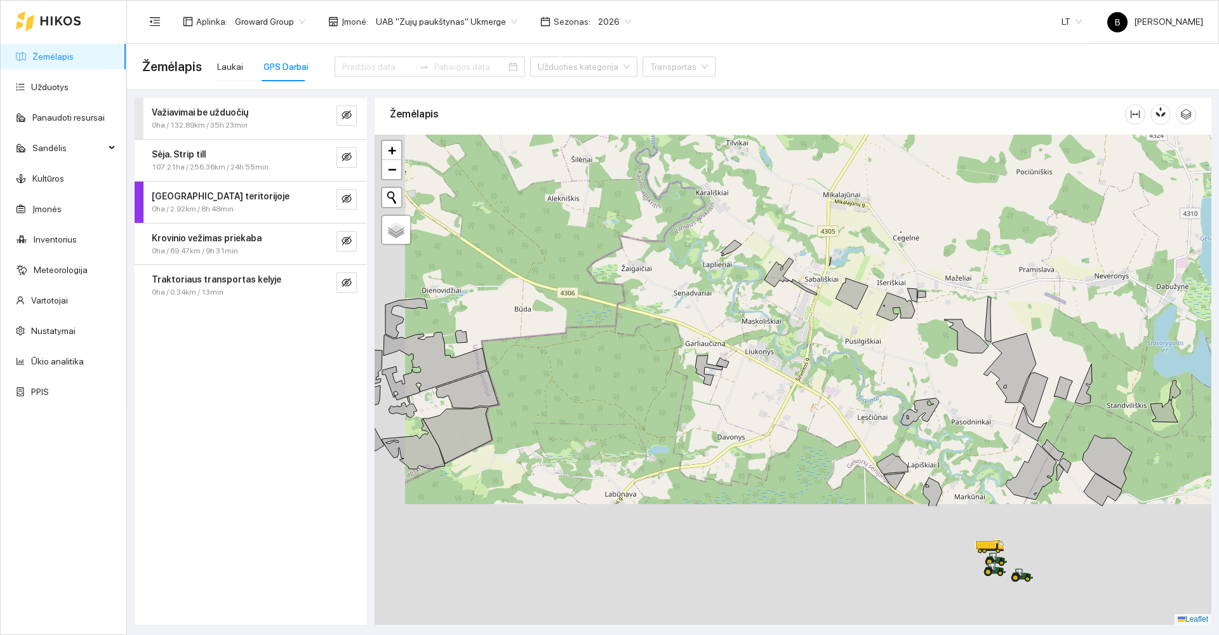
drag, startPoint x: 578, startPoint y: 436, endPoint x: 653, endPoint y: 248, distance: 202.5
click at [670, 247] on div at bounding box center [793, 380] width 837 height 490
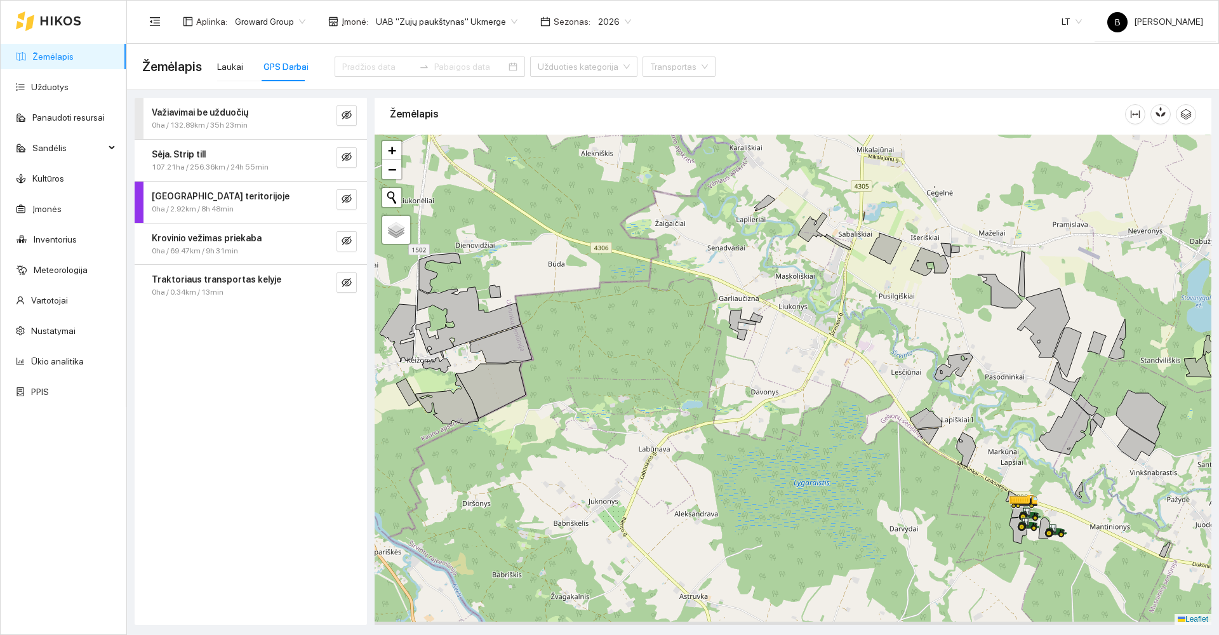
drag, startPoint x: 615, startPoint y: 343, endPoint x: 694, endPoint y: 282, distance: 99.7
click at [694, 282] on div at bounding box center [793, 380] width 837 height 490
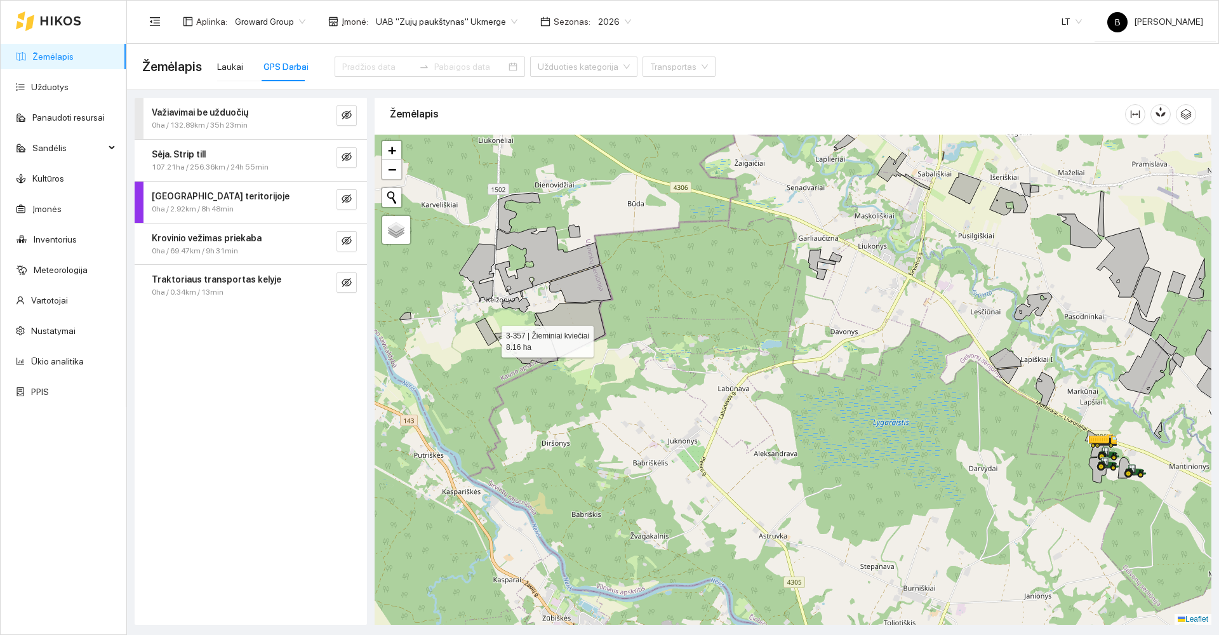
drag, startPoint x: 490, startPoint y: 338, endPoint x: 533, endPoint y: 331, distance: 43.1
click at [490, 338] on icon at bounding box center [486, 331] width 22 height 27
click at [488, 334] on icon at bounding box center [486, 331] width 22 height 27
click at [227, 69] on div "Laukai" at bounding box center [230, 67] width 26 height 14
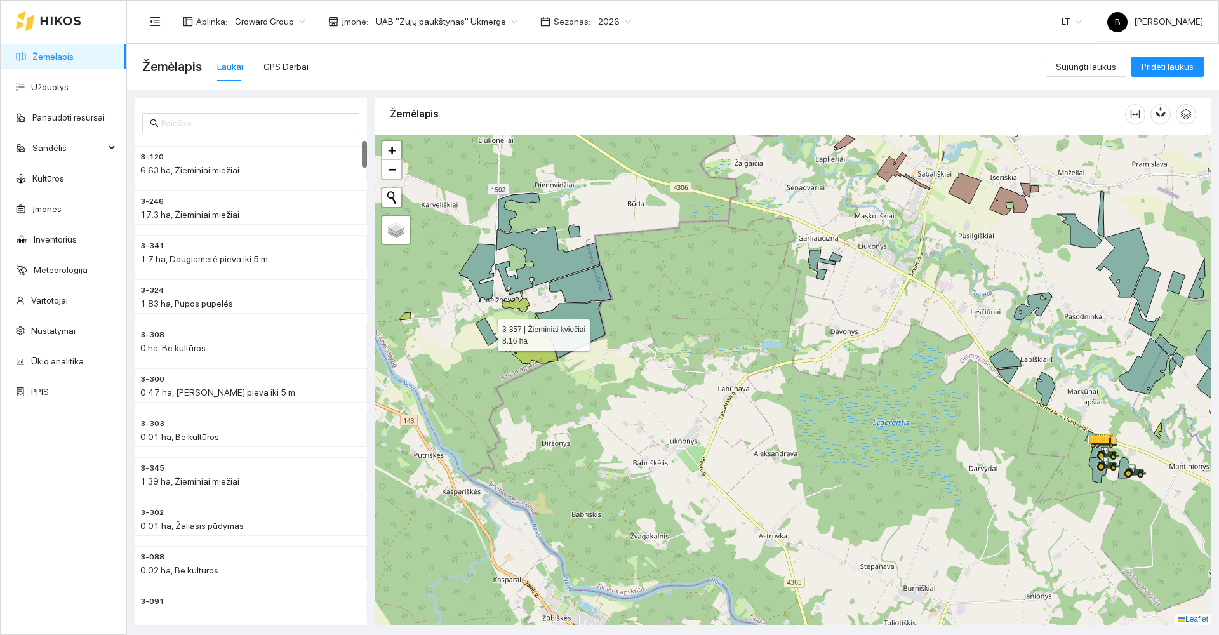
click at [485, 335] on icon at bounding box center [486, 331] width 22 height 27
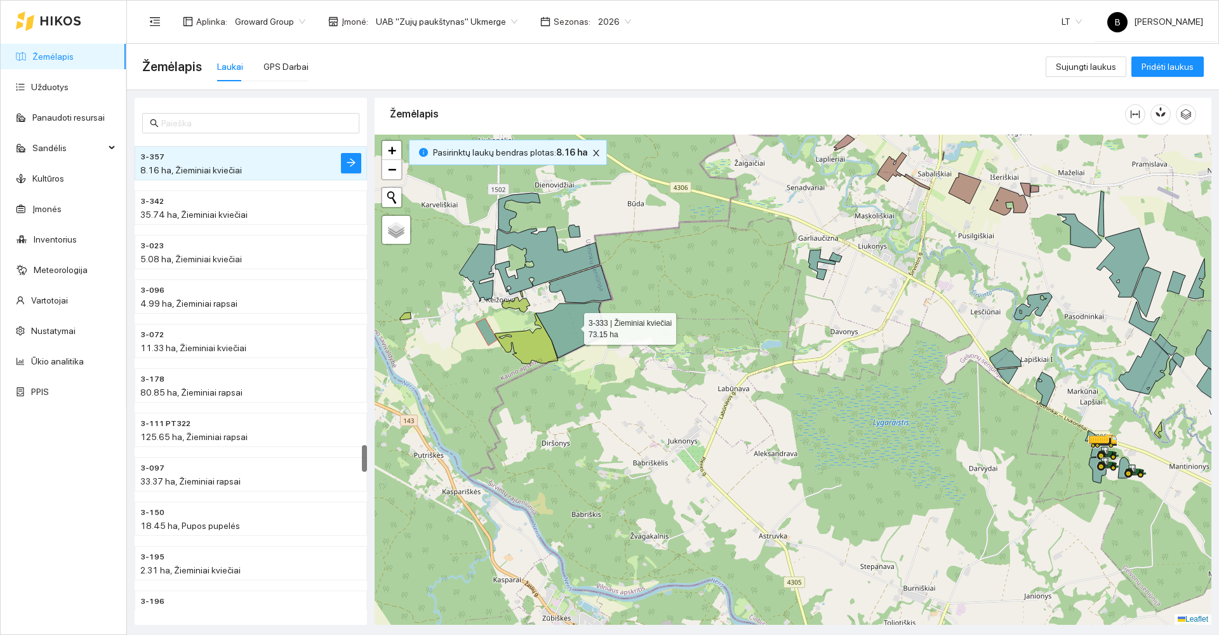
drag, startPoint x: 561, startPoint y: 328, endPoint x: 582, endPoint y: 297, distance: 37.5
click at [562, 324] on icon at bounding box center [570, 330] width 69 height 56
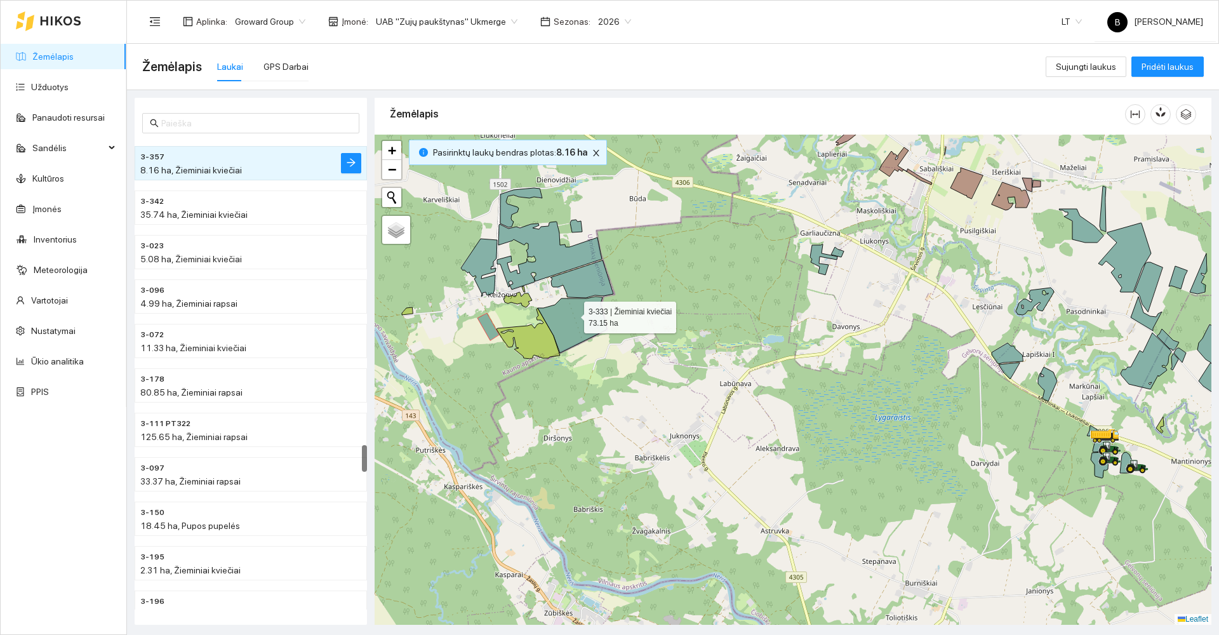
click at [573, 314] on icon at bounding box center [572, 324] width 69 height 56
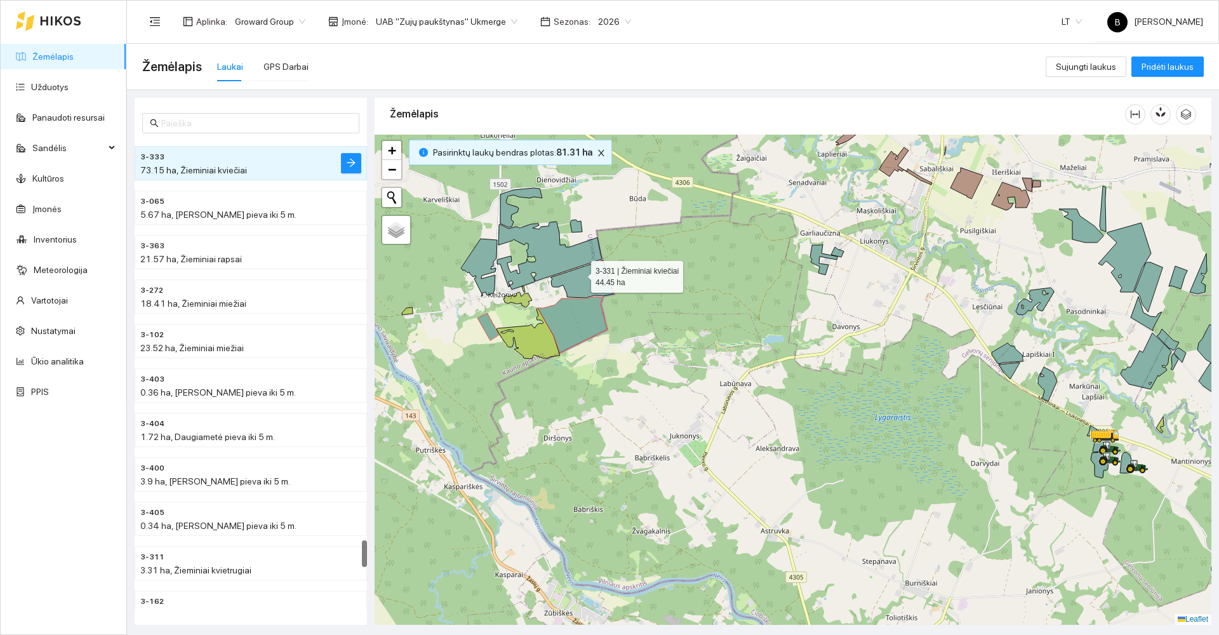
click at [580, 274] on icon at bounding box center [581, 278] width 63 height 37
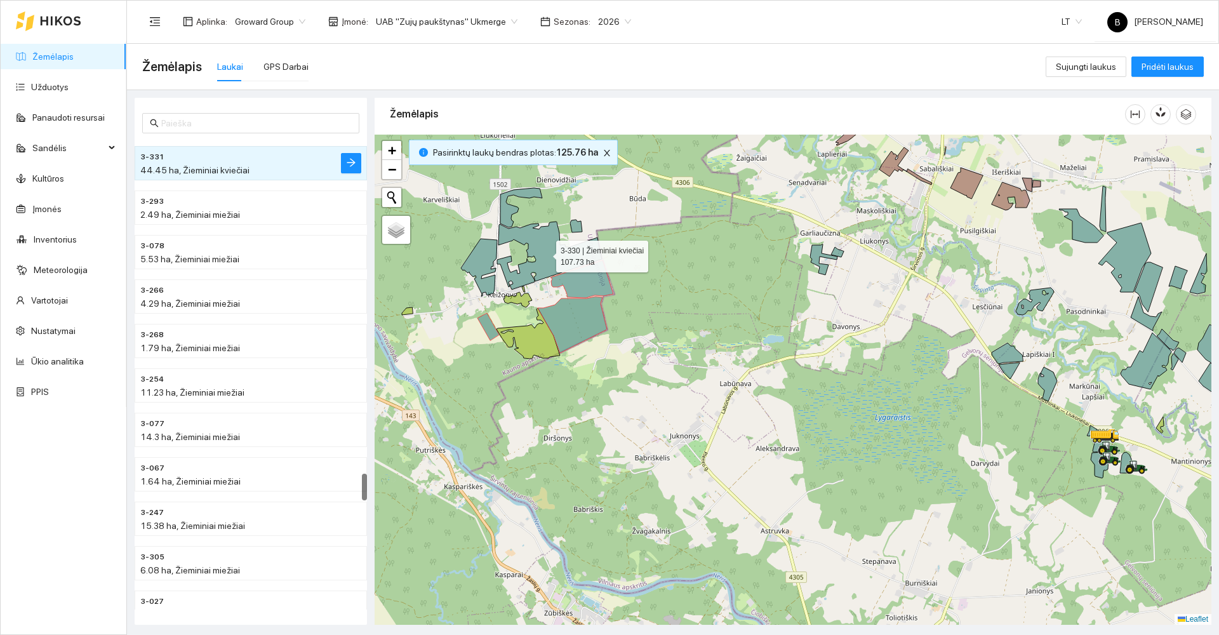
drag, startPoint x: 559, startPoint y: 258, endPoint x: 572, endPoint y: 240, distance: 22.4
click at [559, 258] on icon at bounding box center [549, 256] width 105 height 68
click at [574, 228] on icon at bounding box center [576, 226] width 12 height 13
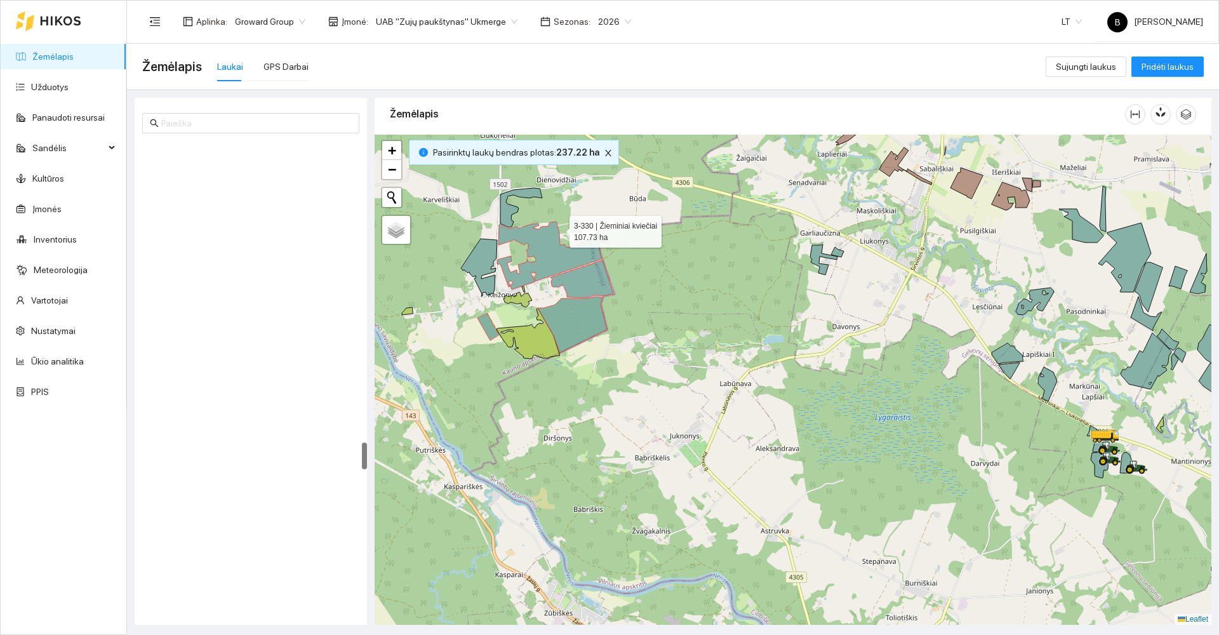
scroll to position [5186, 0]
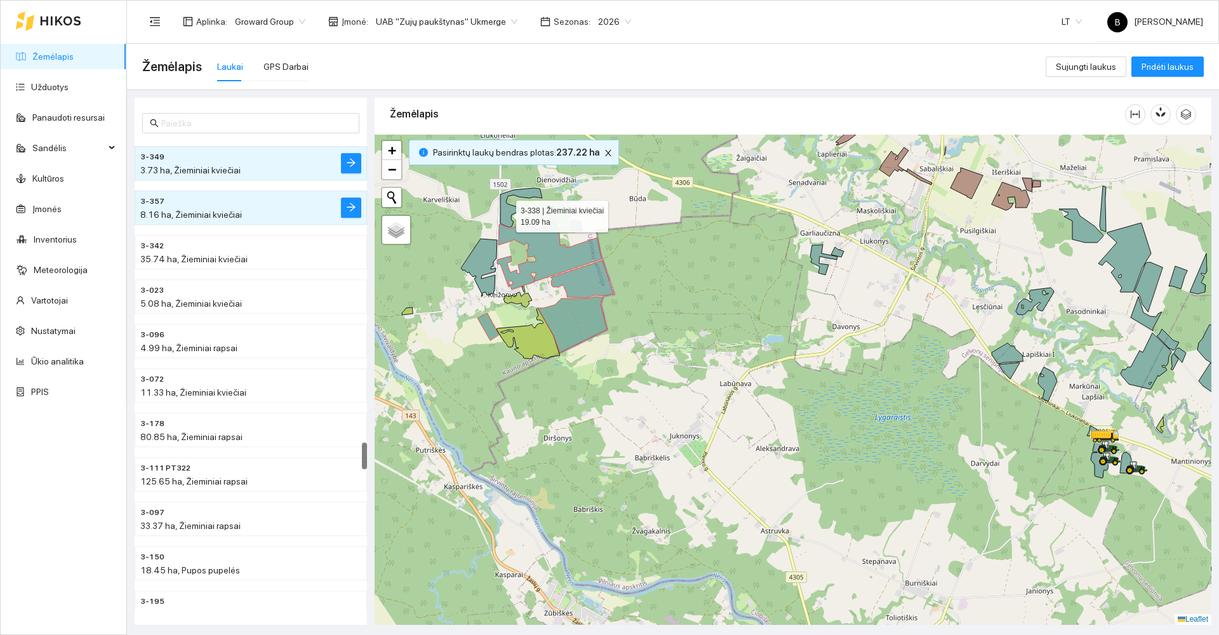
click at [505, 213] on icon at bounding box center [521, 207] width 42 height 39
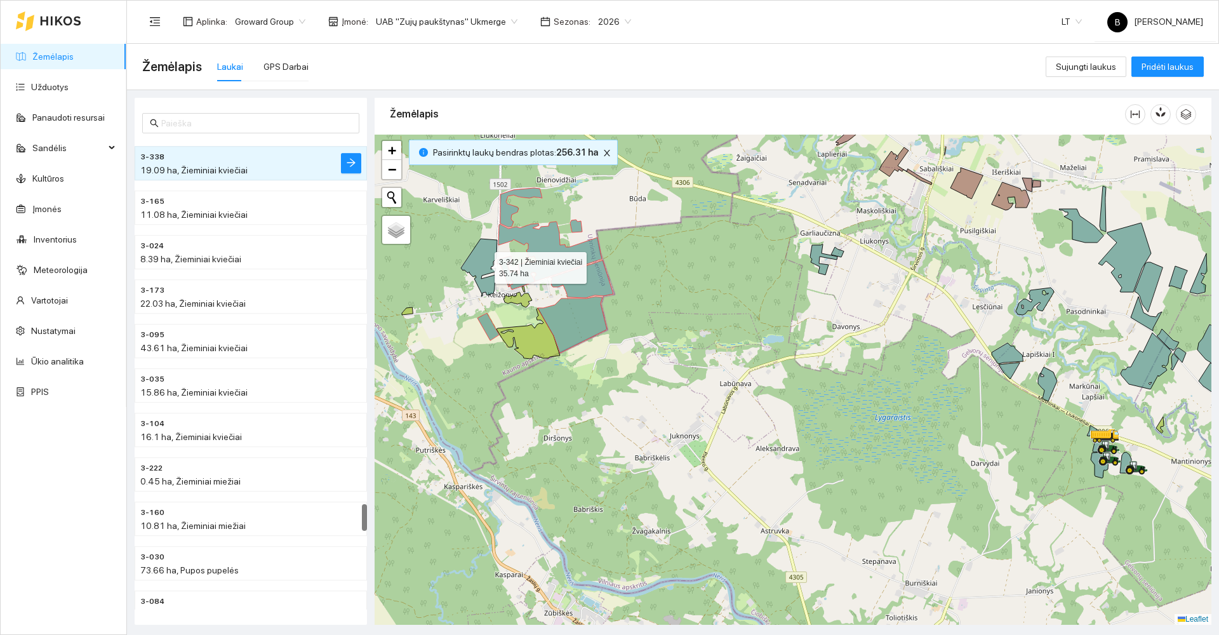
click at [480, 255] on icon at bounding box center [479, 268] width 36 height 58
